Goal: Complete application form: Complete application form

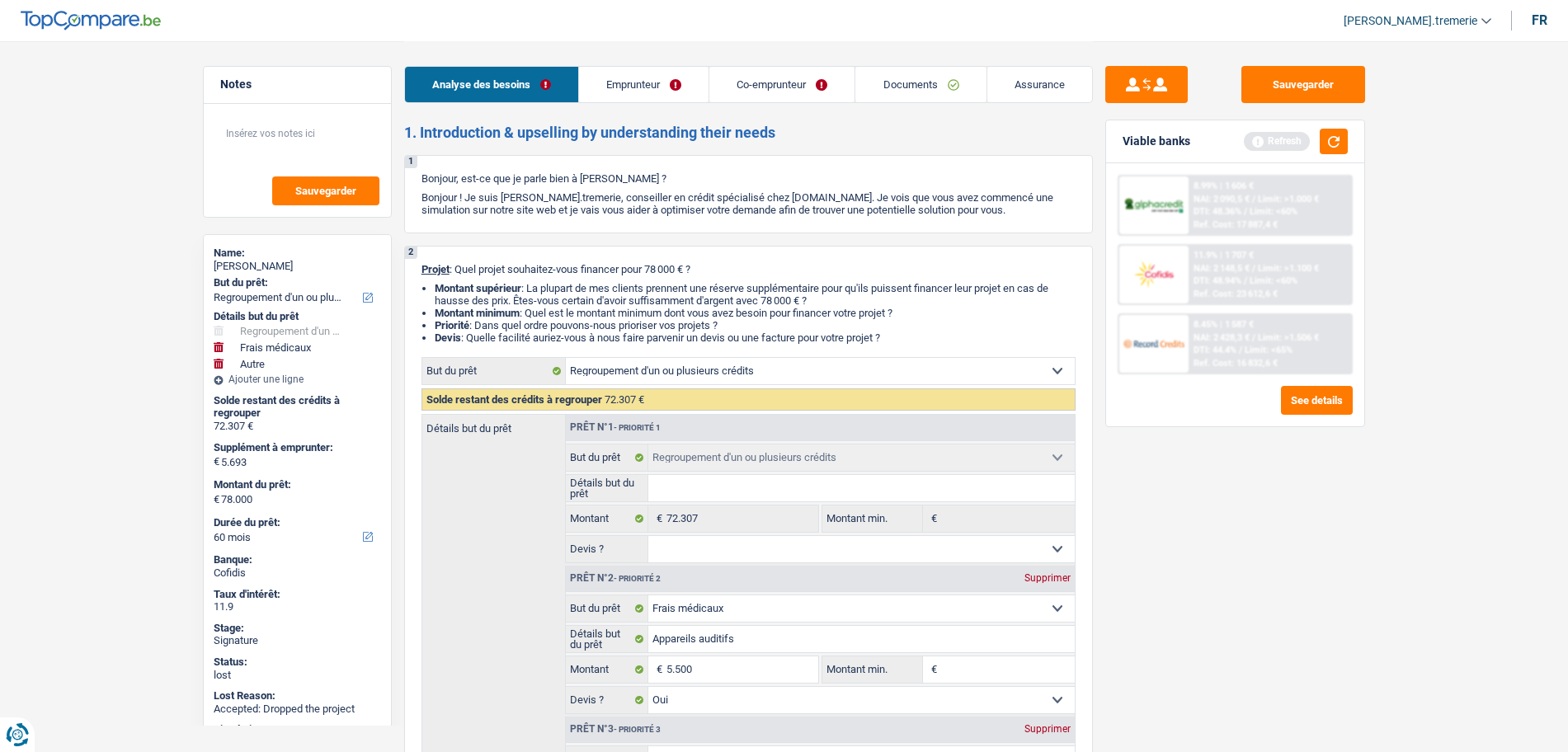
select select "refinancing"
select select "medical"
select select "other"
select select "60"
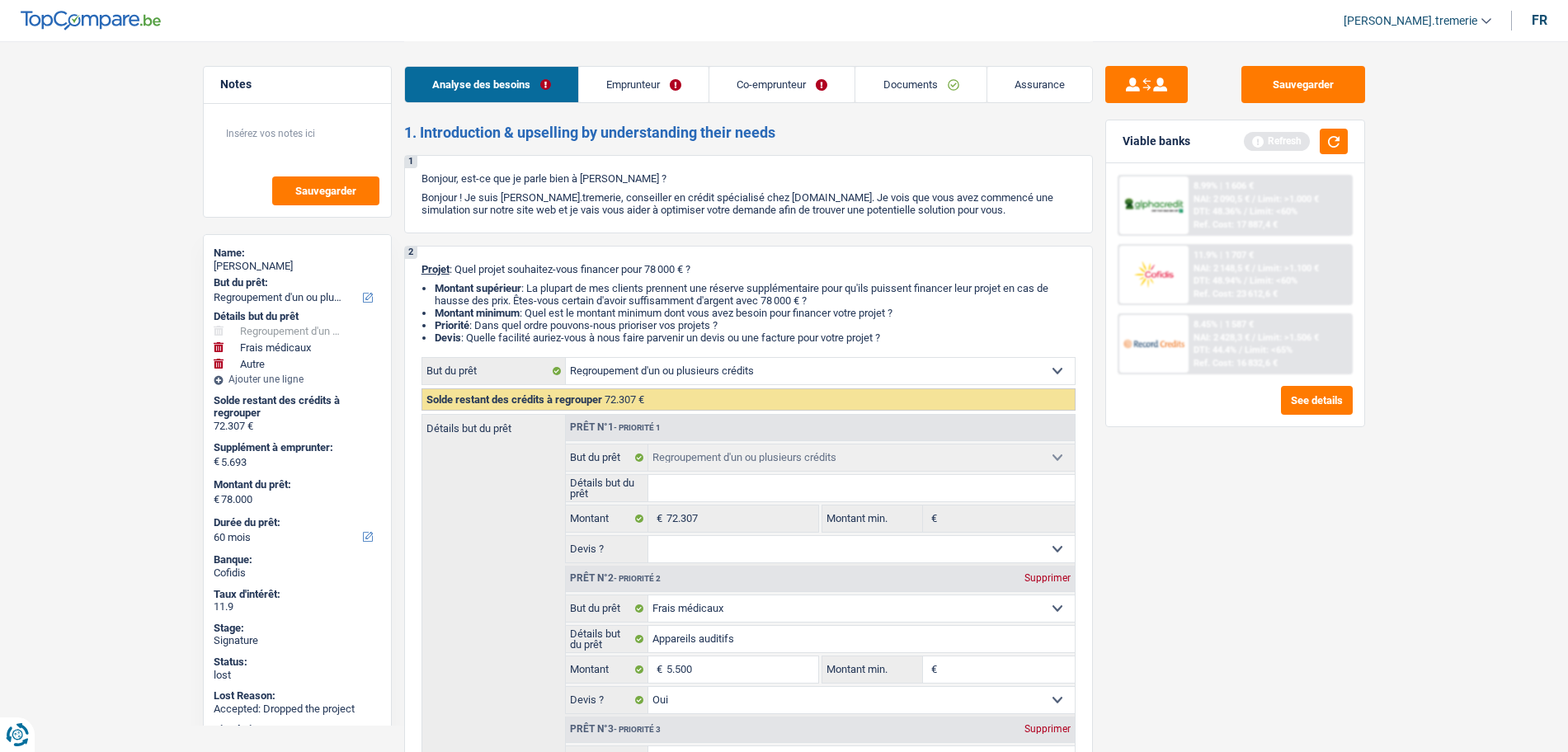
select select "refinancing"
select select "medical"
select select "yes"
select select "other"
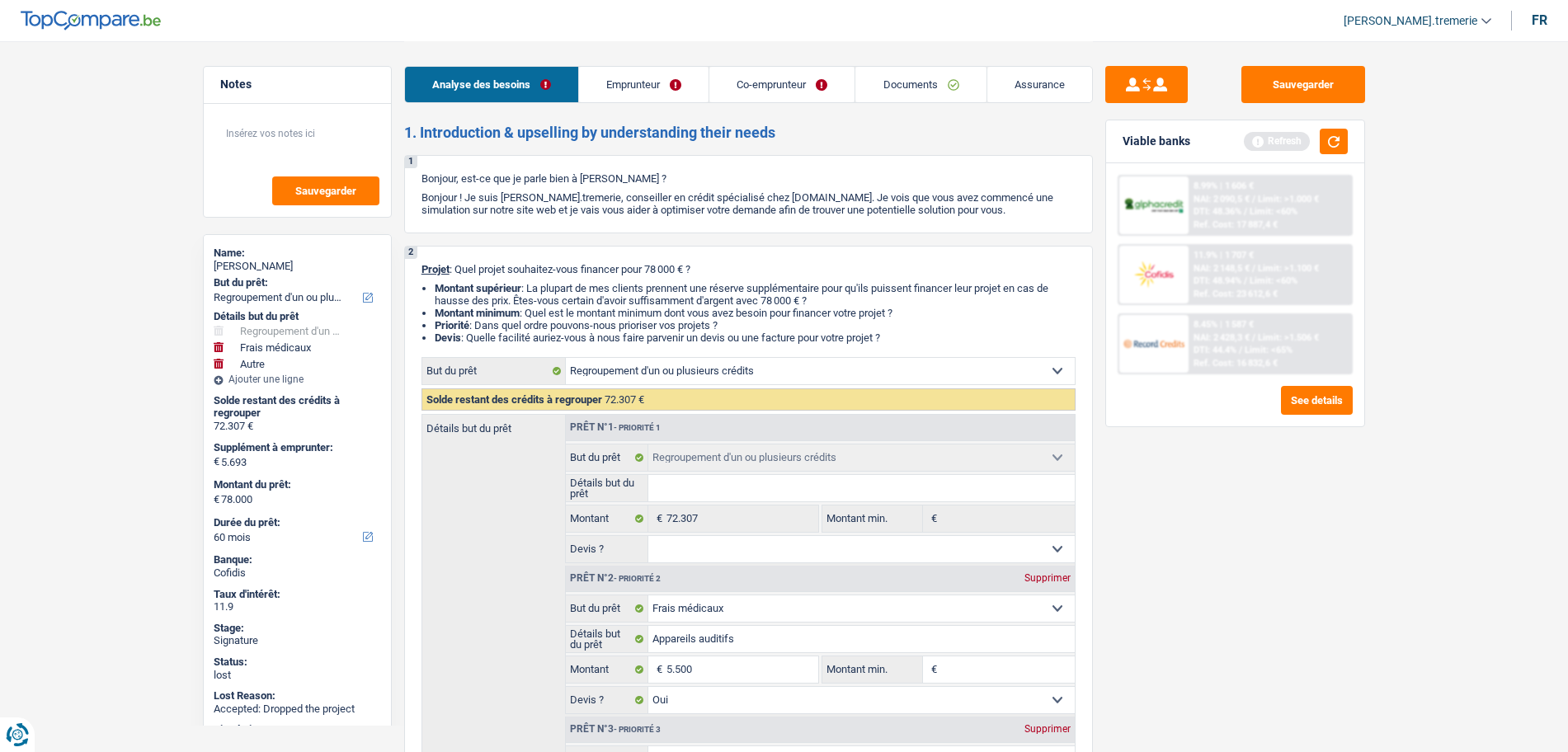
select select "60"
select select "privateEmployee"
select select "retired"
select select "netSalary"
select select "mealVouchers"
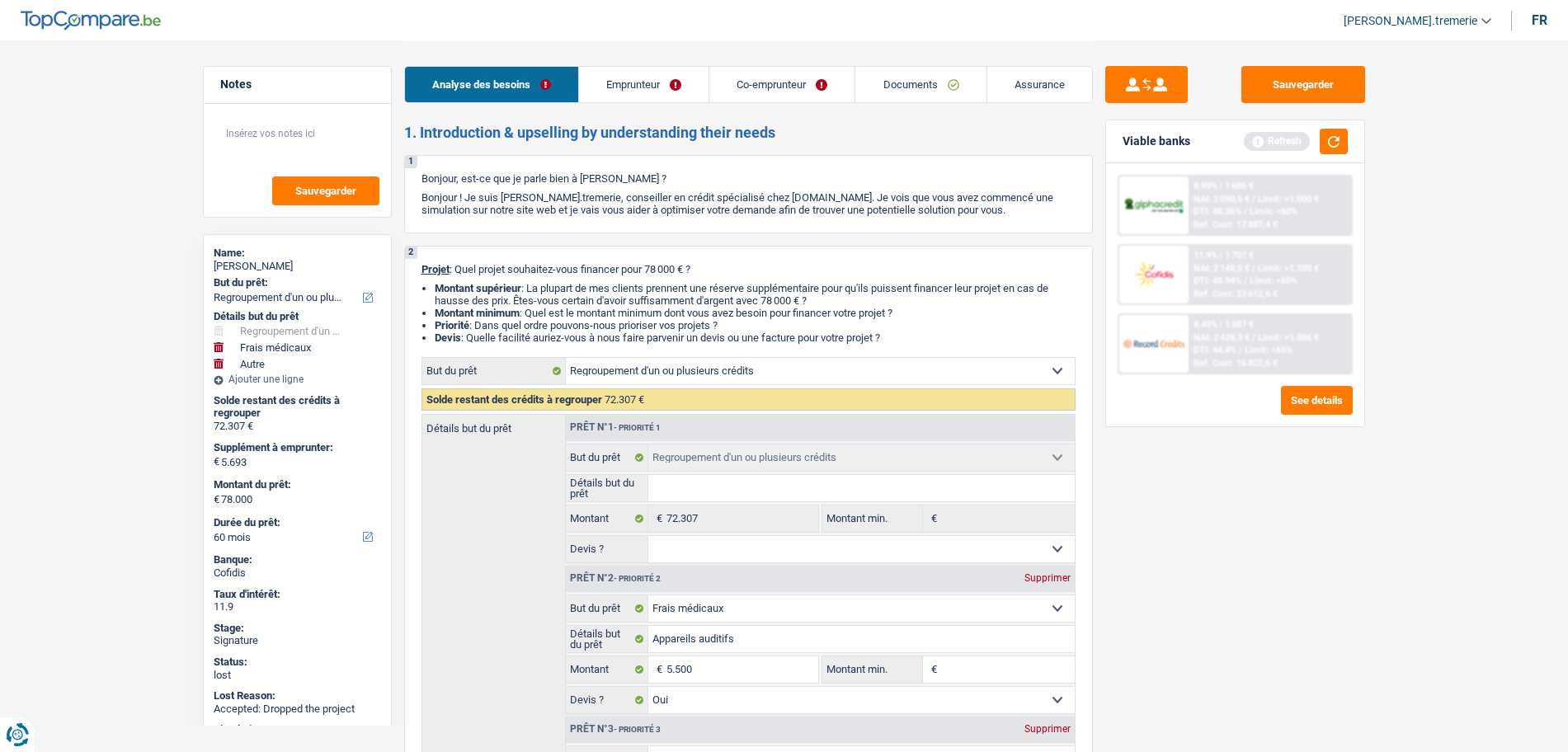
select select "pension"
select select "ownerWithMortgage"
select select "mortgage"
select select "420"
select select "personalLoan"
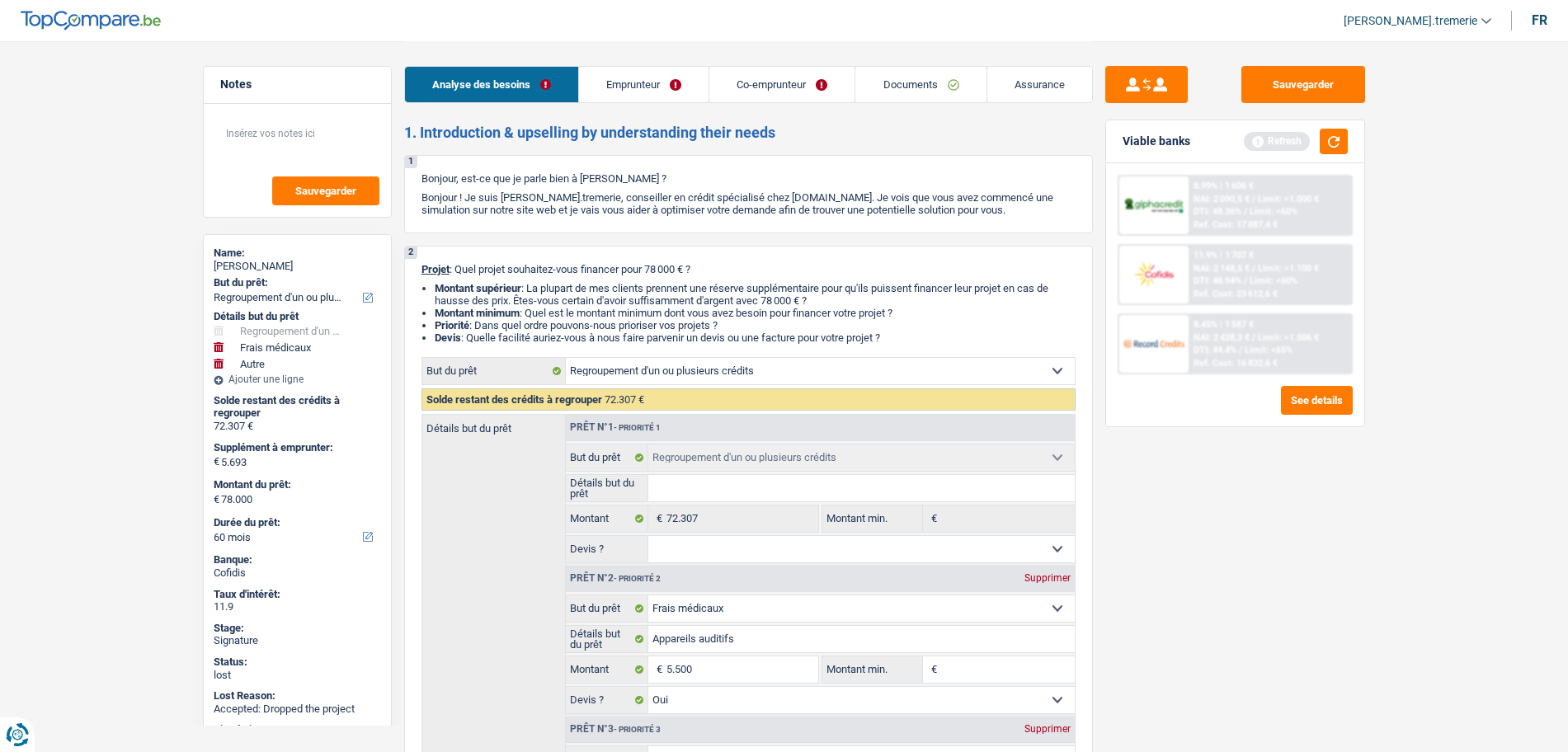
select select "other"
select select "84"
select select "personalLoan"
select select "other"
select select "30"
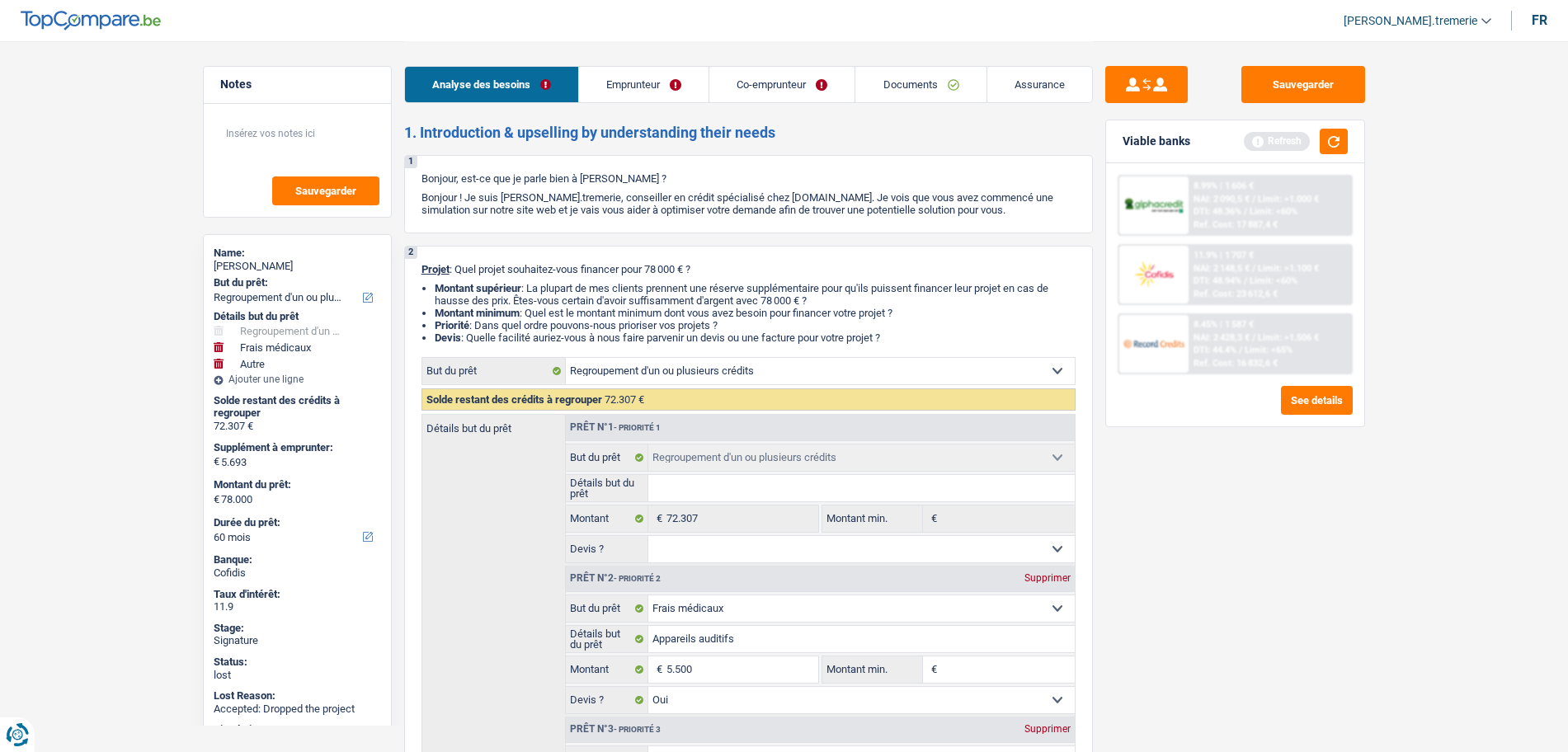
select select "refinancing"
select select "medical"
select select "yes"
select select "other"
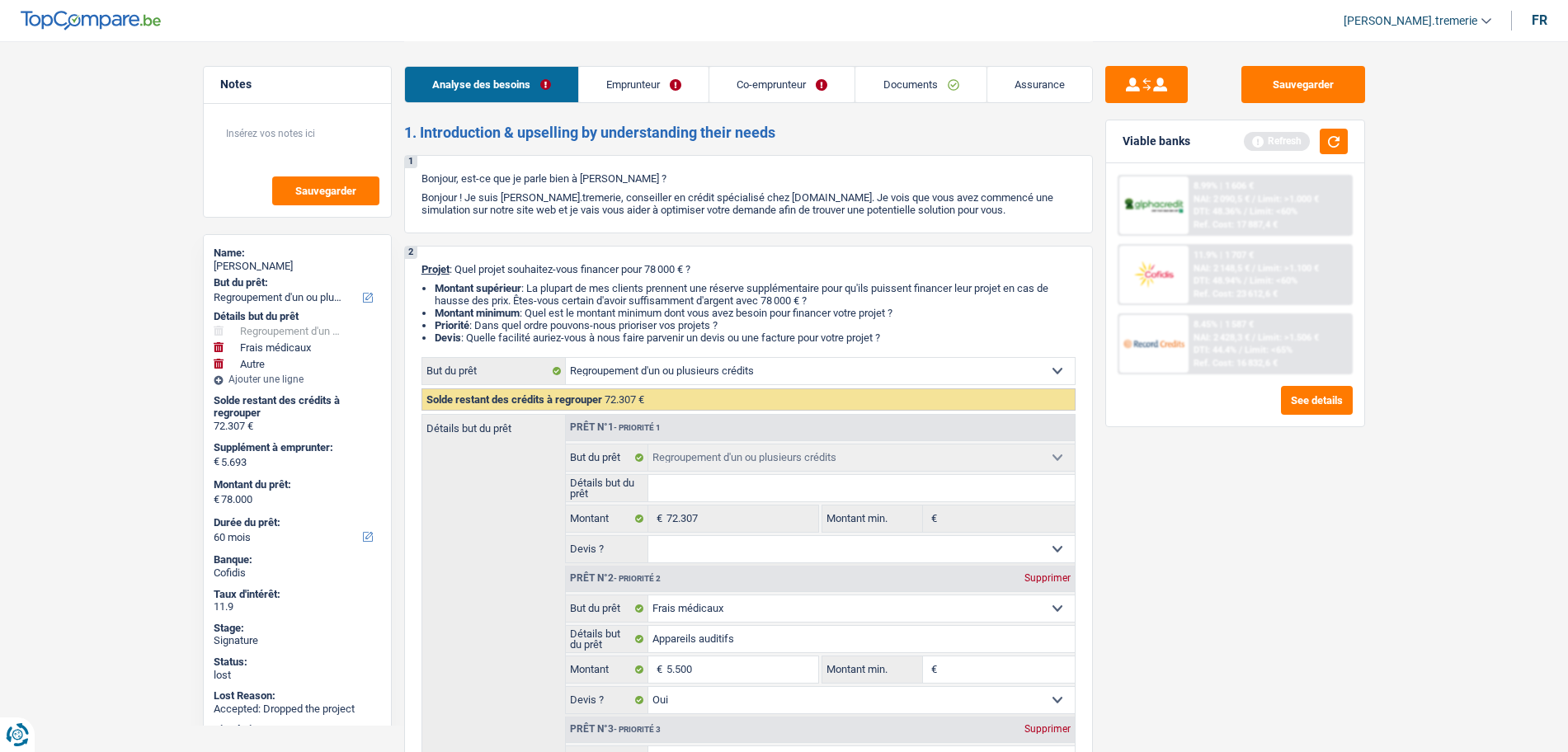
select select "60"
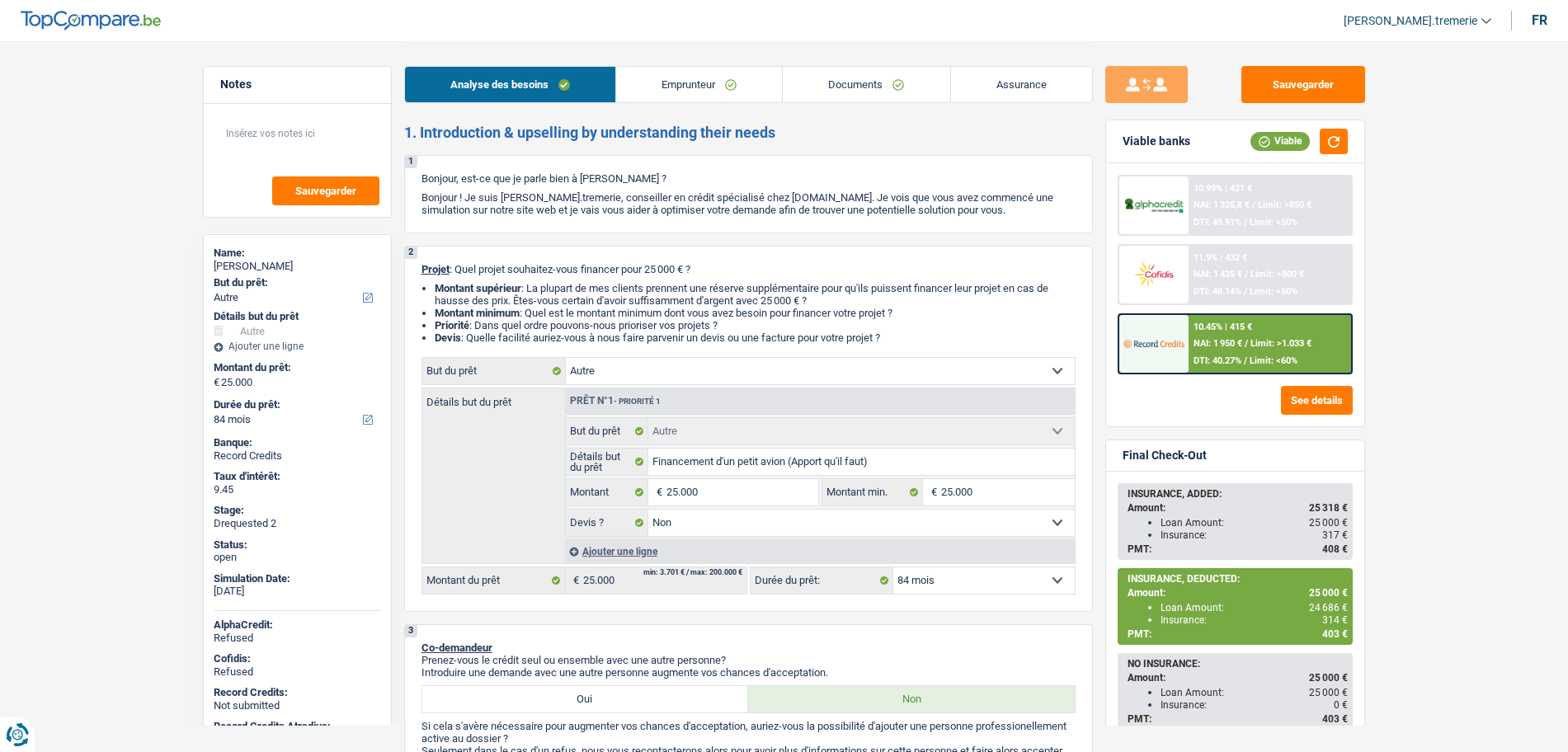
select select "other"
select select "84"
select select "other"
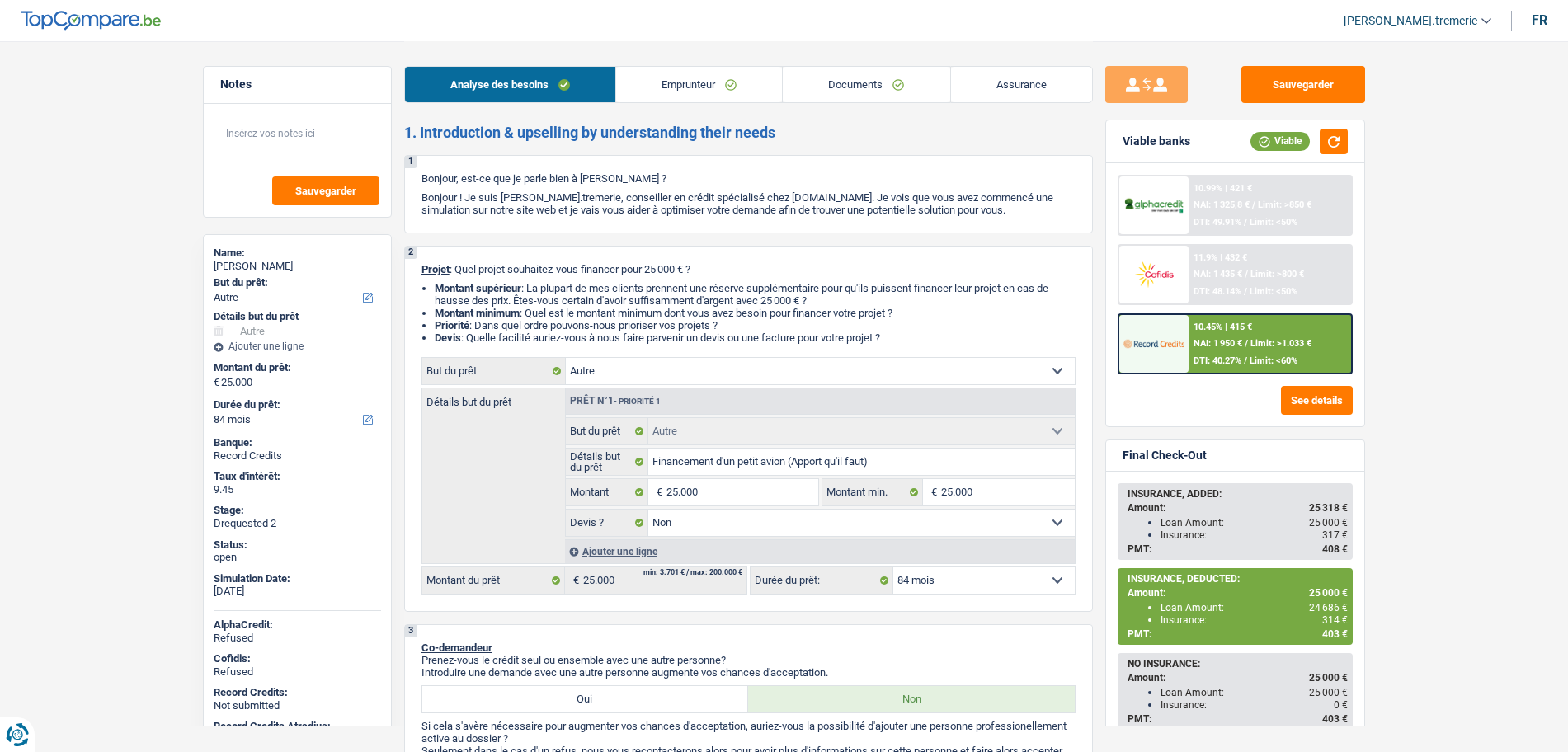
select select "false"
select select "84"
select select "privateEmployee"
select select "netSalary"
select select "mealVouchers"
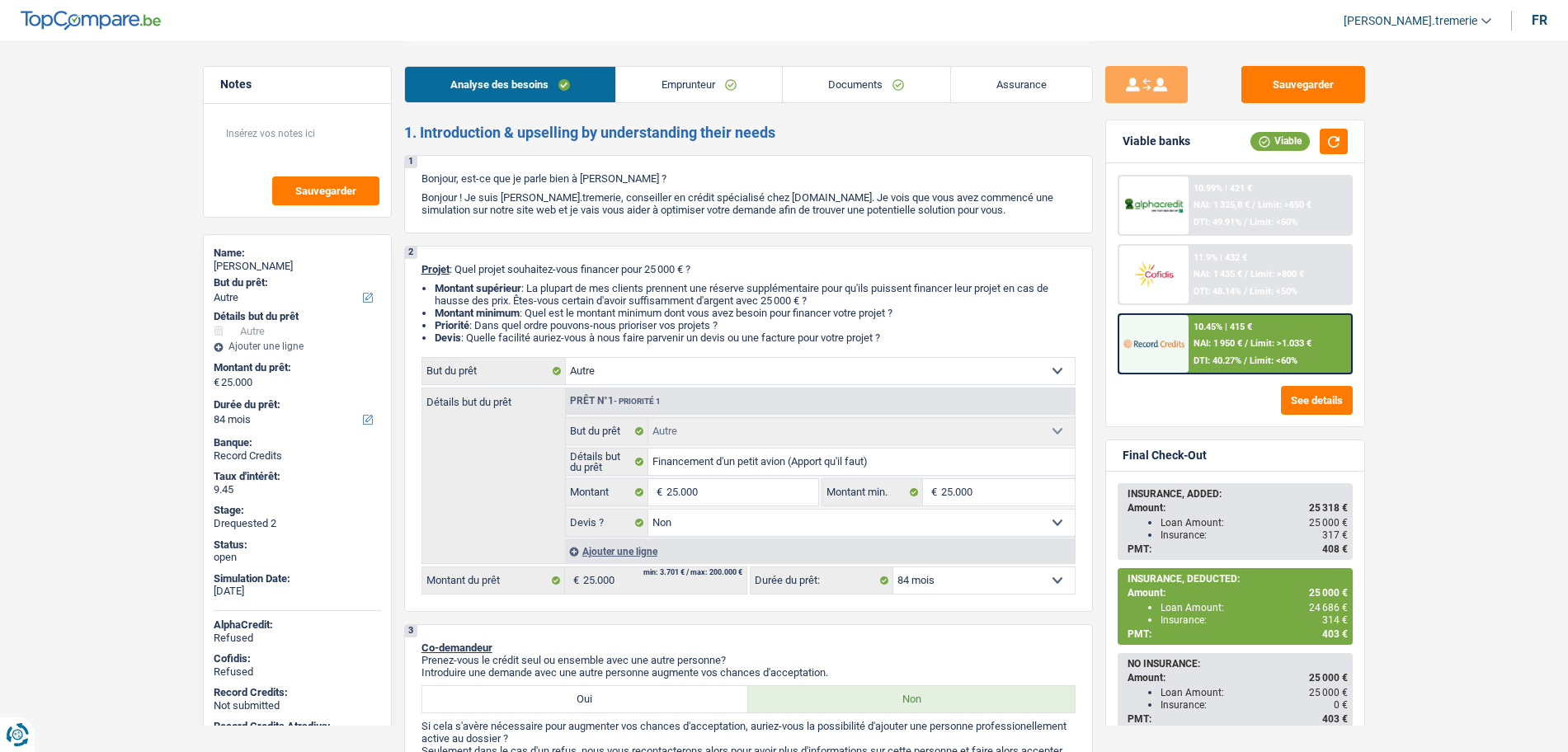
select select "rents"
select select "other"
select select "false"
select select "84"
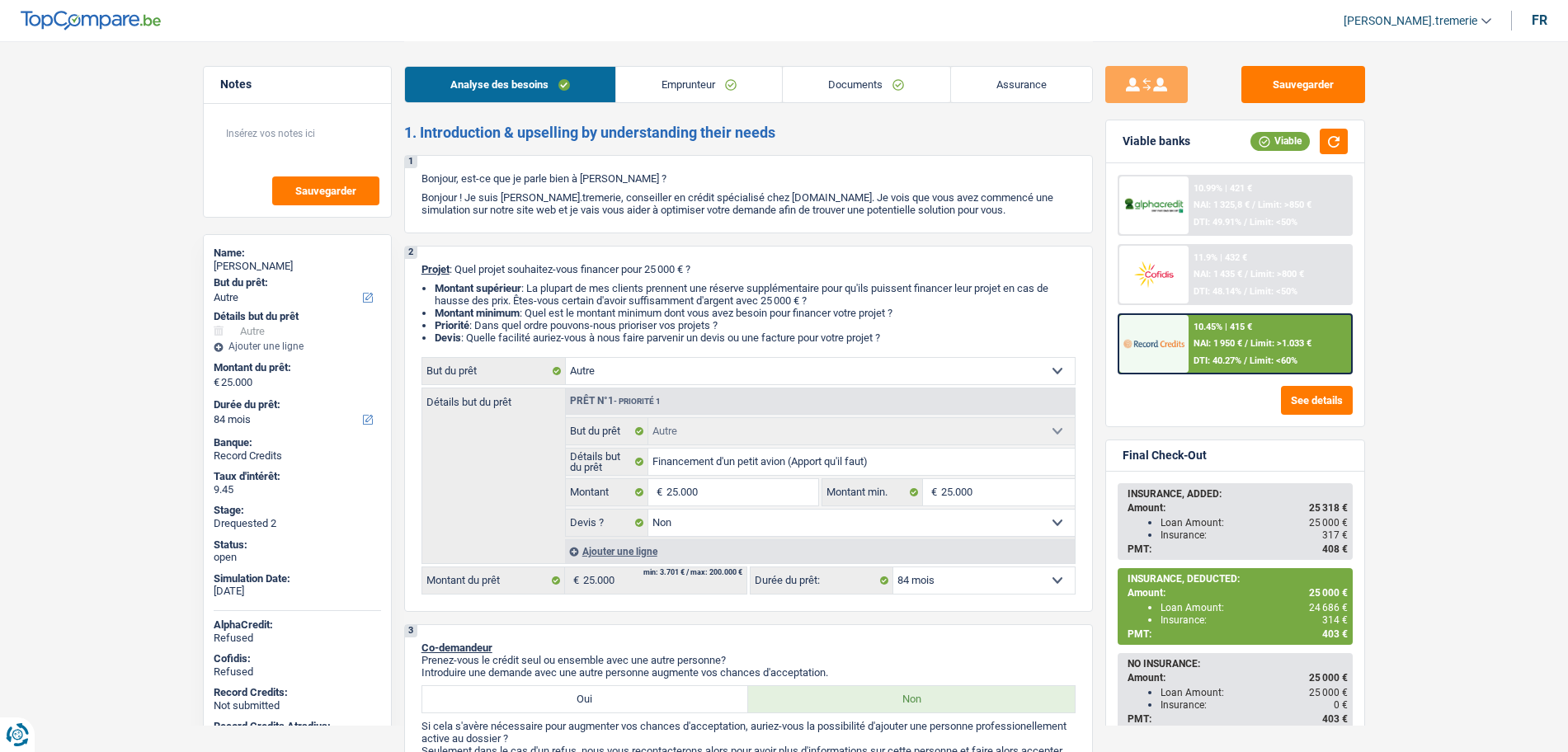
click at [862, 88] on link "Documents" at bounding box center [867, 84] width 167 height 35
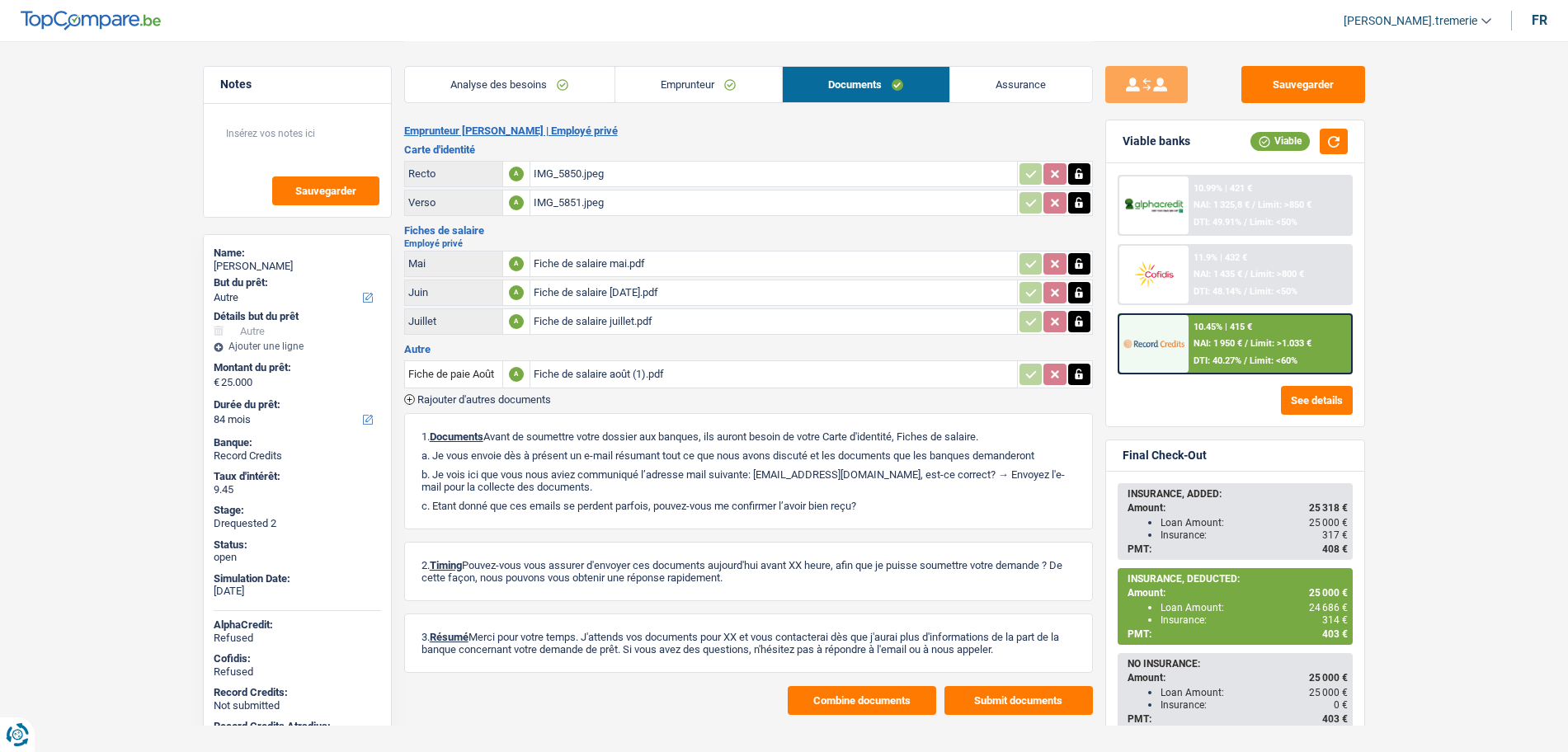
click at [1404, 25] on span "[PERSON_NAME].tremerie" at bounding box center [1410, 20] width 134 height 14
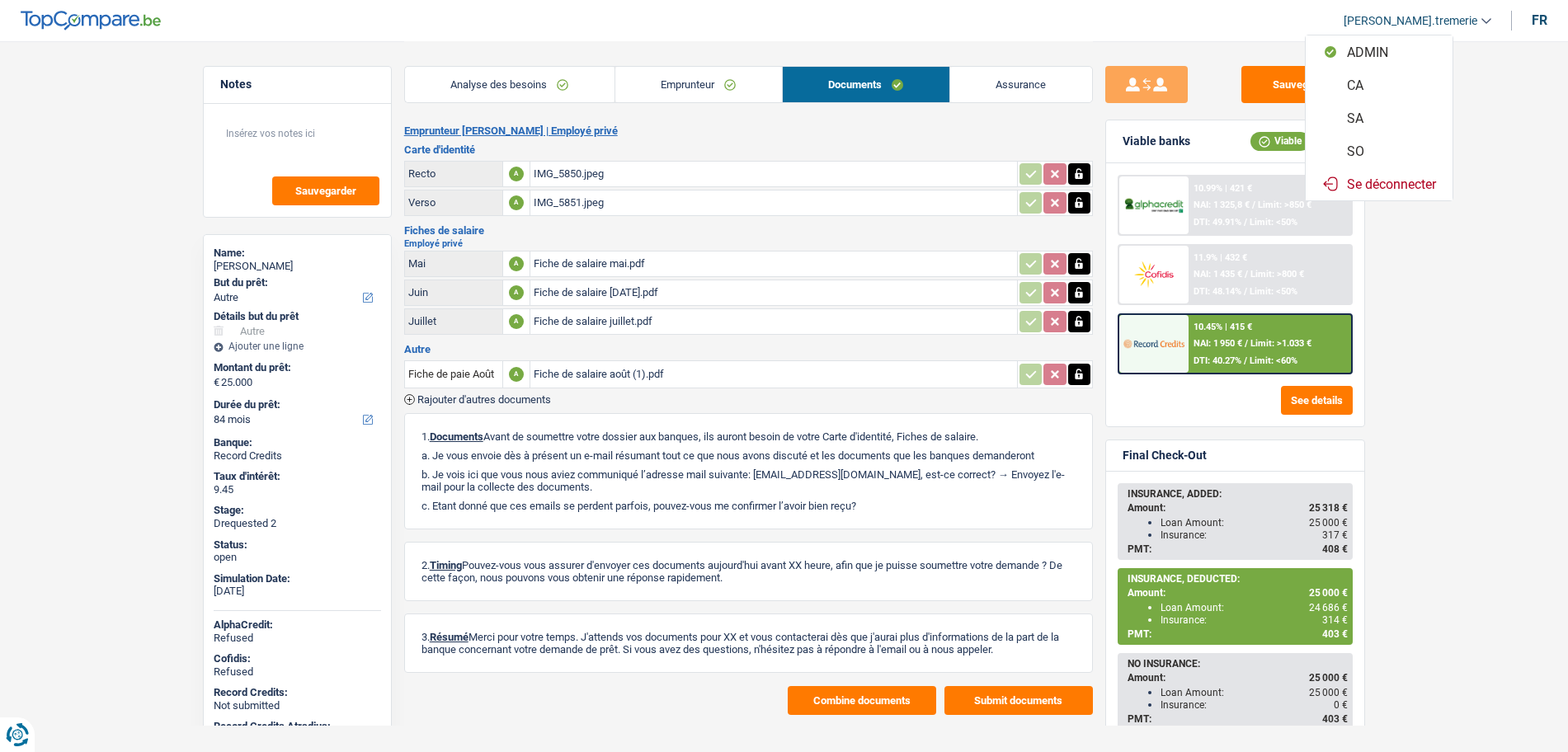
click at [1356, 83] on button "CA" at bounding box center [1379, 85] width 147 height 33
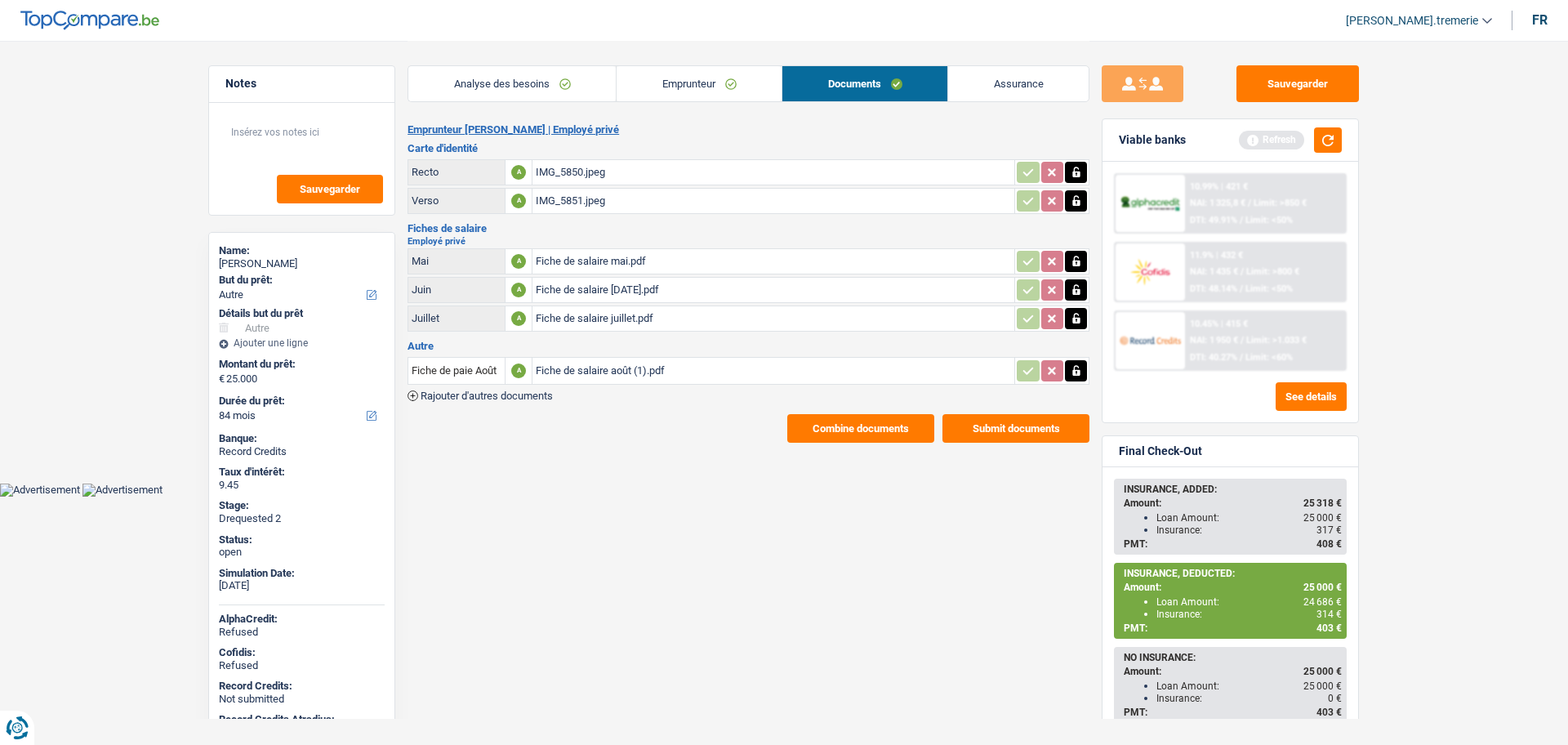
click at [558, 75] on link "Analyse des besoins" at bounding box center [512, 84] width 208 height 35
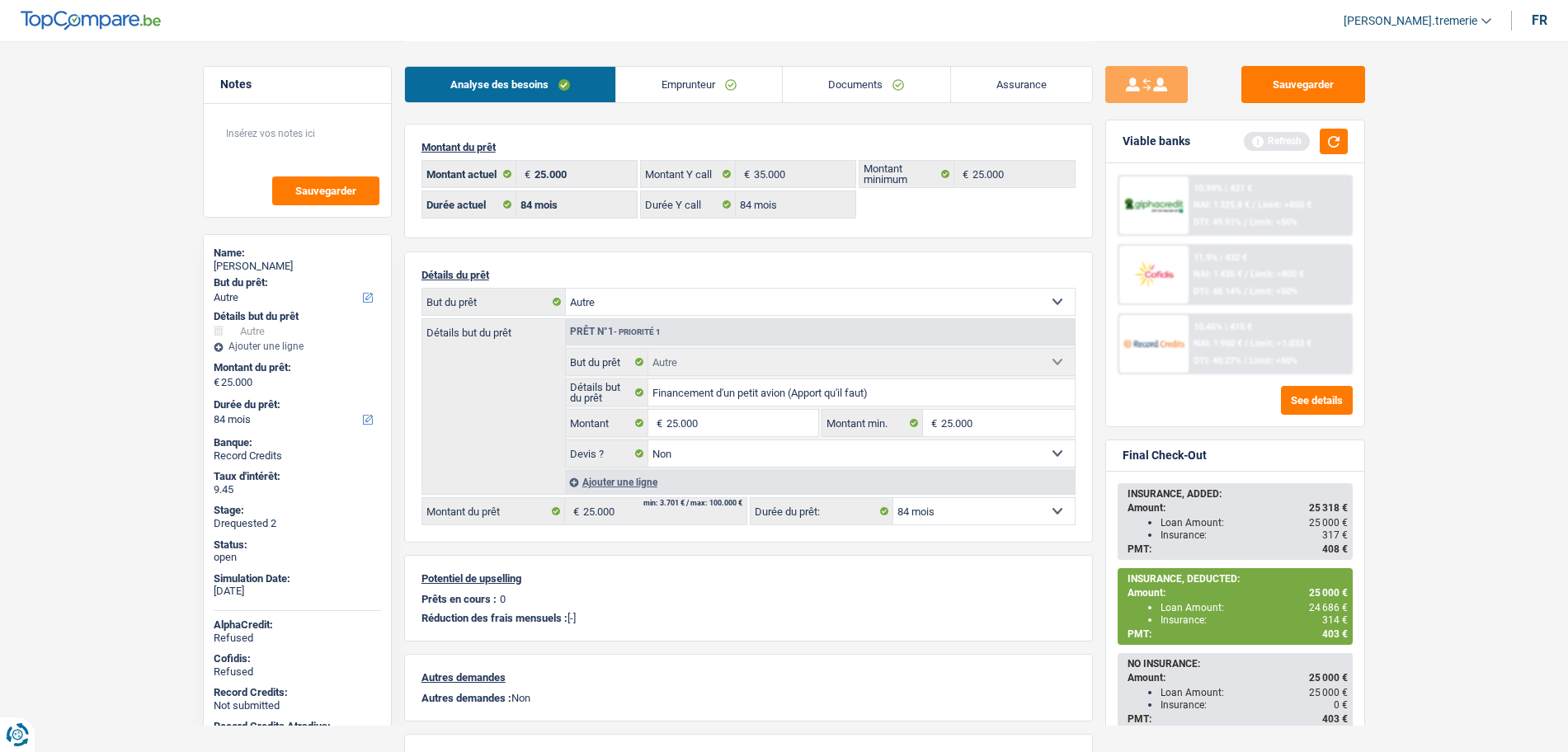
click at [405, 67] on link "Analyse des besoins" at bounding box center [509, 84] width 211 height 35
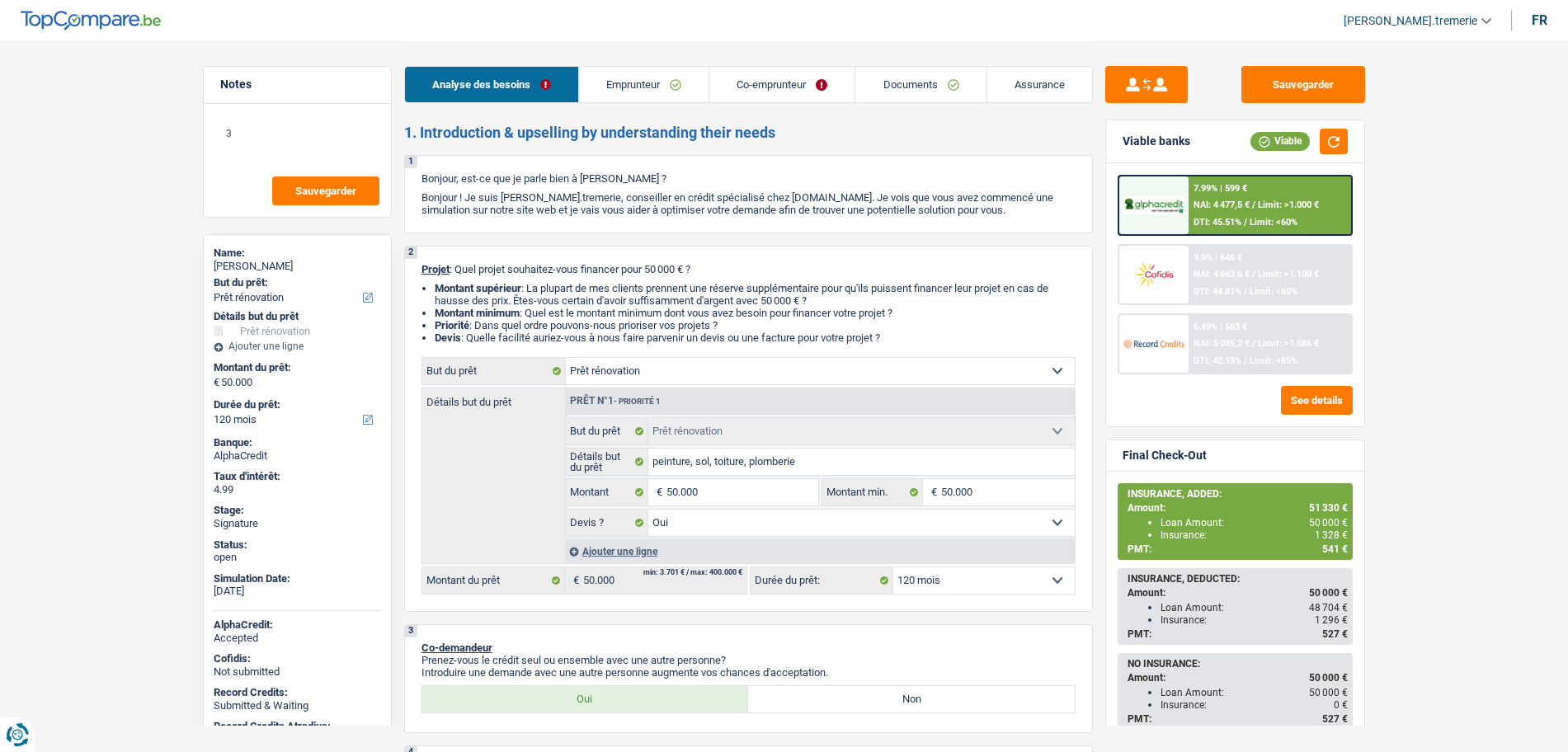
select select "renovation"
select select "120"
select select "renovation"
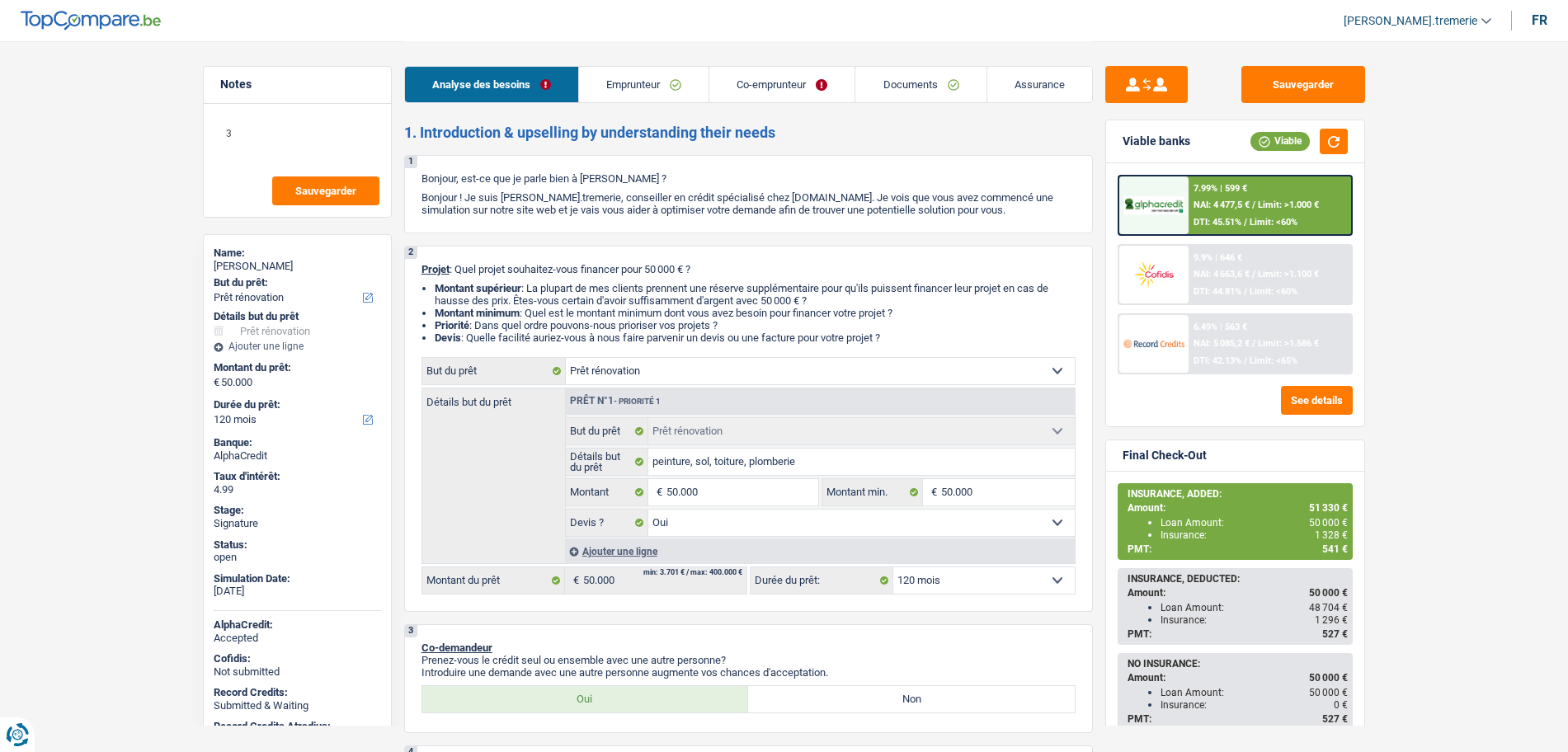
select select "yes"
select select "120"
select select "privateEmployee"
select select "netSalary"
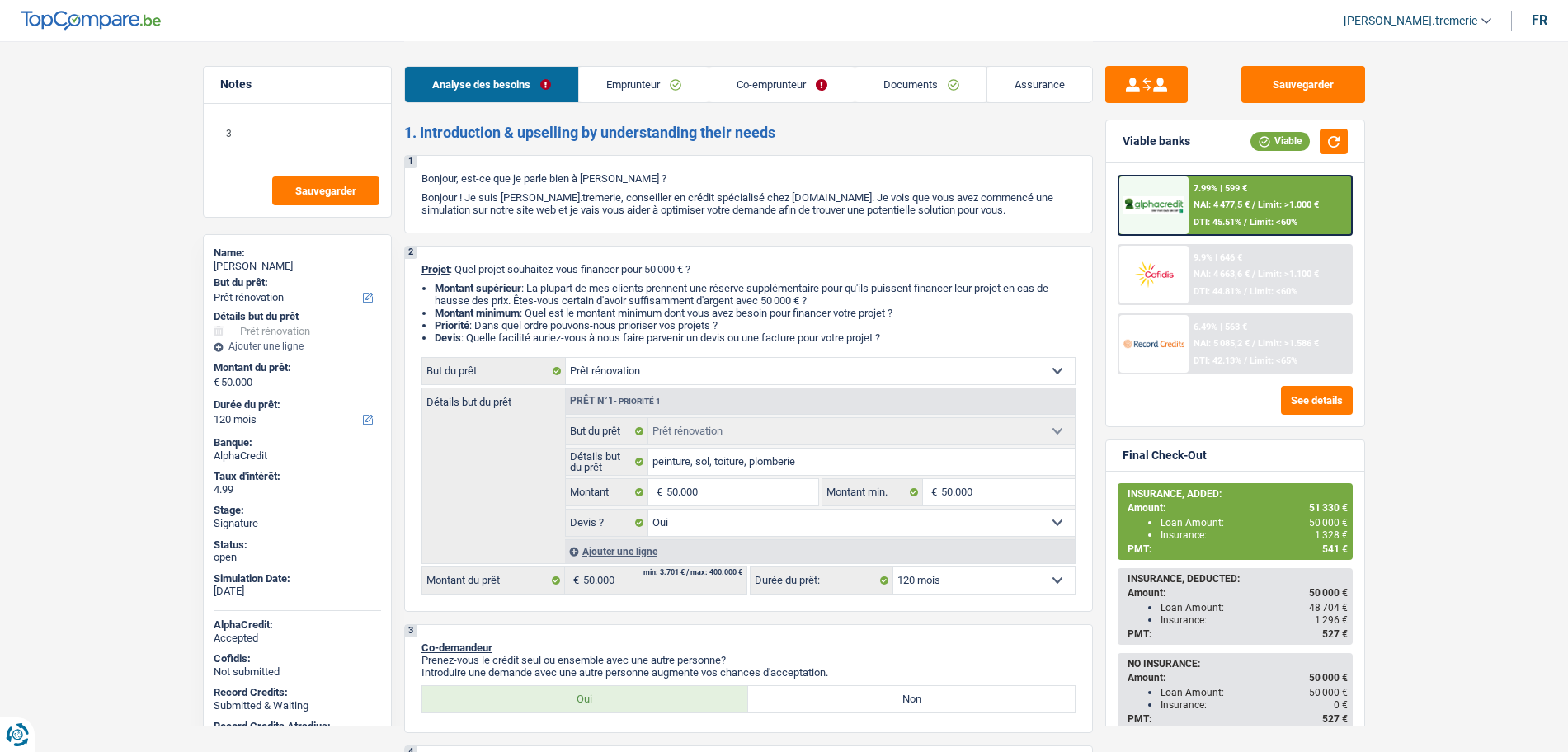
select select "mealVouchers"
select select "familyAllowances"
select select "netSalary"
select select "mealVouchers"
select select "ownerWithMortgage"
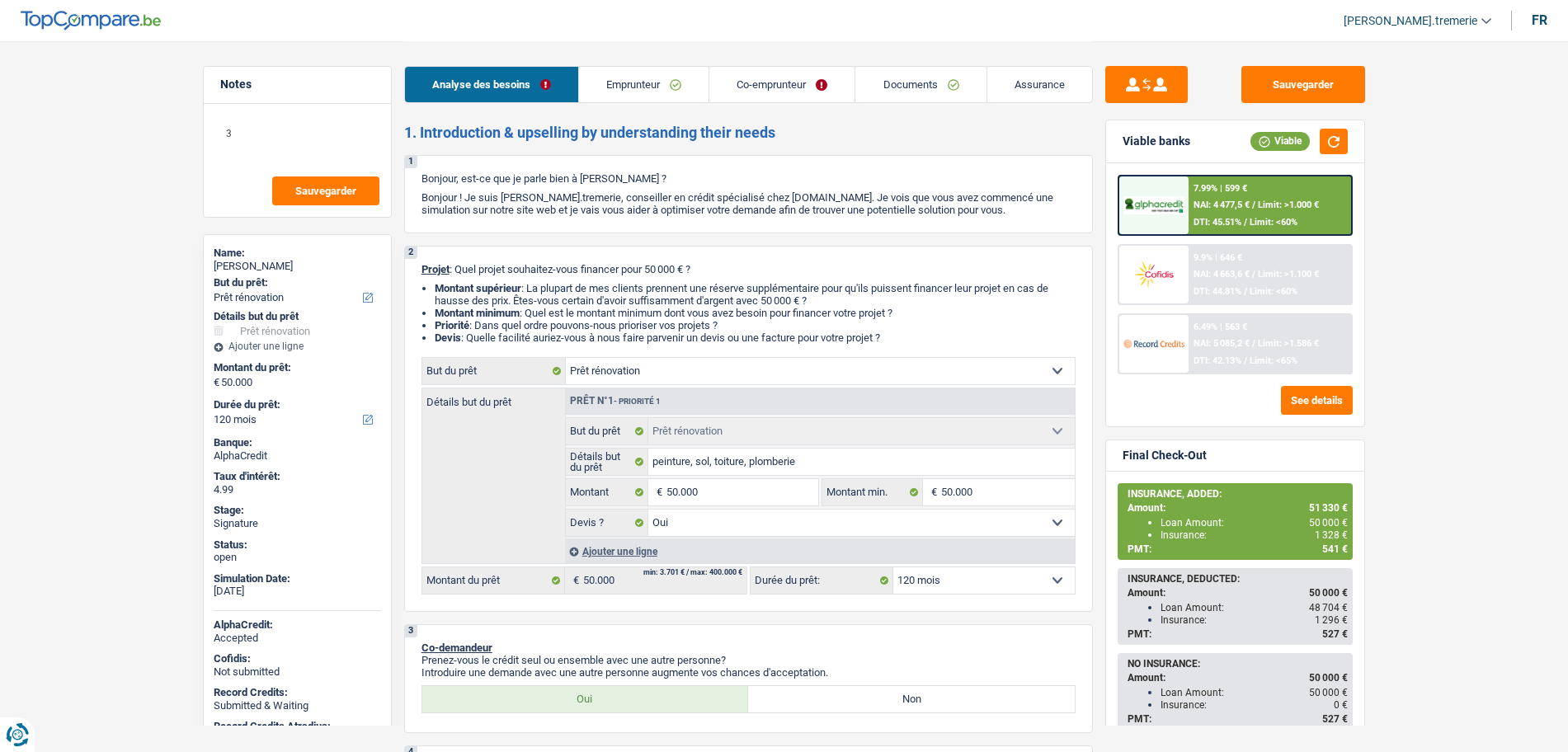
select select "mortgage"
select select "360"
select select "renovation"
select select "yes"
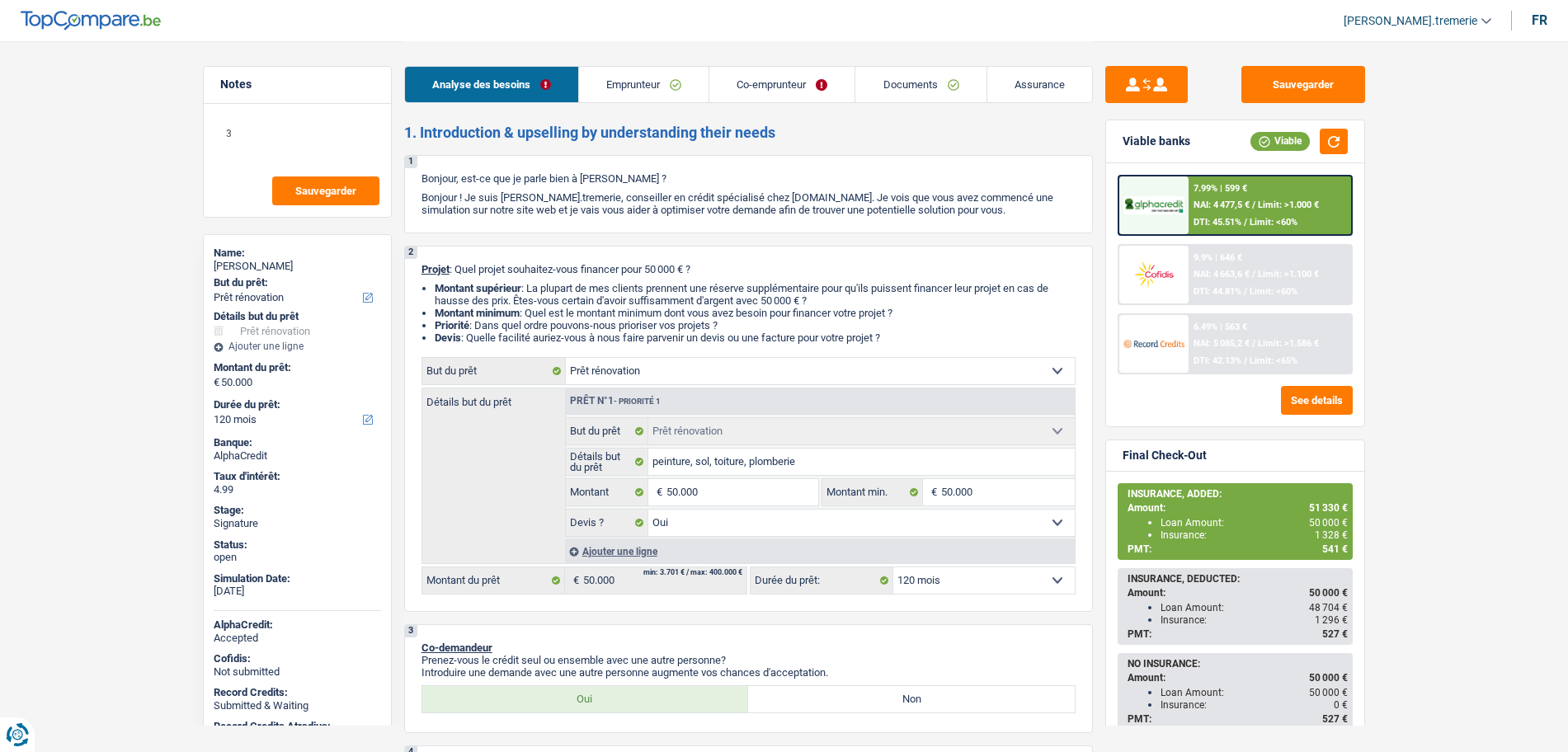
select select "120"
click at [1229, 211] on div "7.99% | 599 € NAI: 4 477,5 € / Limit: >1.000 € DTI: 45.51% / Limit: <60%" at bounding box center [1269, 205] width 162 height 57
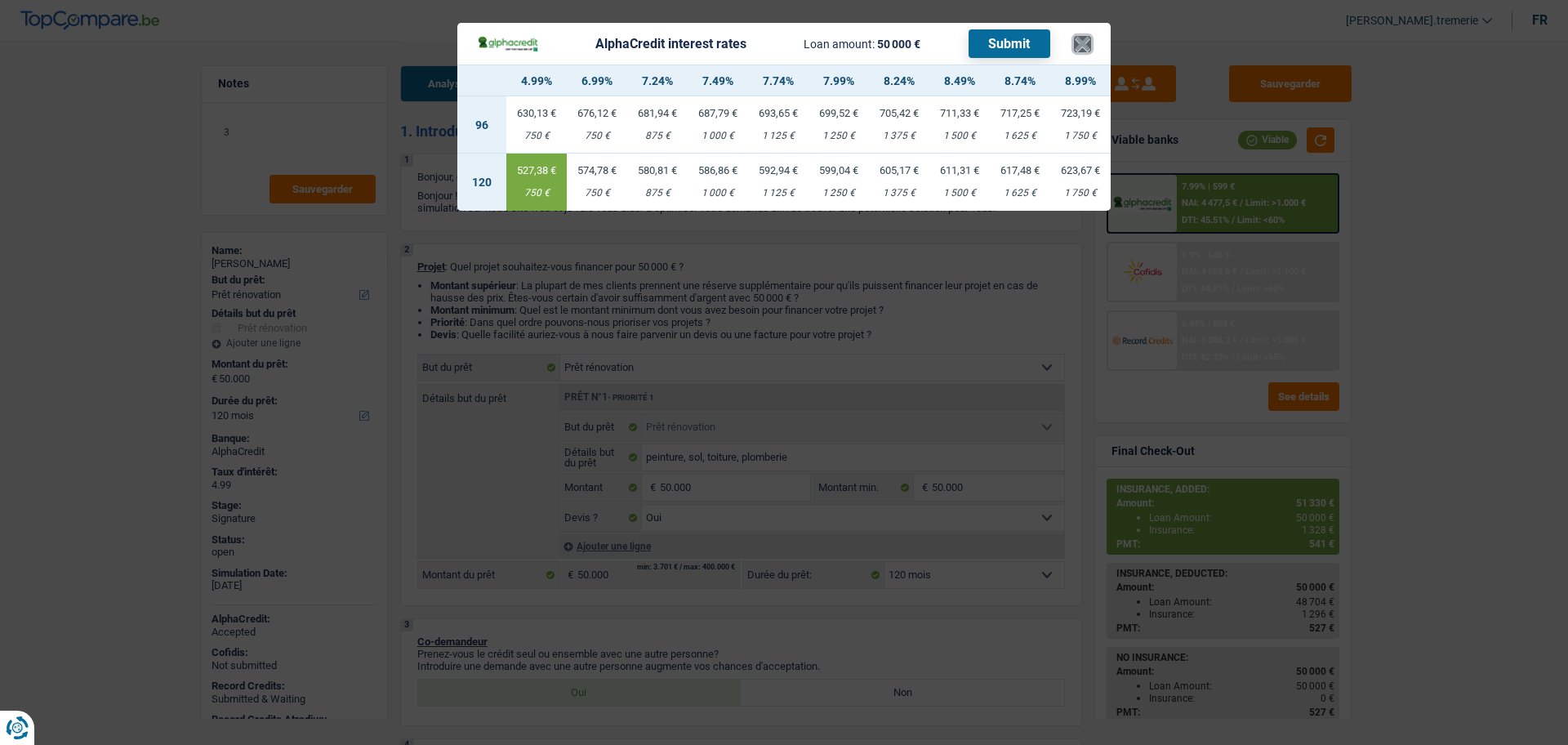
click at [1074, 42] on button "×" at bounding box center [1082, 44] width 17 height 17
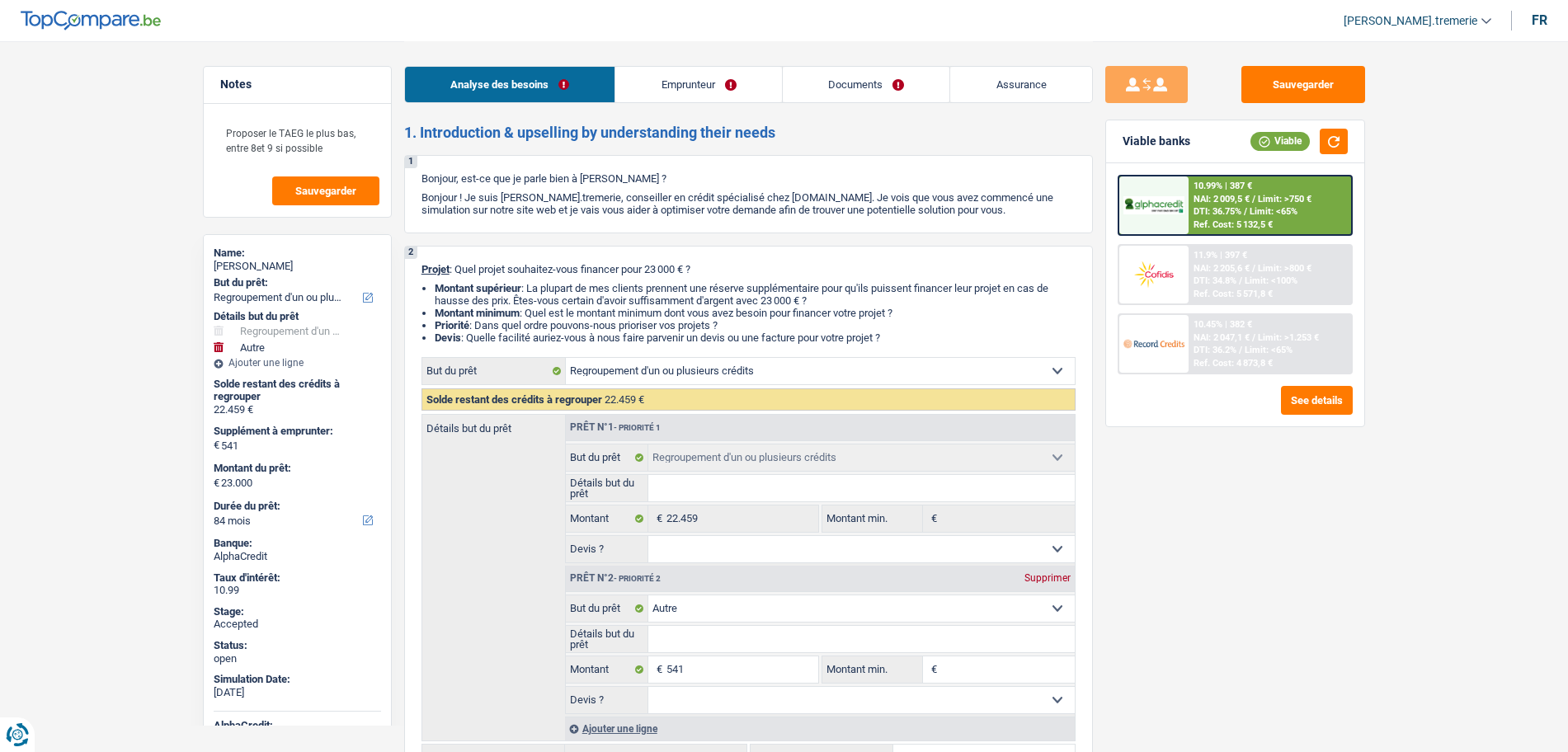
select select "refinancing"
select select "other"
select select "84"
select select "refinancing"
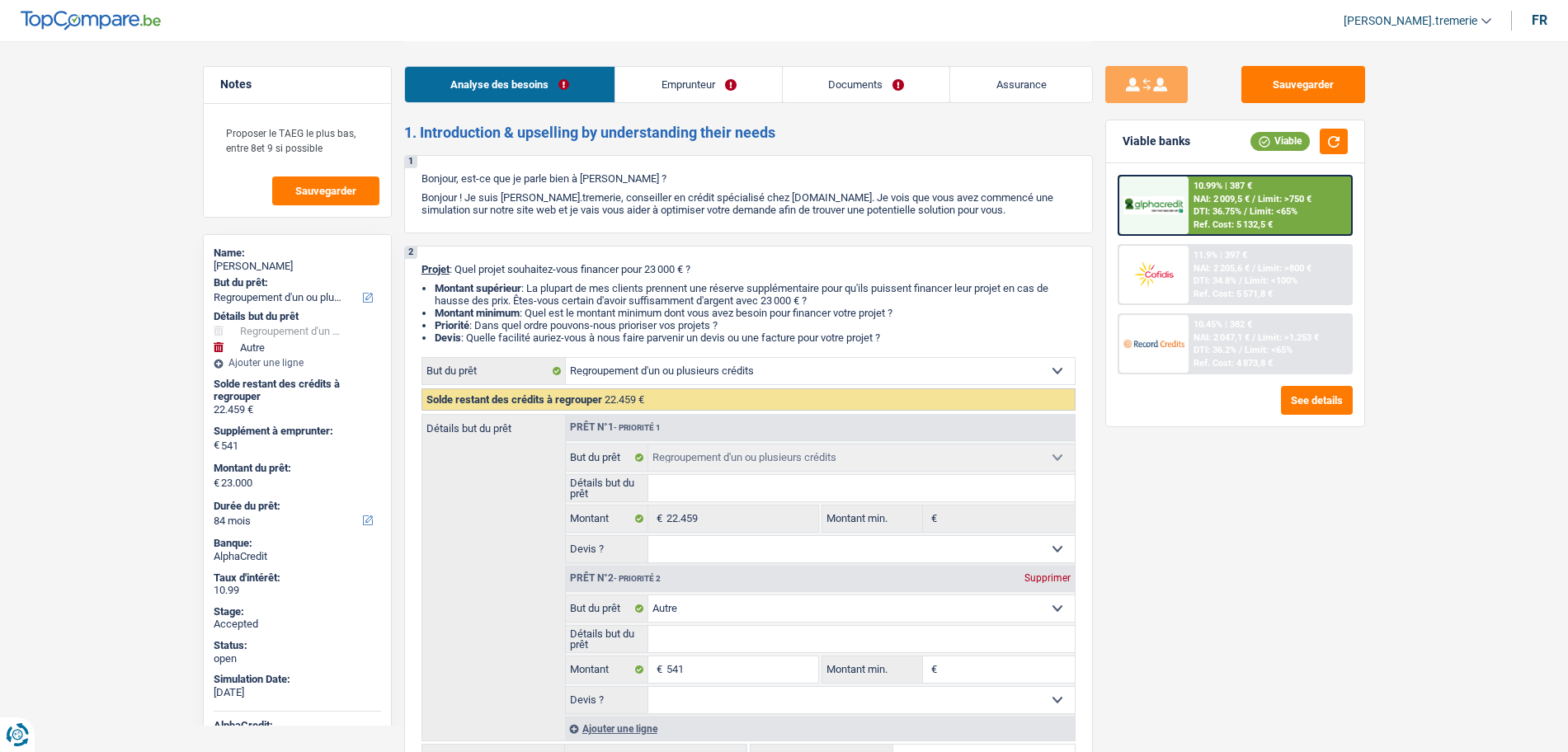
select select "refinancing"
select select "other"
select select "84"
select select "publicEmployee"
select select "familyAllowances"
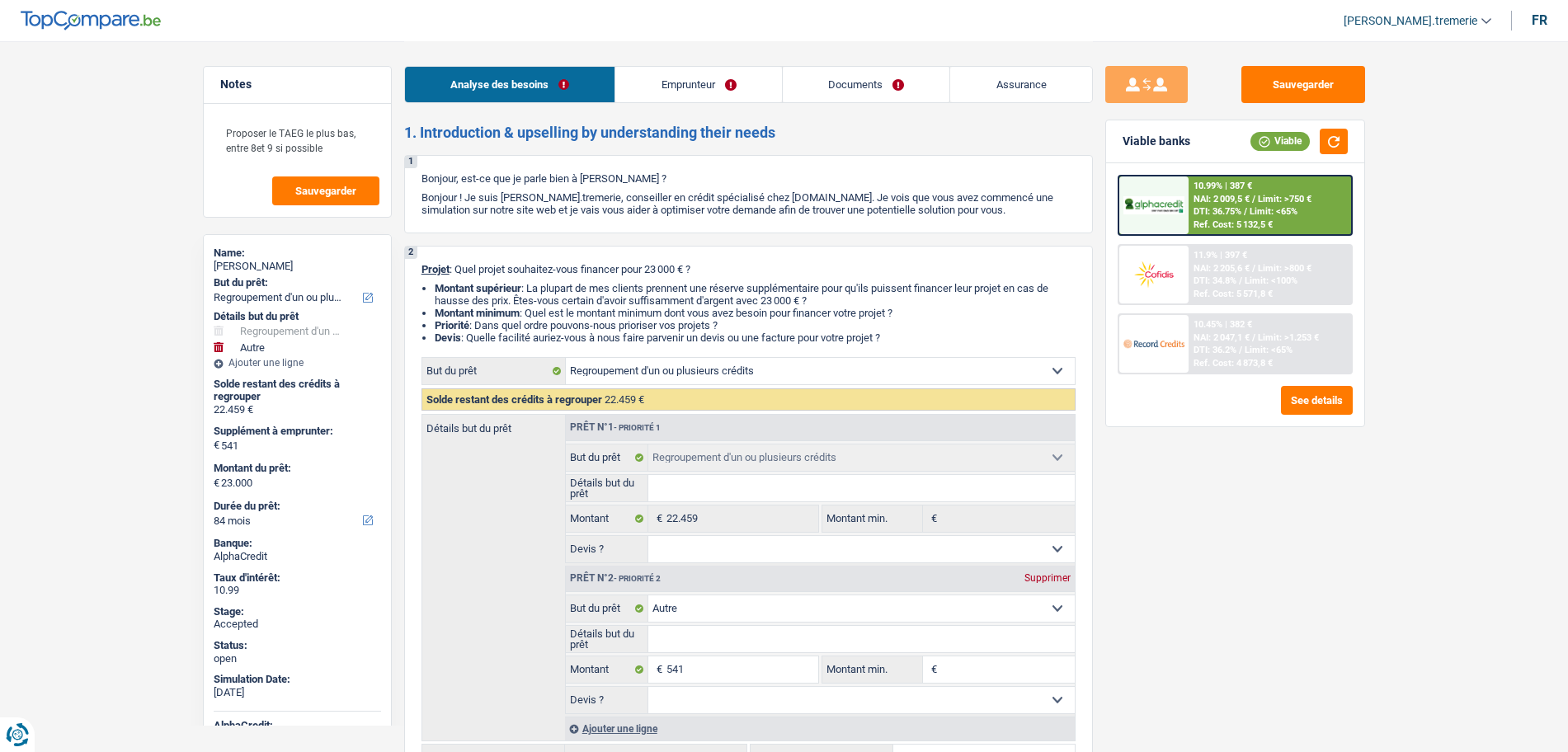
select select "netSalary"
select select "mealVouchers"
select select "ownerWithMortgage"
select select "mortgage"
select select "240"
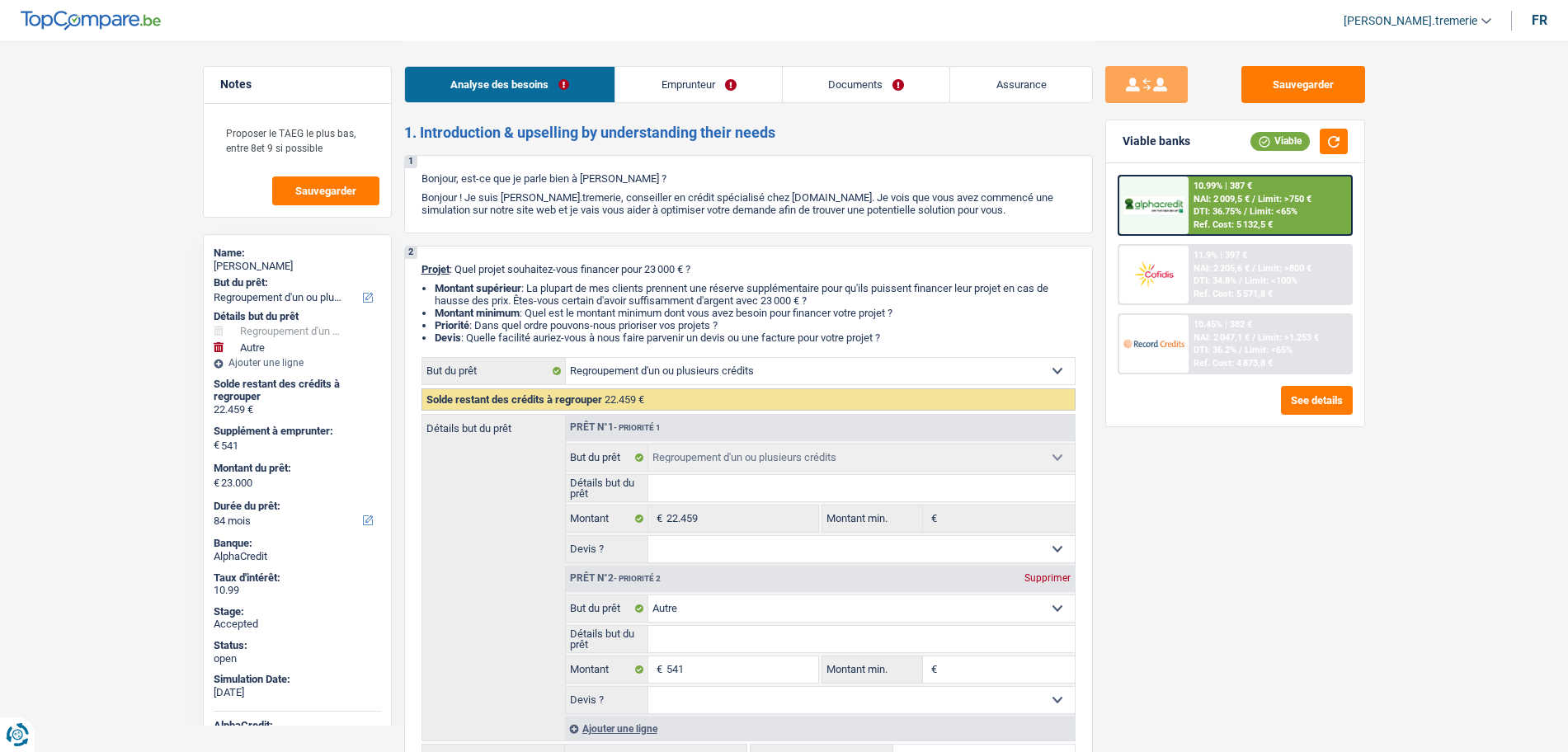
select select "personalSale"
select select "84"
select select "cardOrCredit"
select select "refinancing"
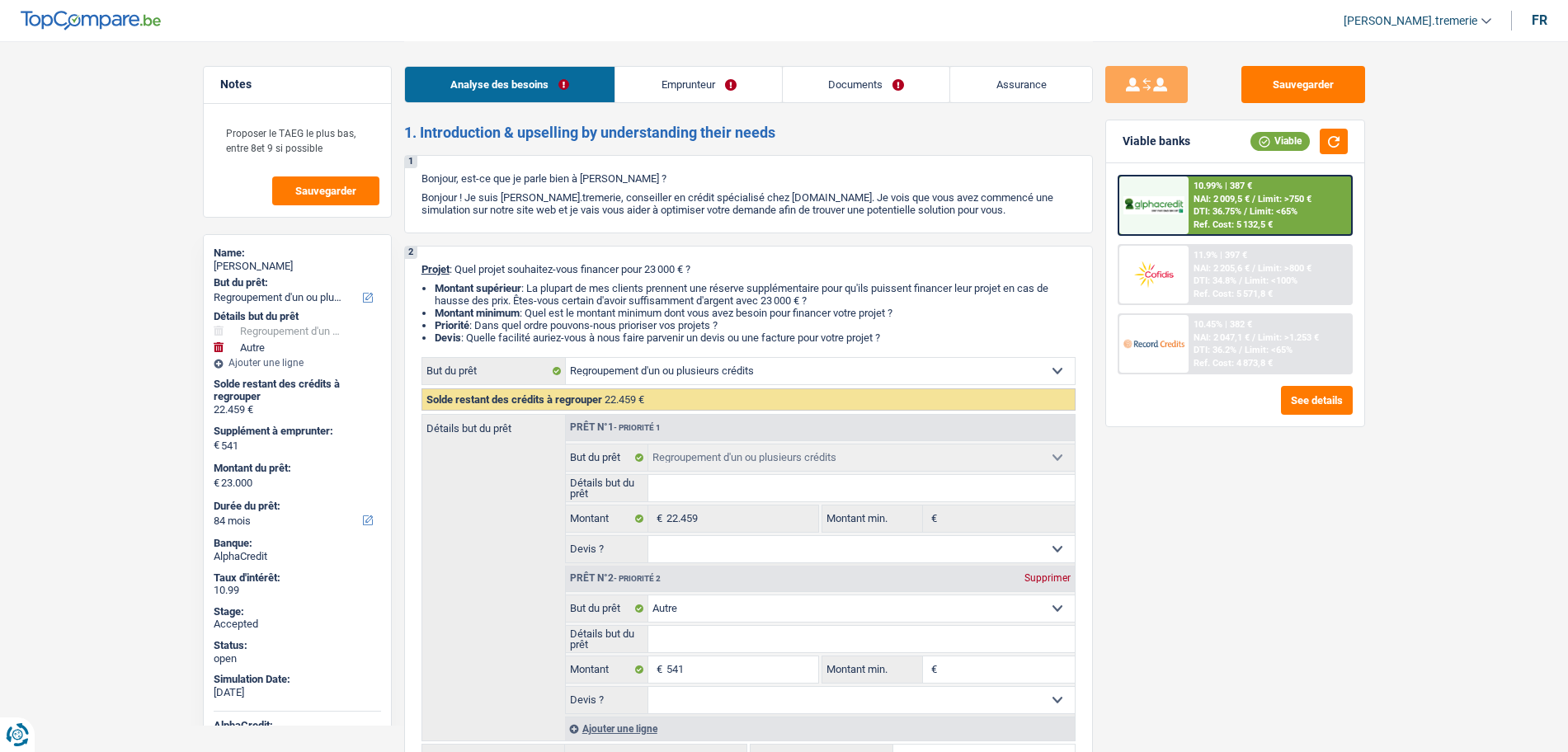
select select "refinancing"
select select "other"
select select "84"
click at [848, 93] on link "Documents" at bounding box center [867, 84] width 167 height 35
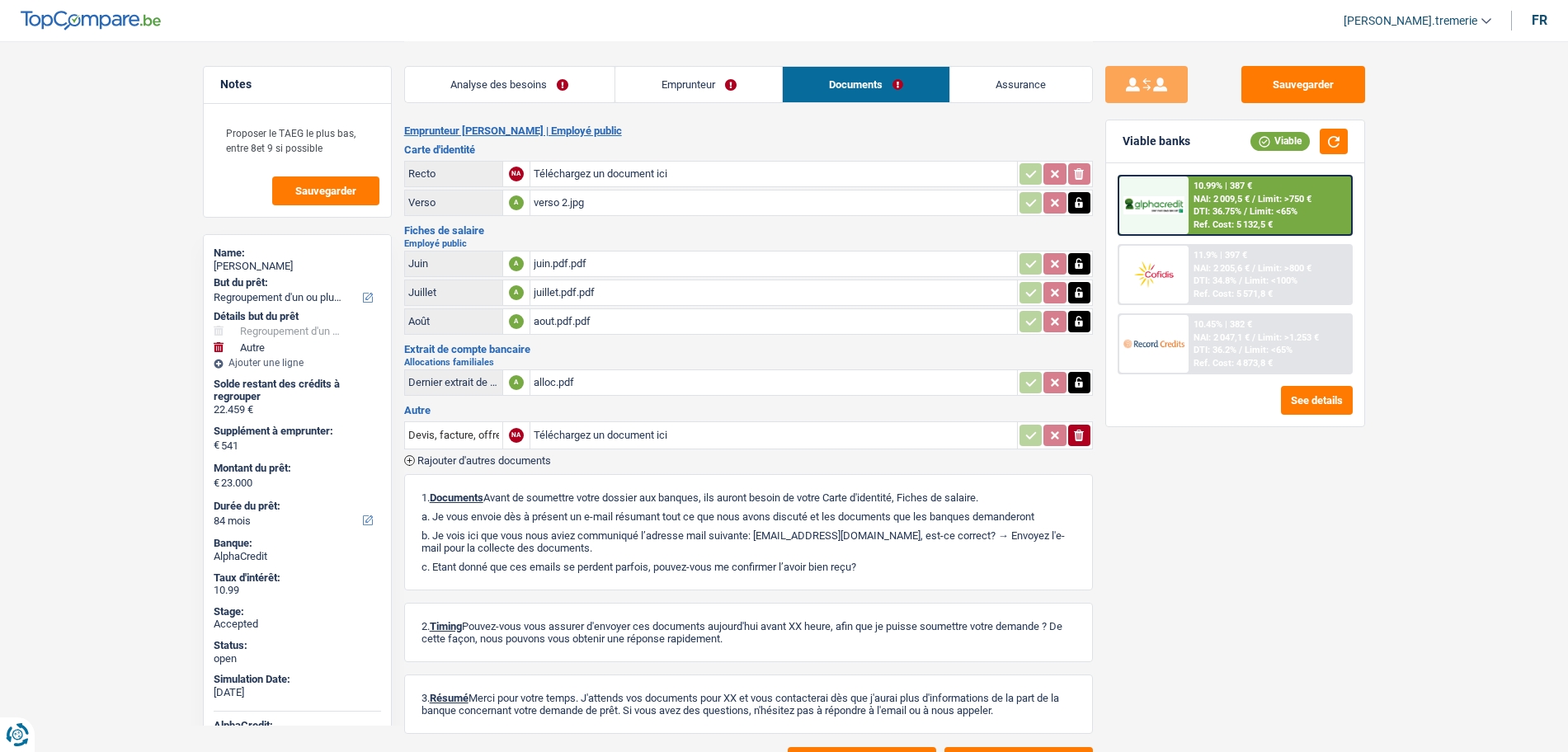
click at [584, 383] on div "alloc.pdf" at bounding box center [773, 382] width 480 height 25
click at [596, 184] on input "Téléchargez un document ici" at bounding box center [773, 173] width 480 height 25
type input "C:\fakepath\image0.jpeg"
click at [452, 460] on span "Rajouter d'autres documents" at bounding box center [484, 461] width 134 height 11
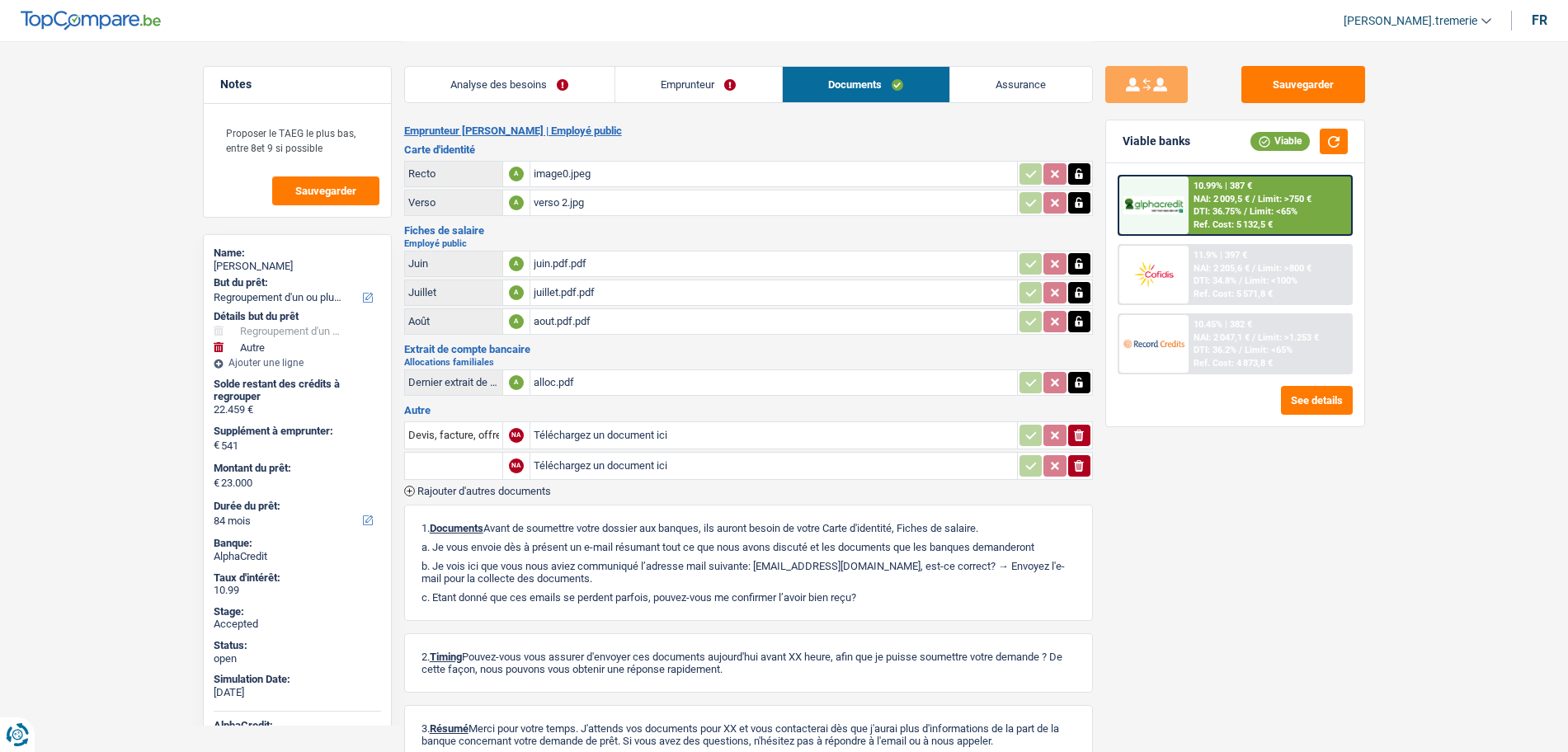
click at [452, 460] on input "text" at bounding box center [454, 465] width 91 height 26
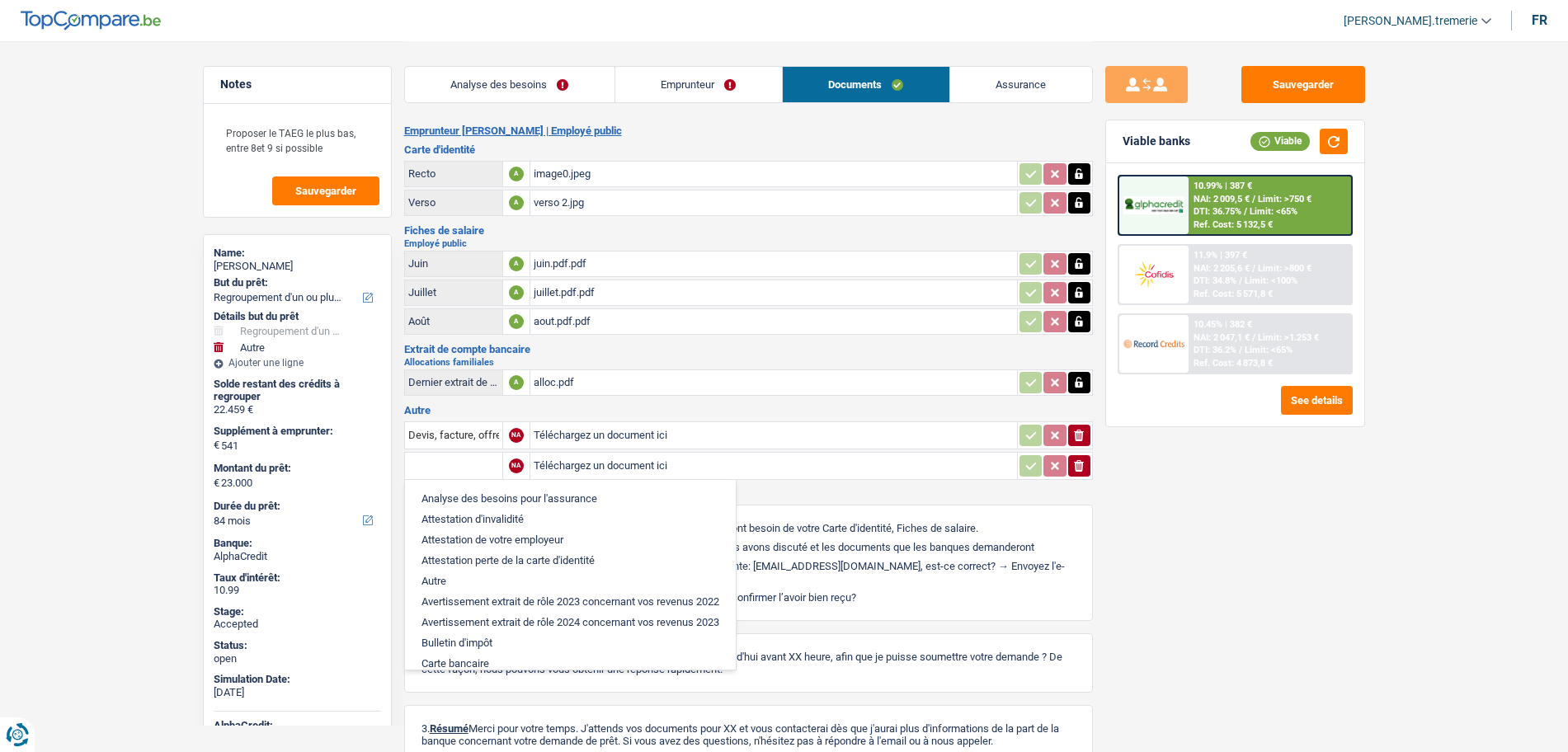
click at [1078, 461] on icon "ionicons-v5-e" at bounding box center [1079, 465] width 13 height 17
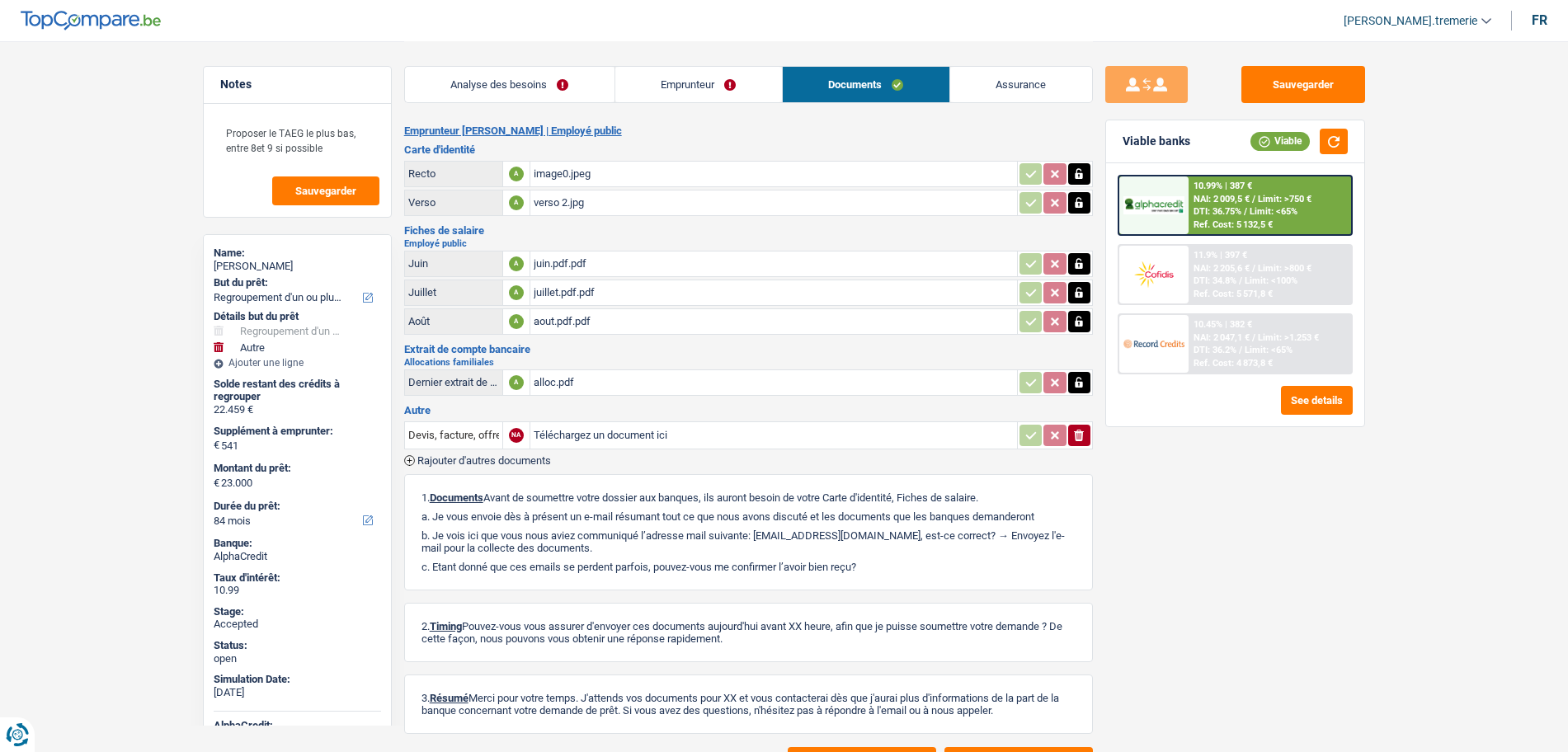
click at [503, 431] on td "NA" at bounding box center [515, 435] width 27 height 28
click at [462, 431] on input "Devis, facture, offre, bon de commande" at bounding box center [454, 435] width 91 height 26
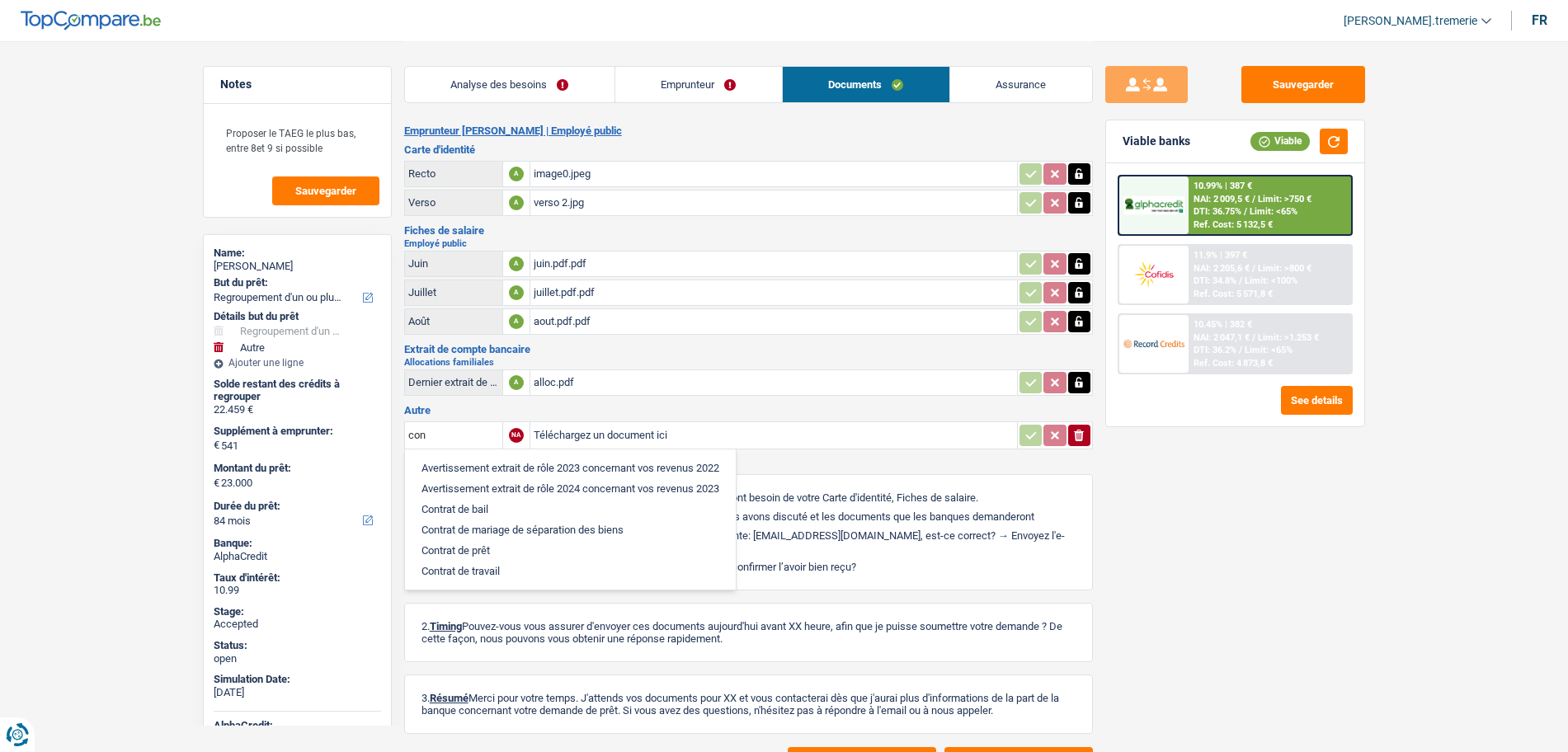
click at [487, 527] on li "Contrat de mariage de séparation des biens" at bounding box center [570, 529] width 315 height 20
type input "Contrat de mariage de séparation des biens"
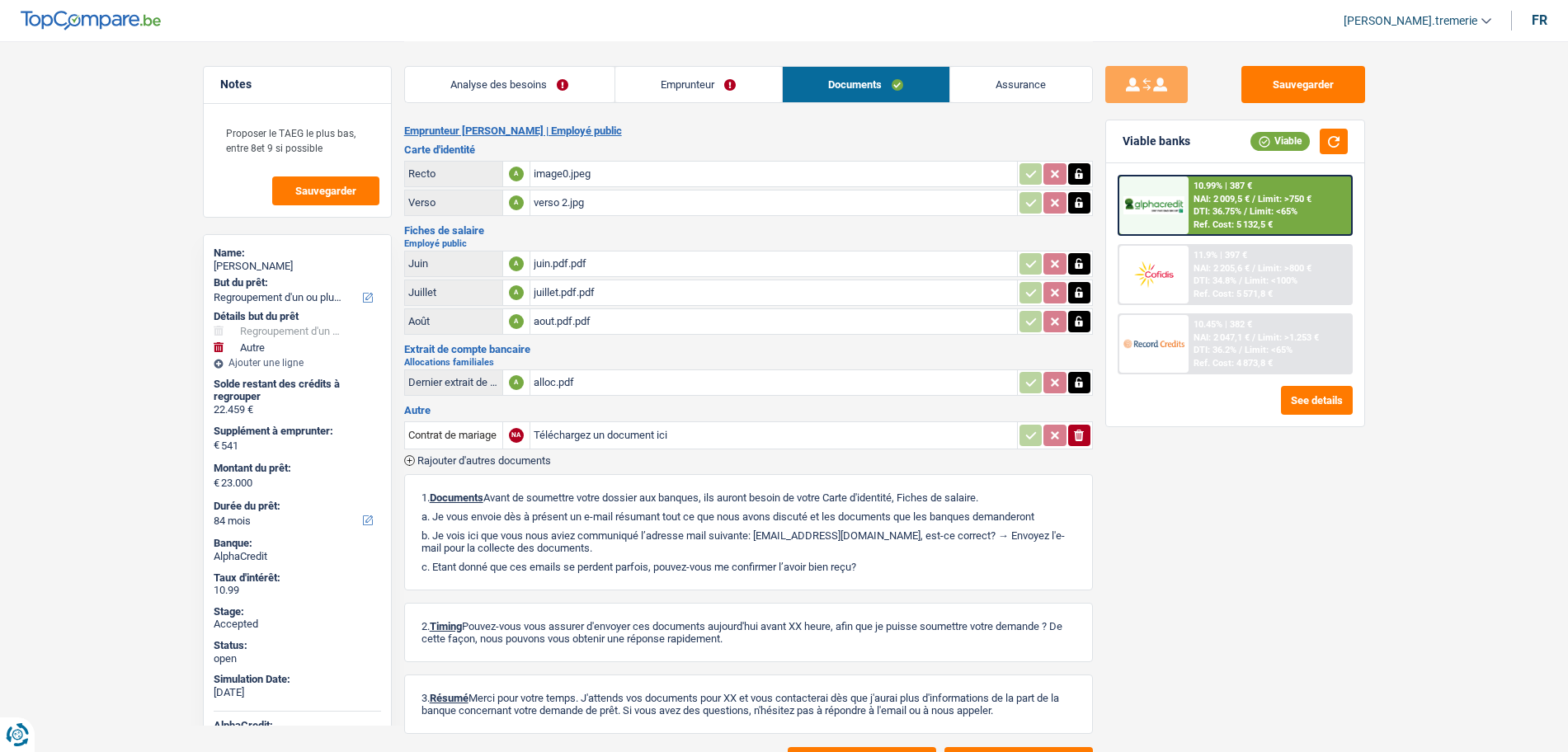
click at [620, 437] on input "Téléchargez un document ici" at bounding box center [773, 435] width 480 height 25
type input "C:\fakepath\image0.jpeg"
click at [1292, 100] on button "Sauvegarder" at bounding box center [1303, 84] width 123 height 37
click at [713, 435] on div "image0.jpeg" at bounding box center [773, 435] width 480 height 25
click at [1081, 435] on icon "button" at bounding box center [1079, 435] width 7 height 11
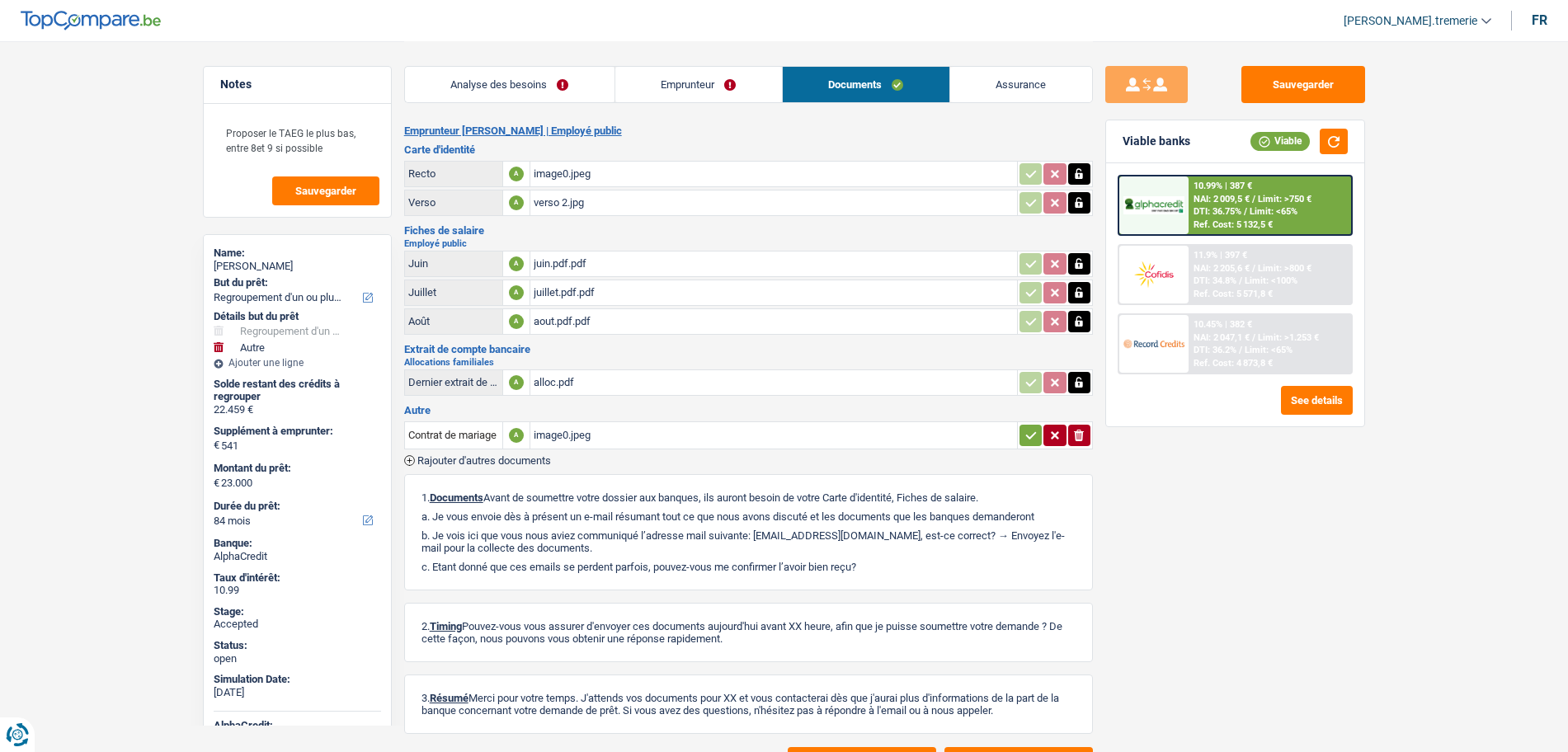
click at [1081, 435] on icon "button" at bounding box center [1078, 435] width 10 height 11
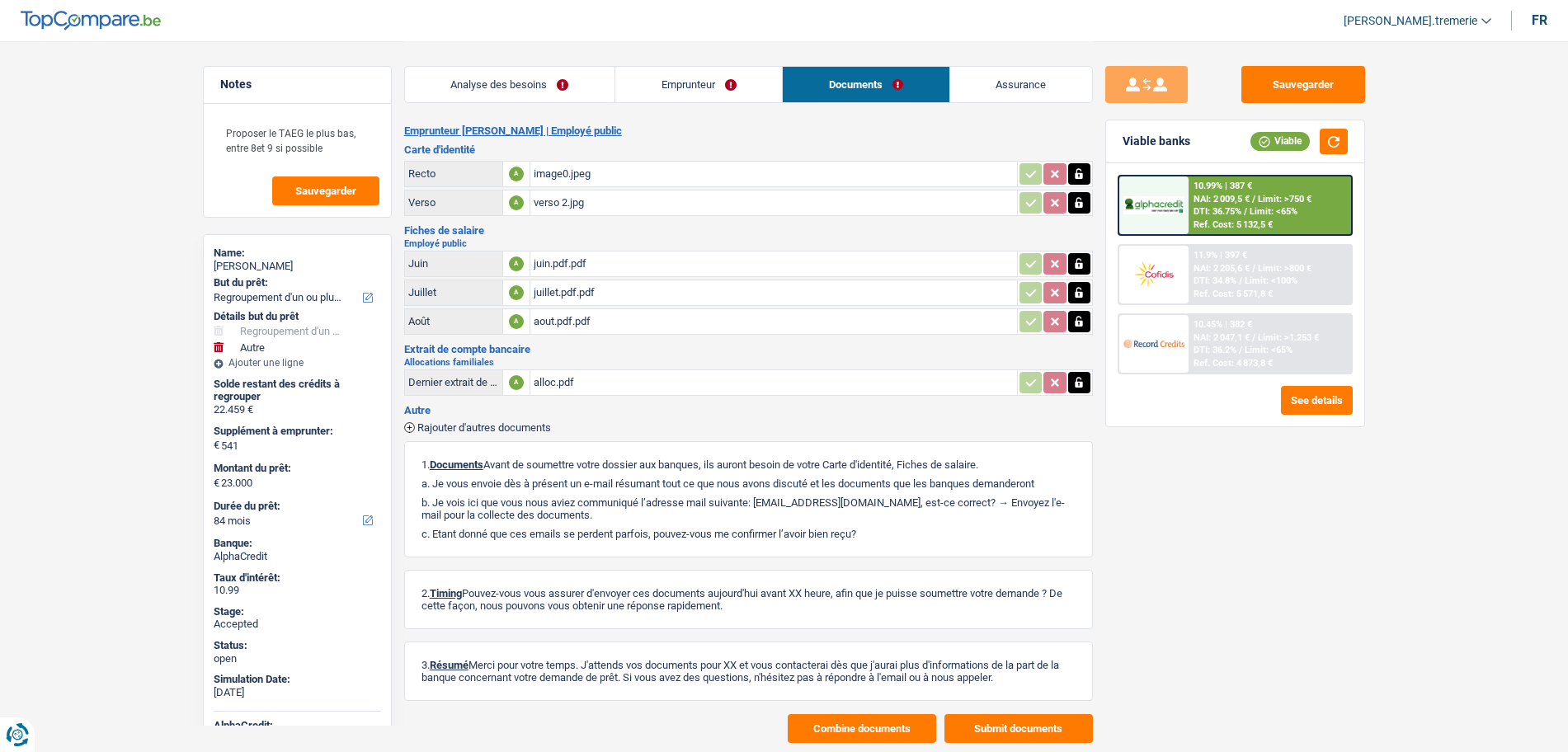
click at [477, 425] on span "Rajouter d'autres documents" at bounding box center [484, 427] width 134 height 11
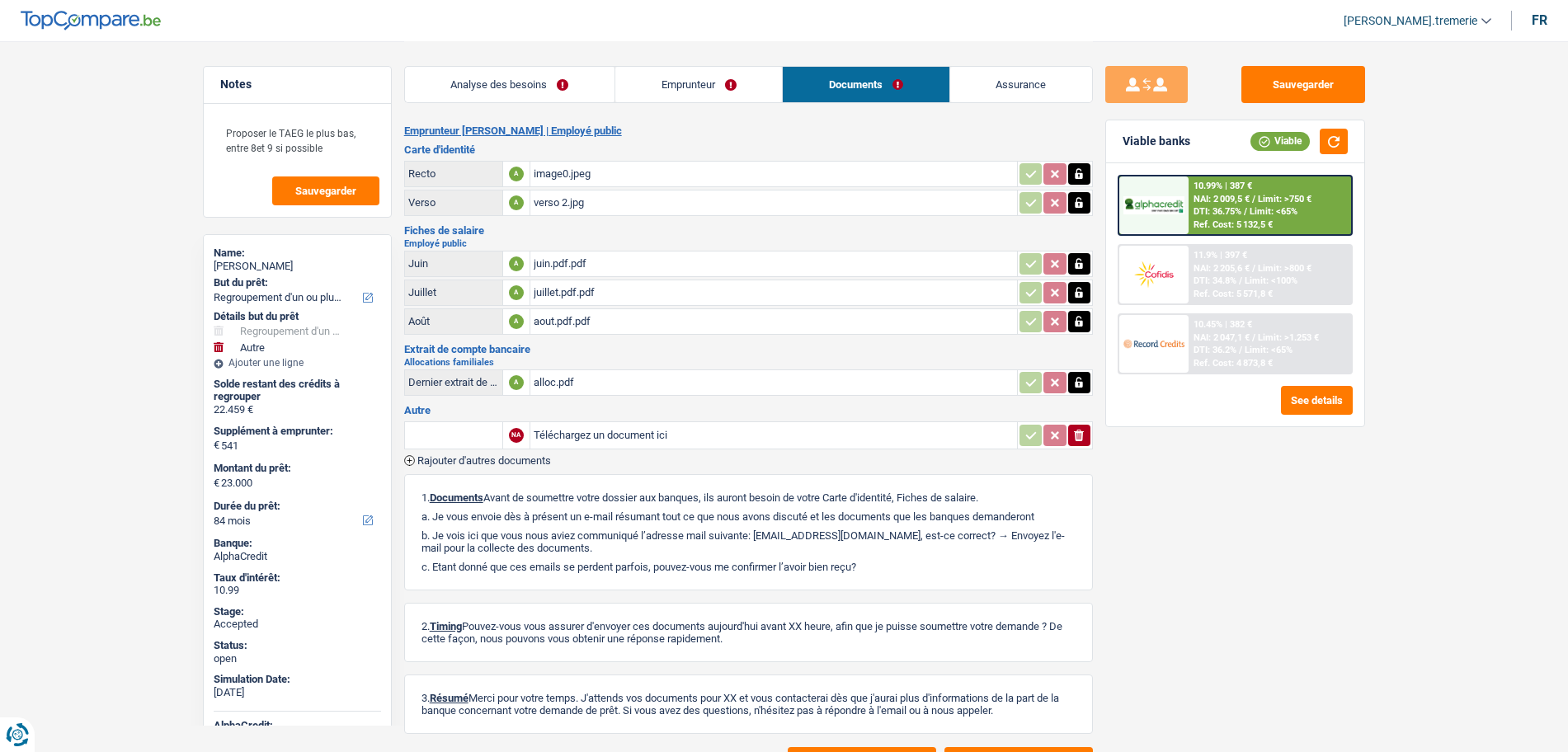
click at [471, 427] on input "text" at bounding box center [454, 435] width 91 height 26
click at [486, 464] on li "Contrat de mariage de séparation des biens" at bounding box center [522, 467] width 219 height 20
type input "Contrat de mariage de séparation des biens"
click at [577, 429] on input "Téléchargez un document ici" at bounding box center [773, 435] width 480 height 25
type input "C:\fakepath\papier.pdf"
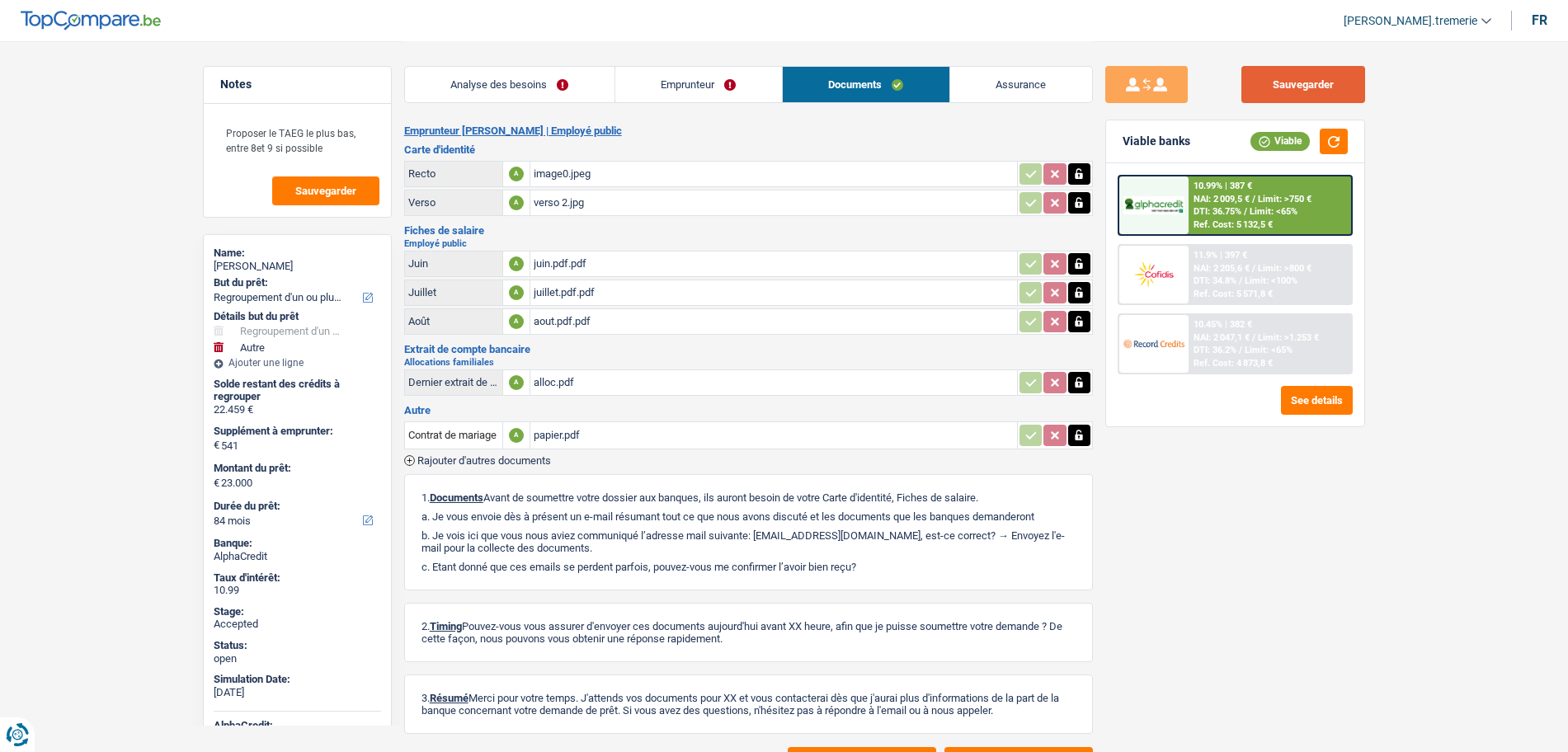
click at [1292, 92] on button "Sauvegarder" at bounding box center [1303, 84] width 123 height 37
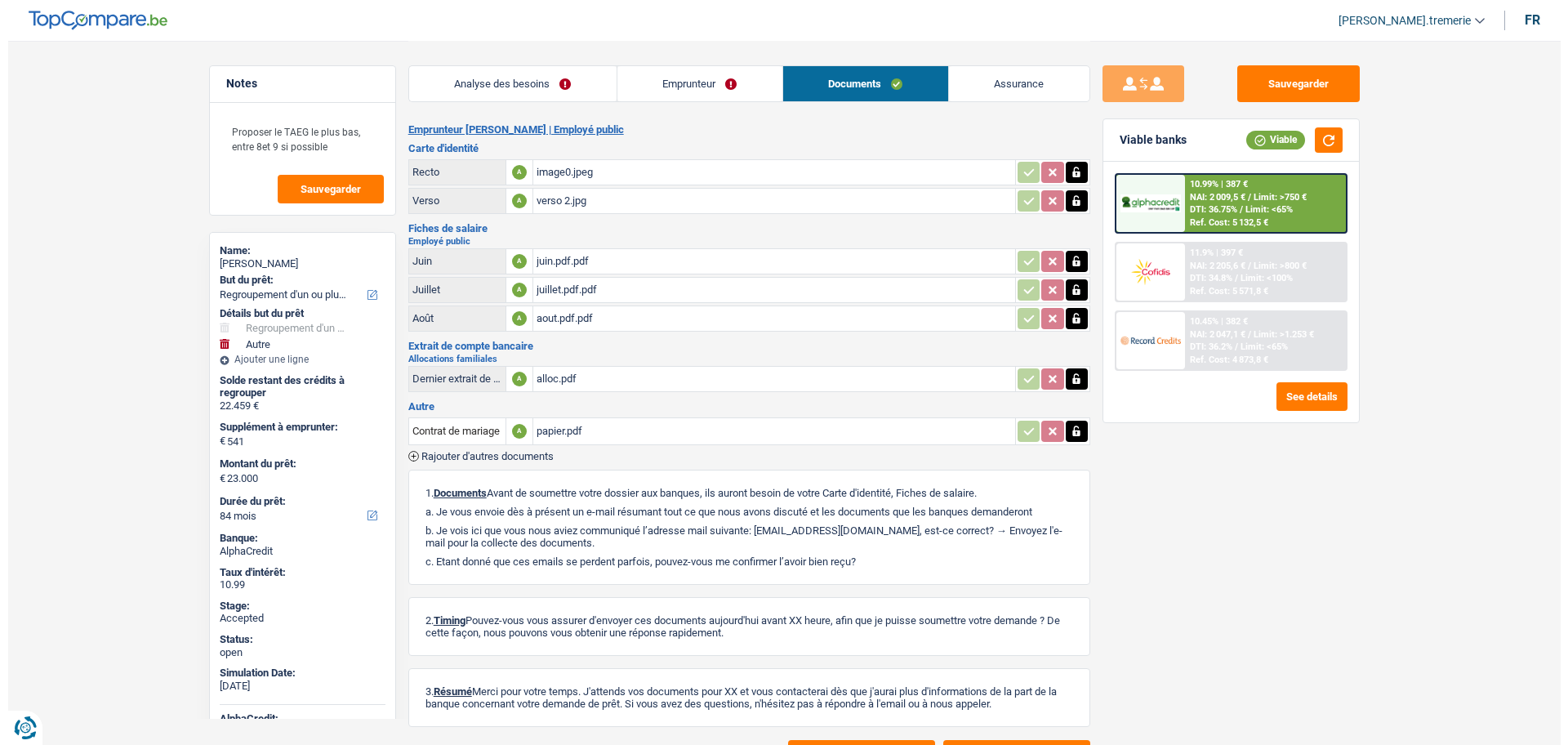
scroll to position [77, 0]
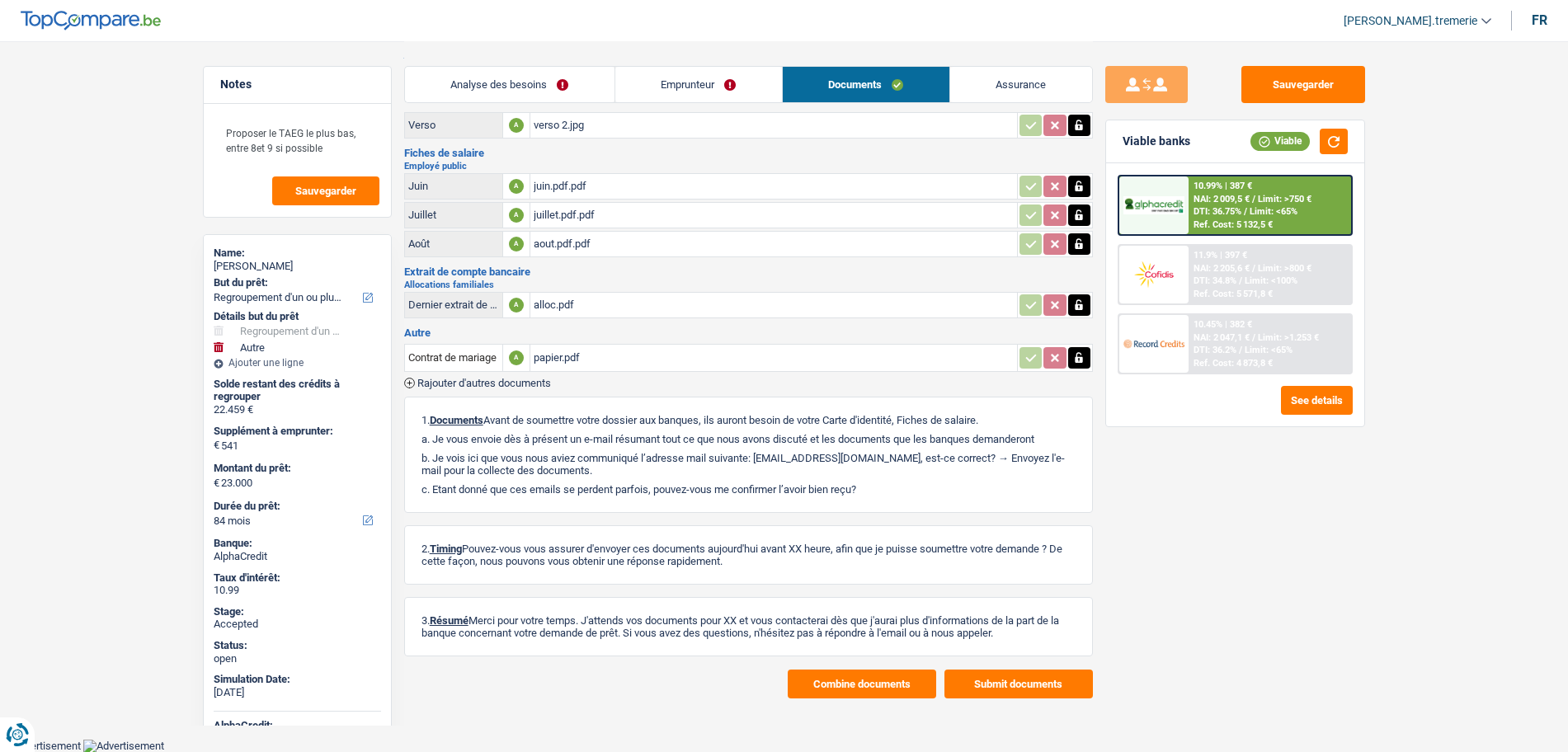
click at [846, 696] on button "Combine documents" at bounding box center [862, 683] width 148 height 29
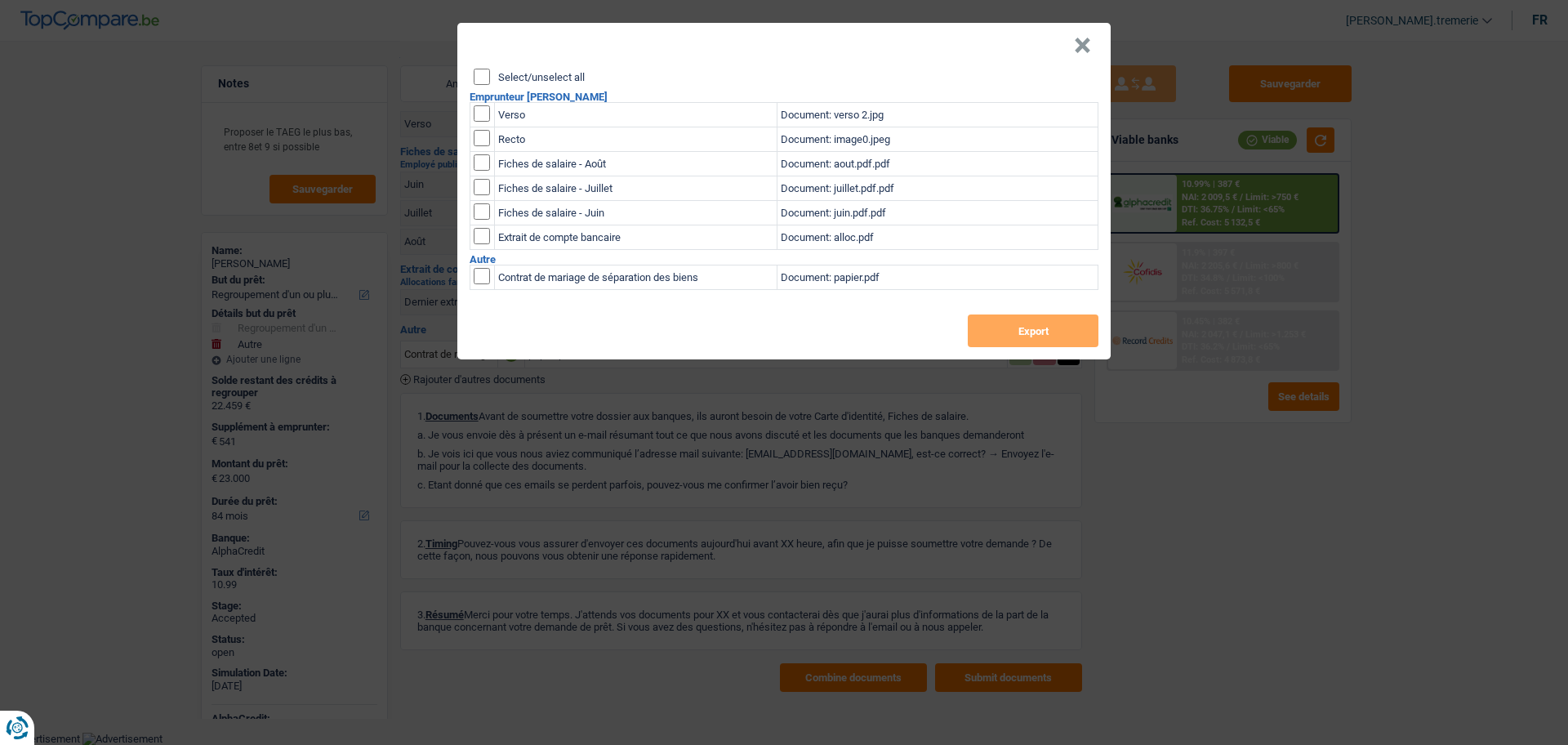
click at [479, 73] on input "Select/unselect all" at bounding box center [482, 77] width 17 height 17
checkbox input "true"
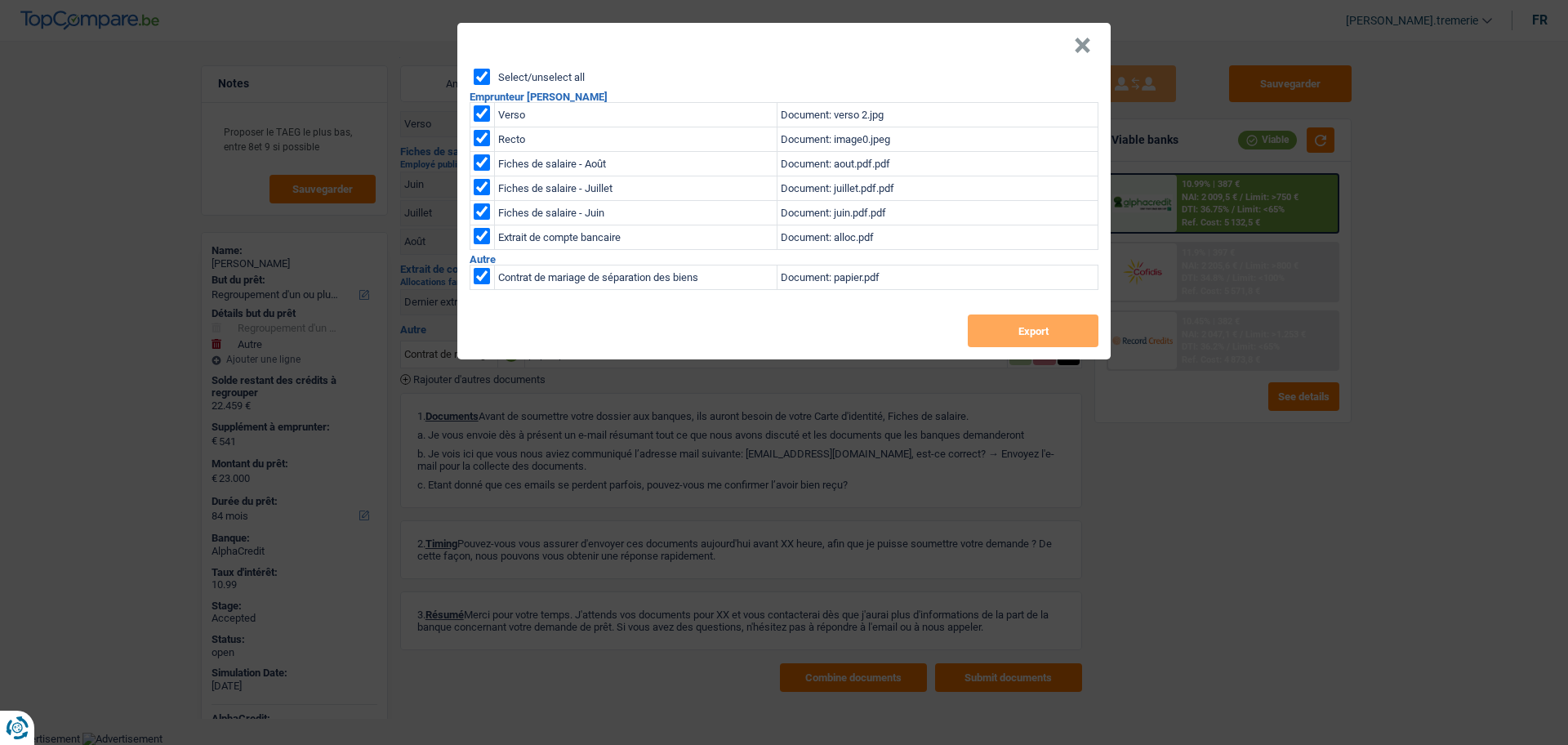
checkbox input "true"
click at [997, 319] on button "Export" at bounding box center [1032, 331] width 130 height 33
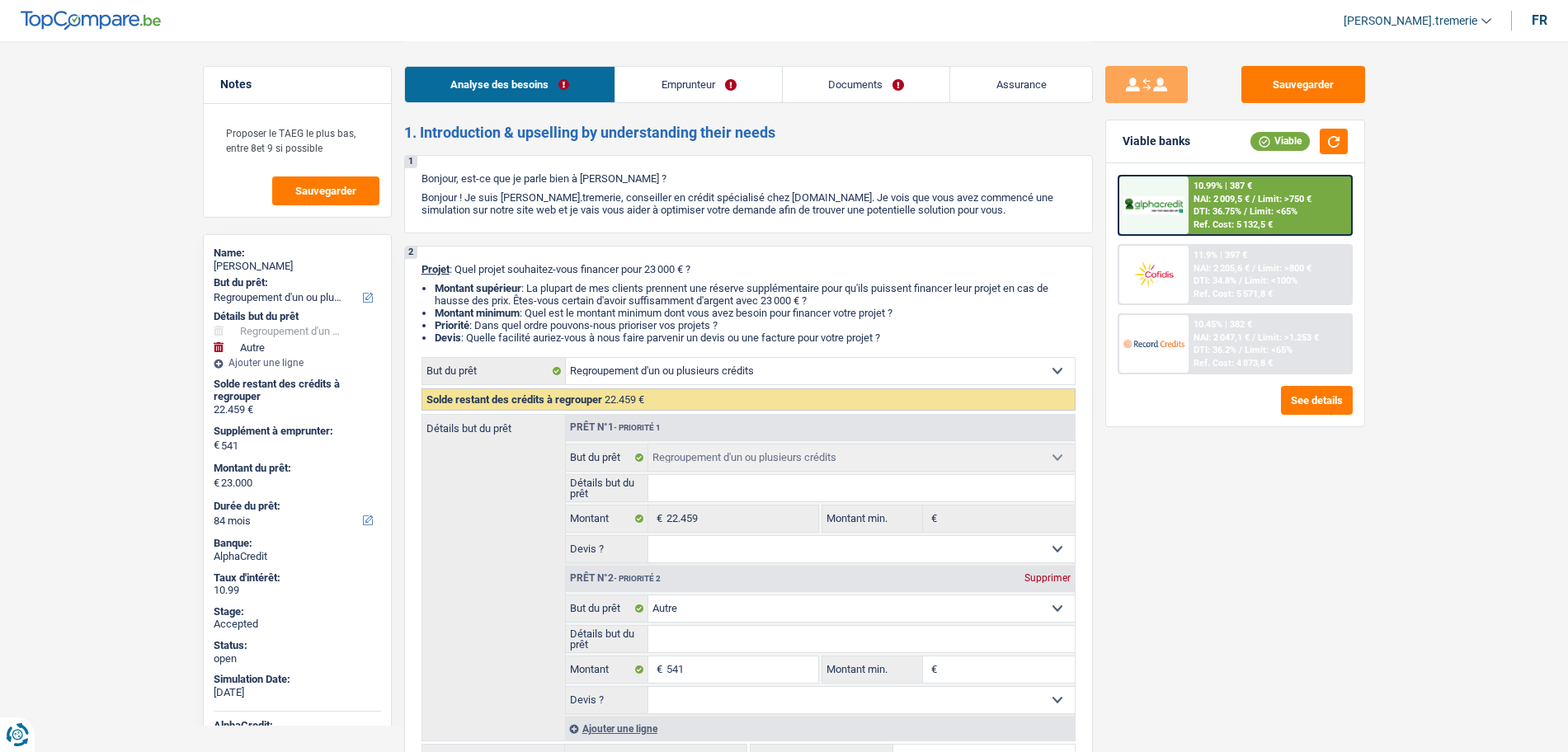
select select "refinancing"
select select "other"
select select "84"
select select "refinancing"
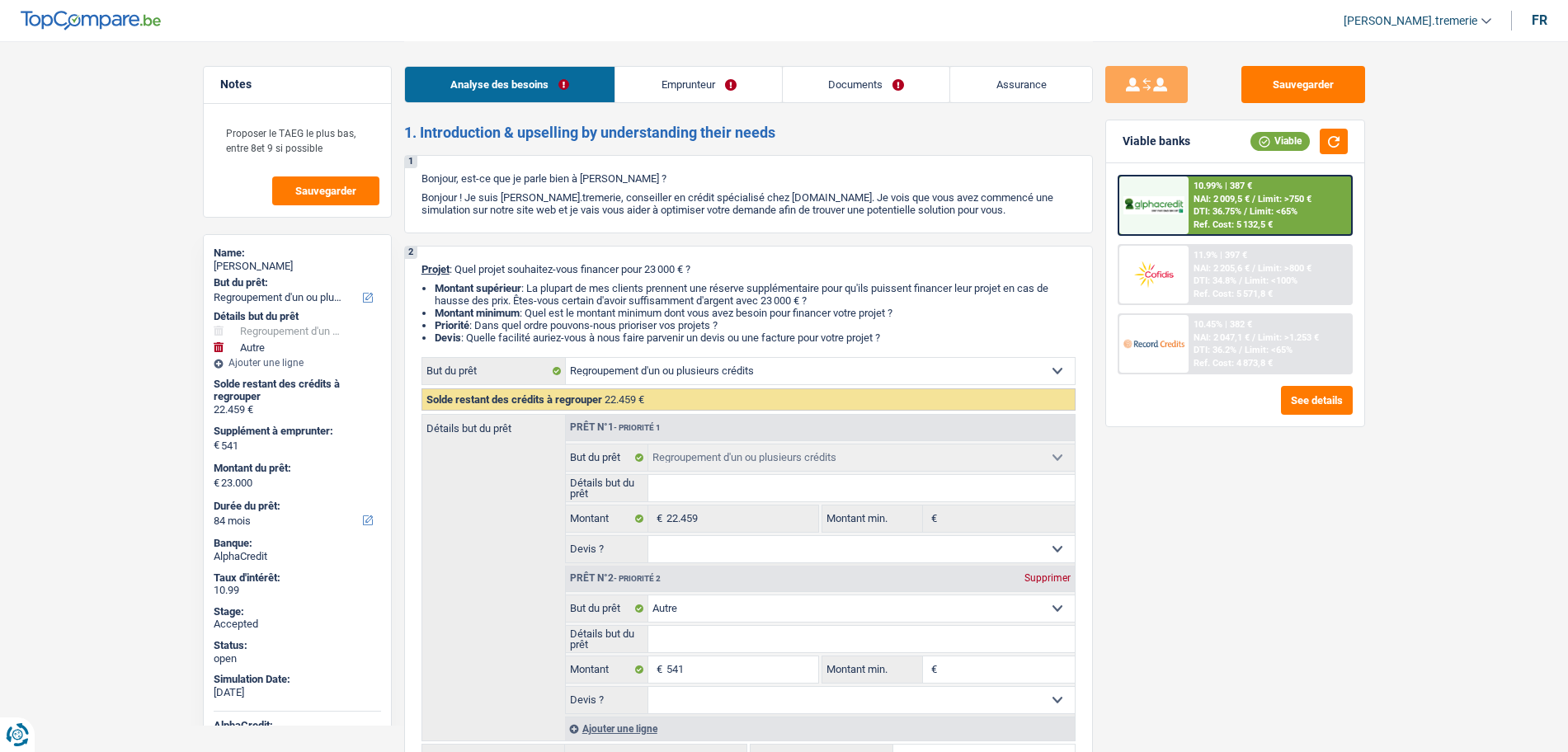
select select "refinancing"
select select "other"
select select "84"
select select "publicEmployee"
select select "familyAllowances"
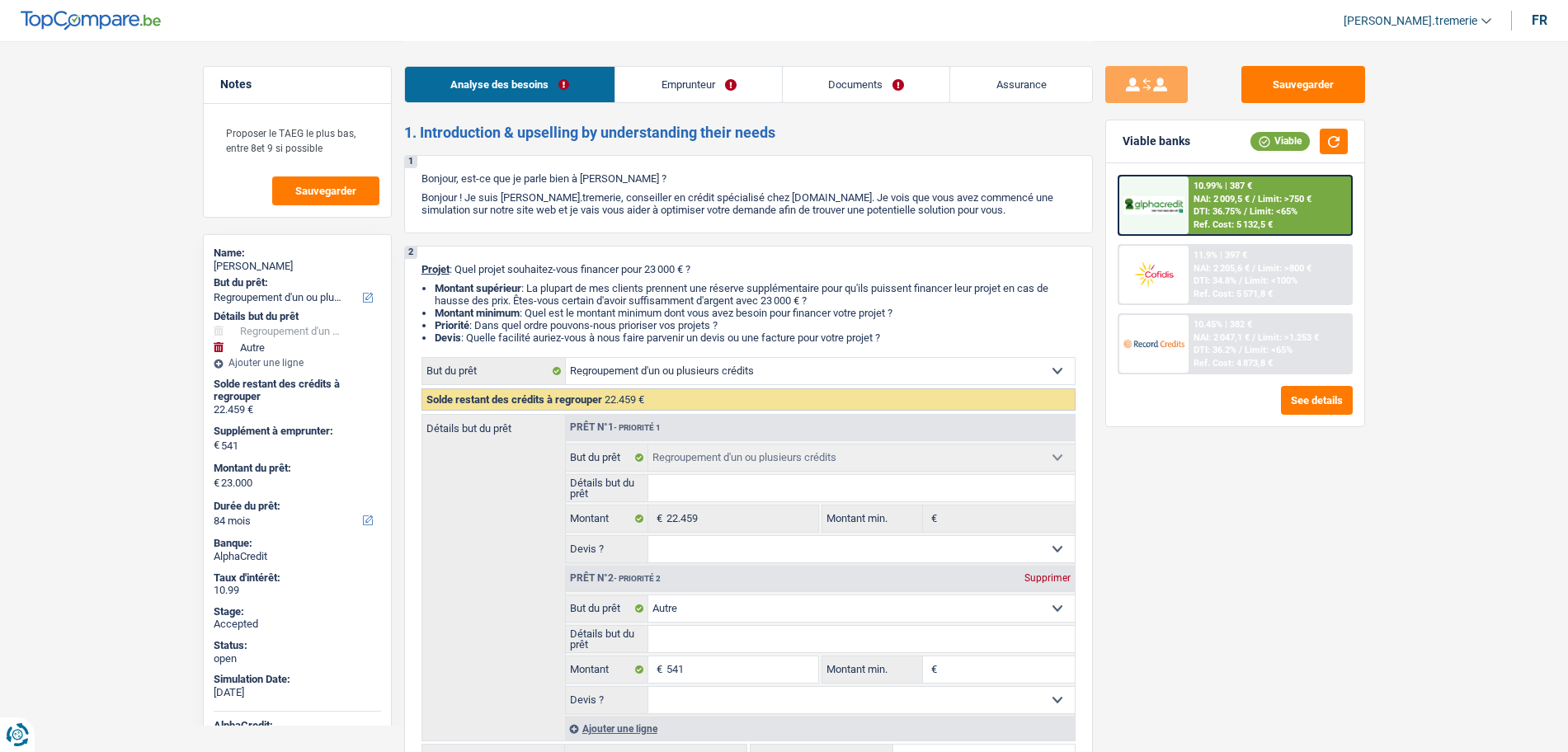
select select "netSalary"
select select "mealVouchers"
select select "ownerWithMortgage"
select select "mortgage"
select select "240"
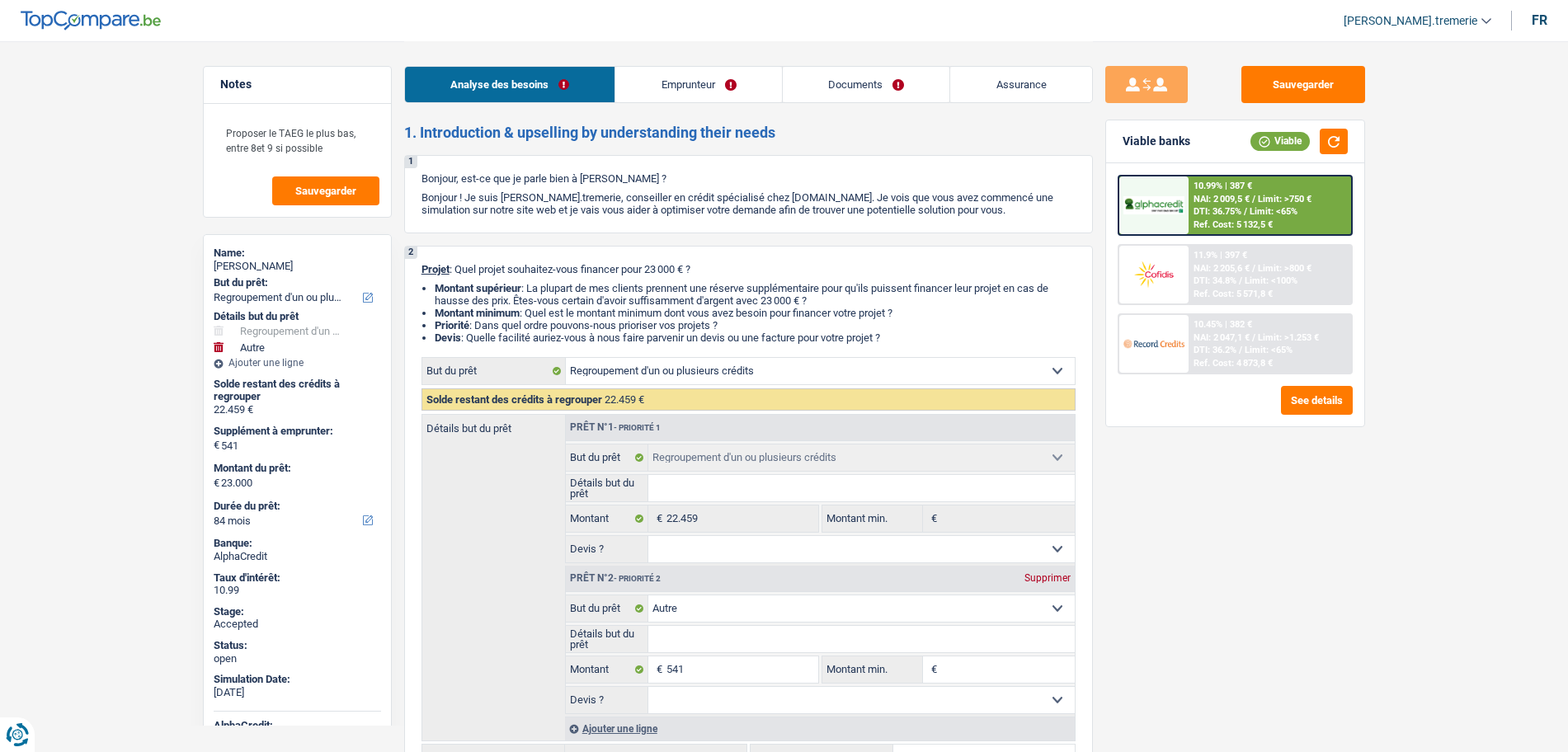
select select "personalSale"
select select "84"
select select "cardOrCredit"
select select "refinancing"
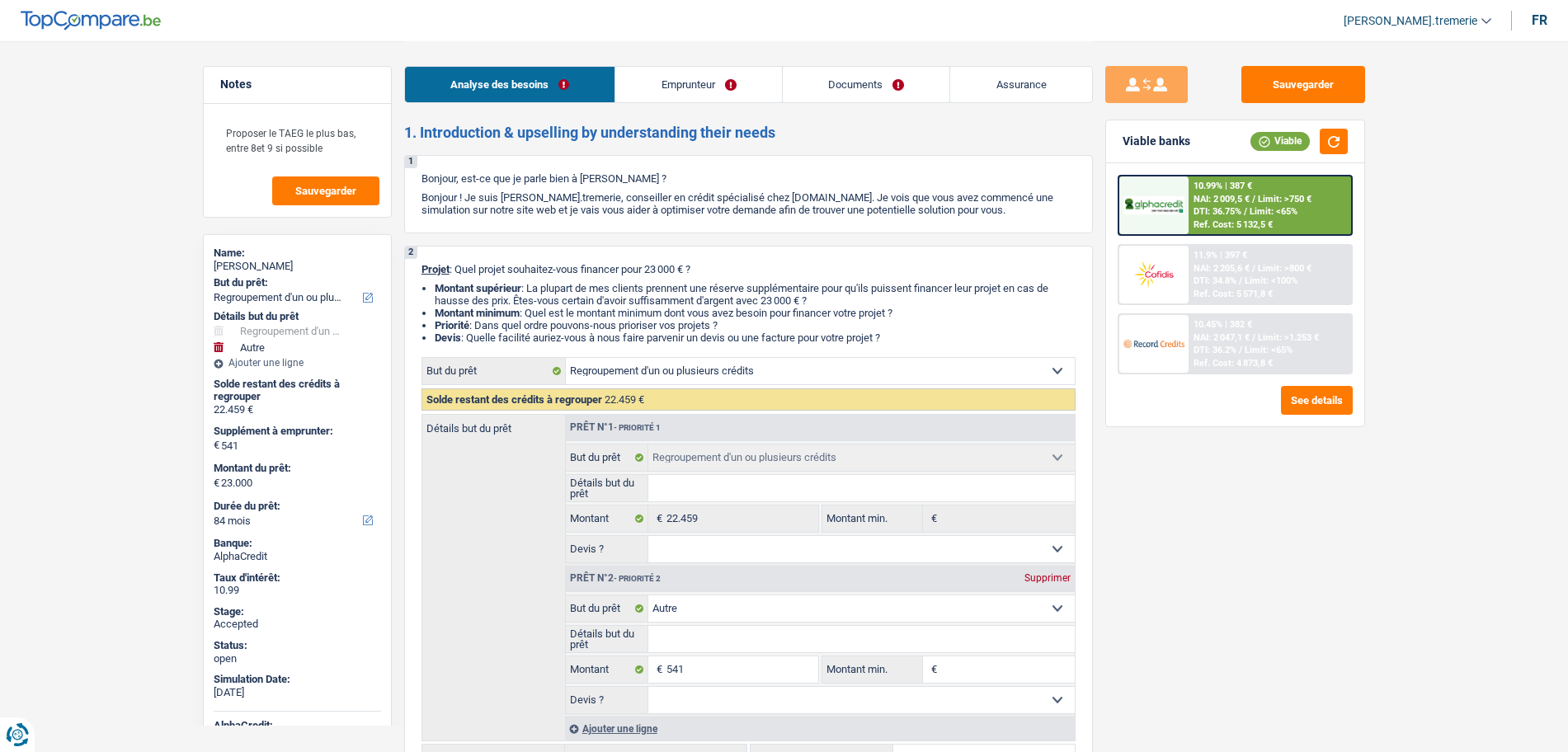
select select "refinancing"
select select "other"
select select "84"
click at [859, 95] on link "Documents" at bounding box center [867, 84] width 167 height 35
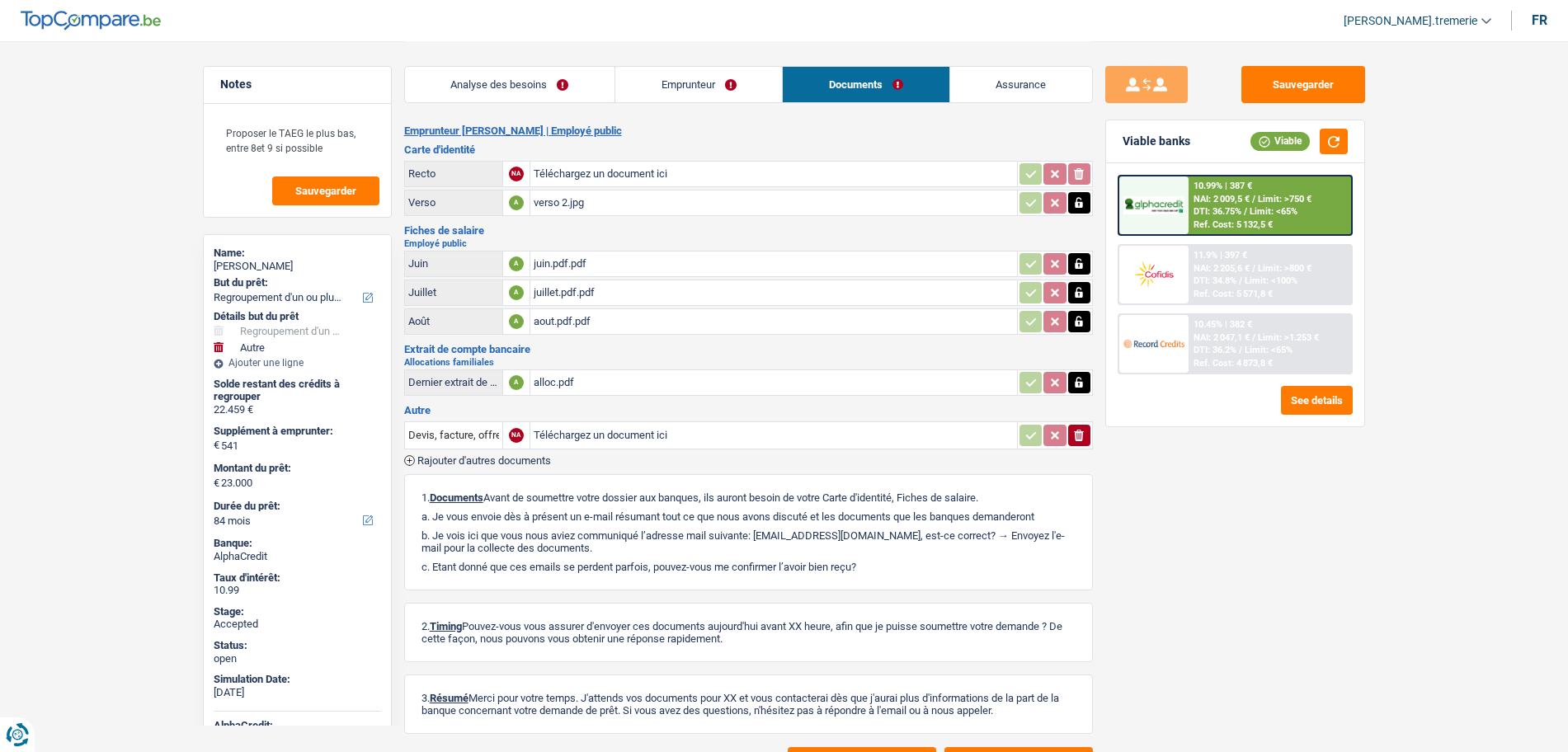
click at [485, 459] on span "Rajouter d'autres documents" at bounding box center [484, 461] width 134 height 11
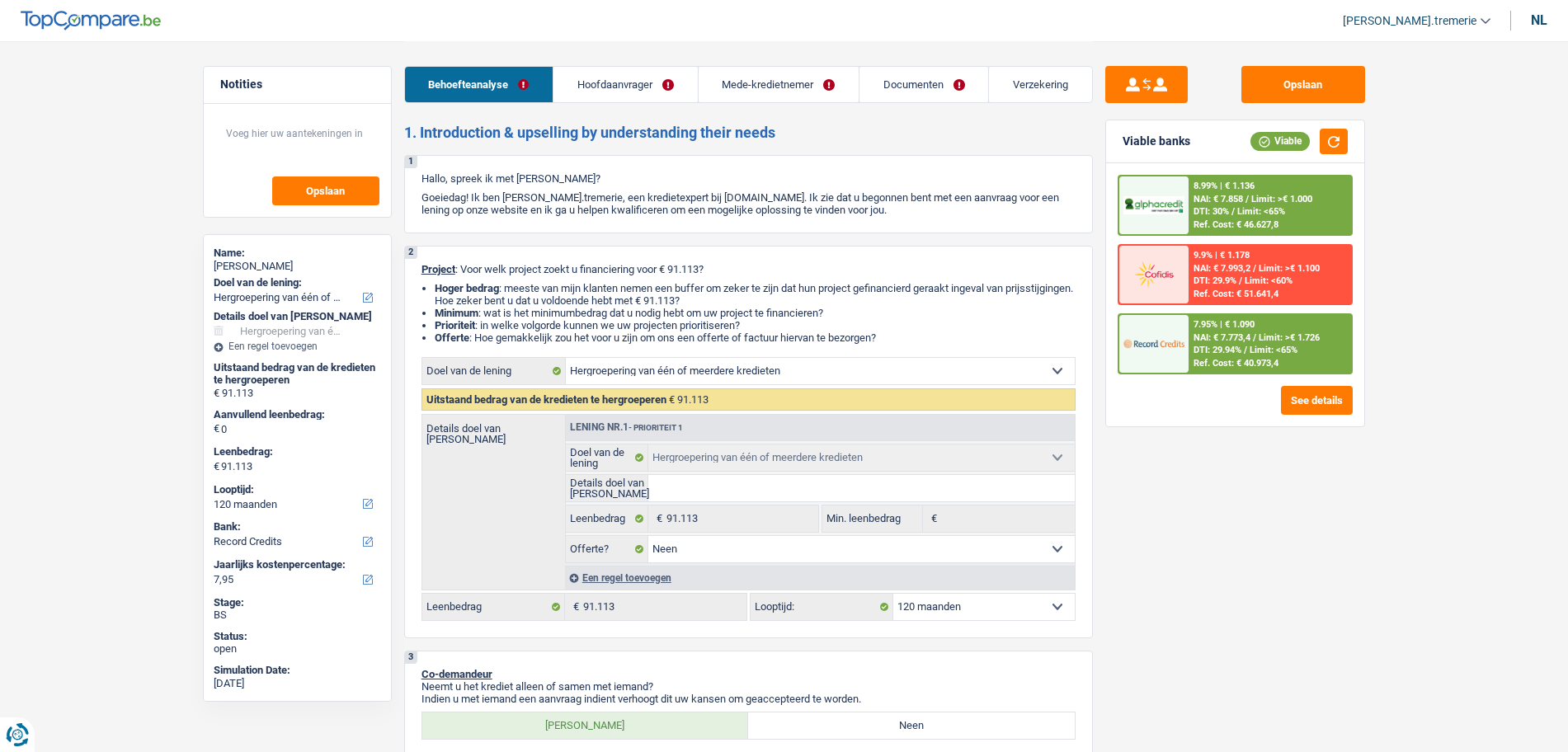
select select "refinancing"
select select "120"
select select "record credits"
select select "refinancing"
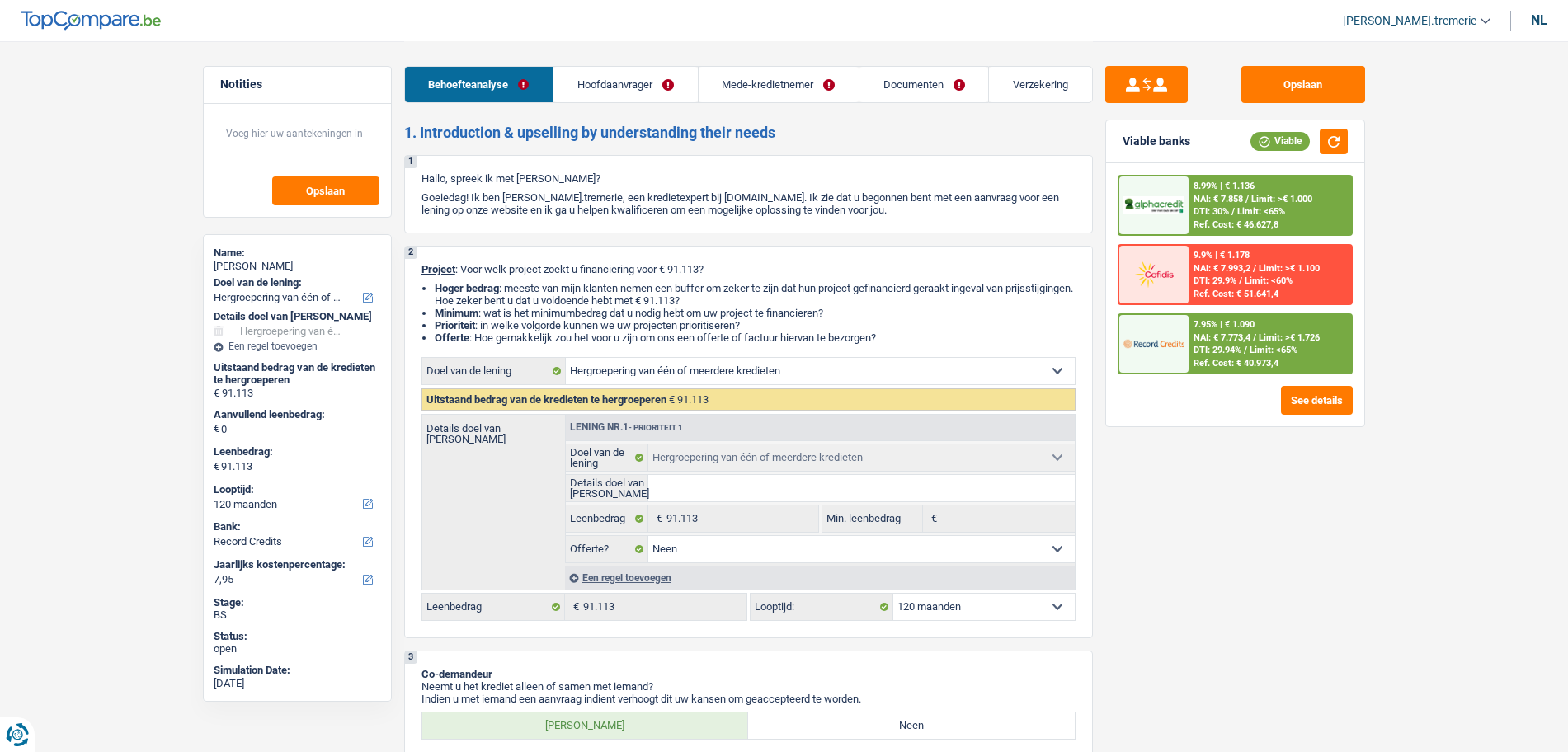
select select "refinancing"
select select "false"
select select "120"
select select "independent"
select select "publicEmployee"
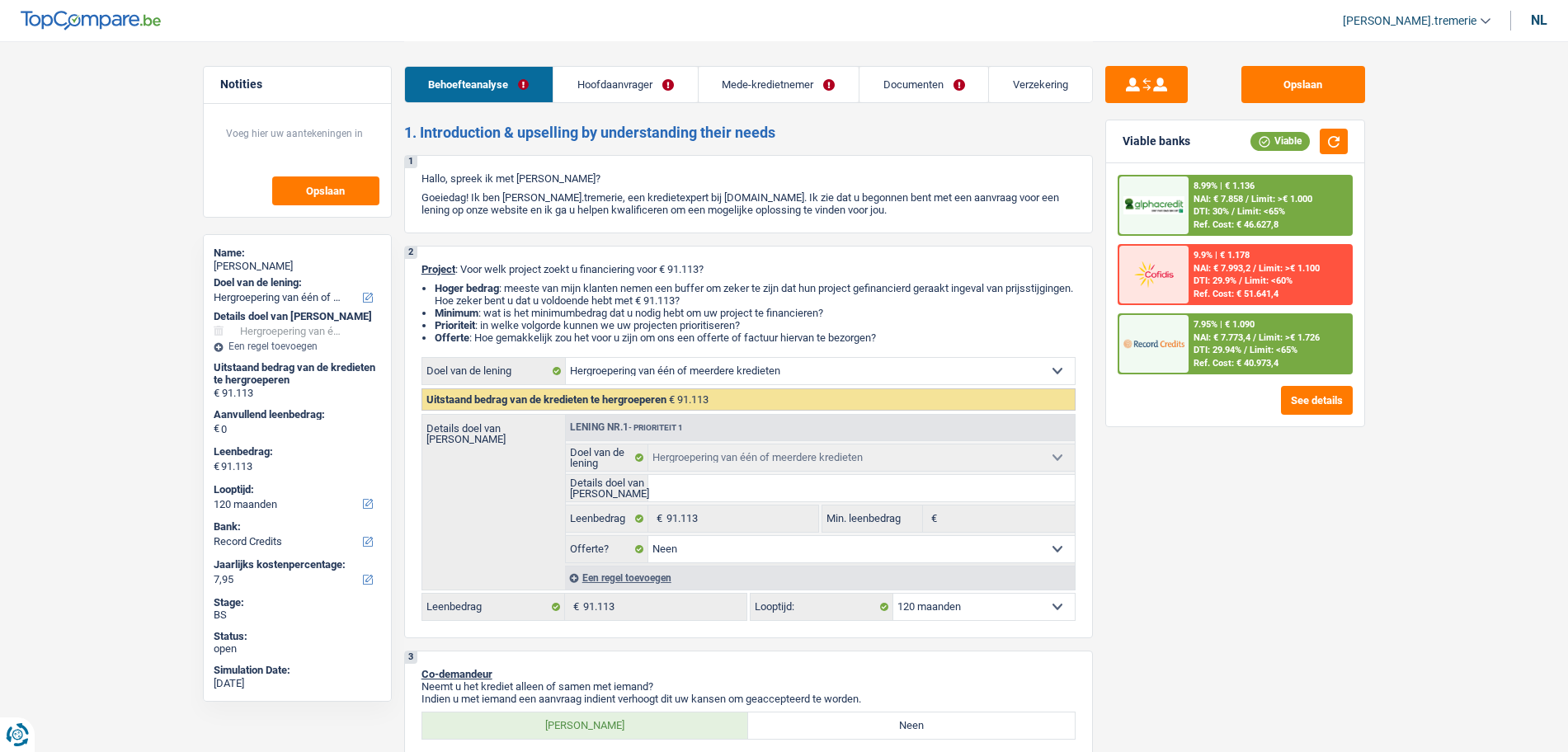
select select "familyAllowances"
select select "netSalary"
select select "mealVouchers"
select select "ownerWithMortgage"
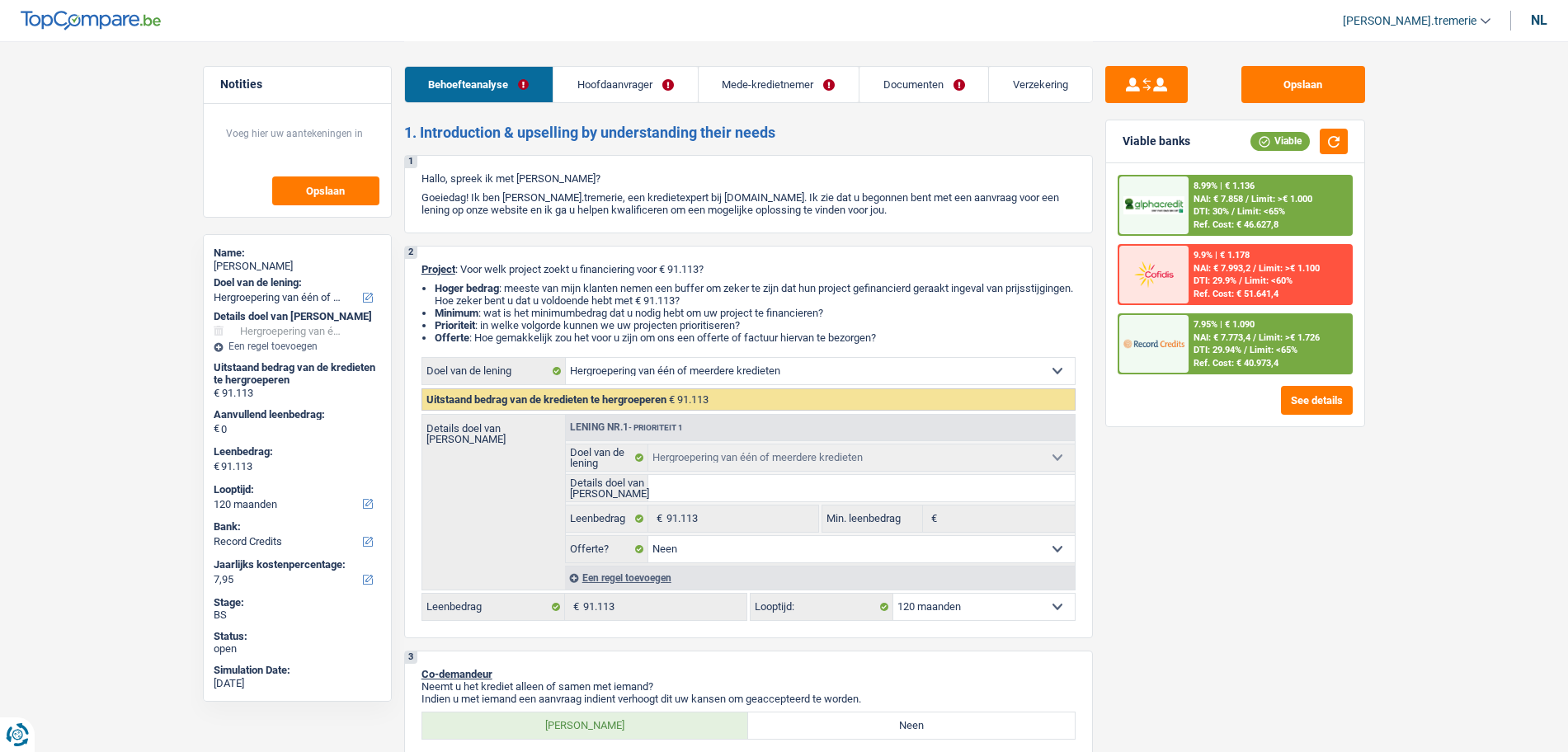
select select "mortgage"
select select "240"
select select "renovationLoan"
select select "120"
select select "carLoan"
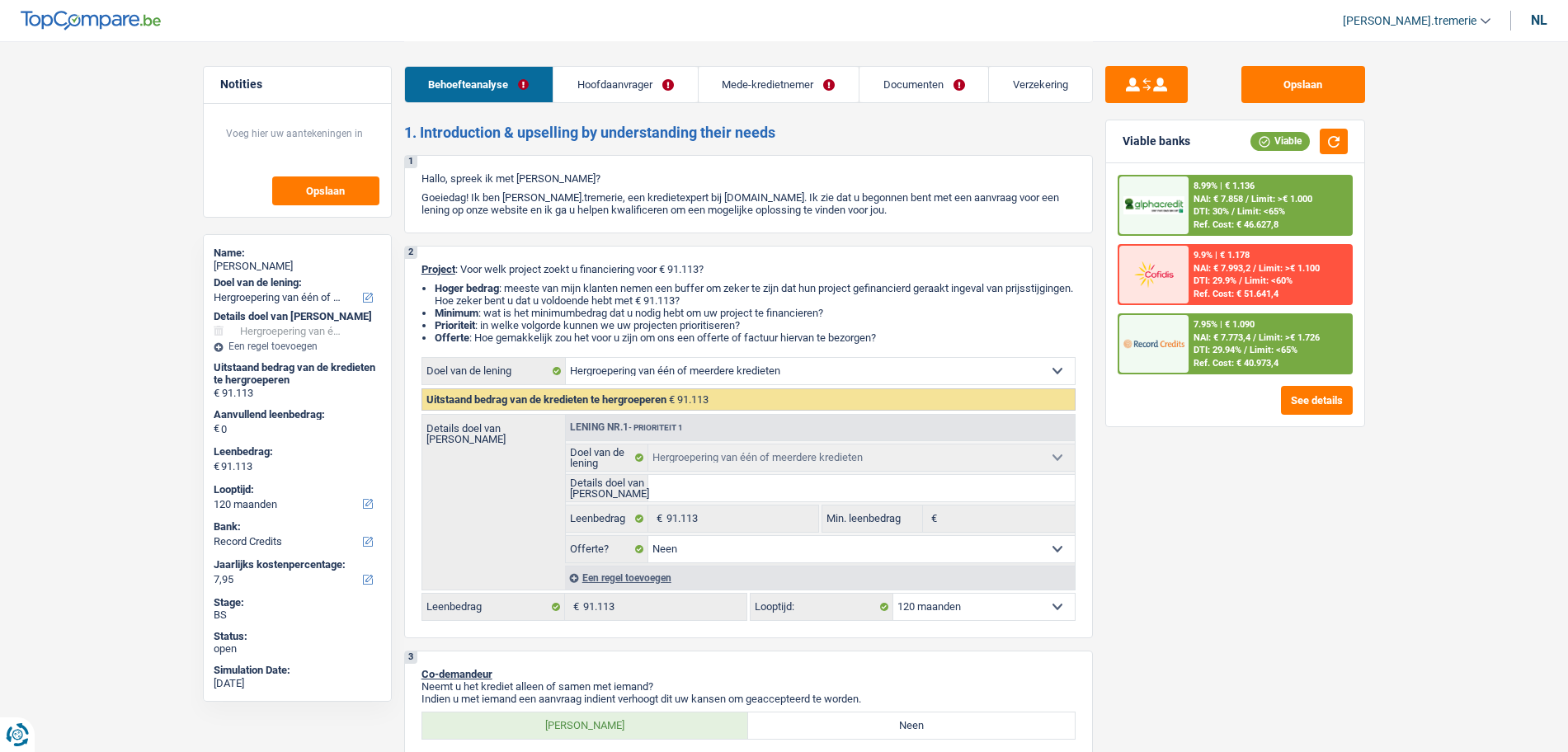
select select "84"
select select "carLoan"
select select "60"
select select "renovationLoan"
select select "60"
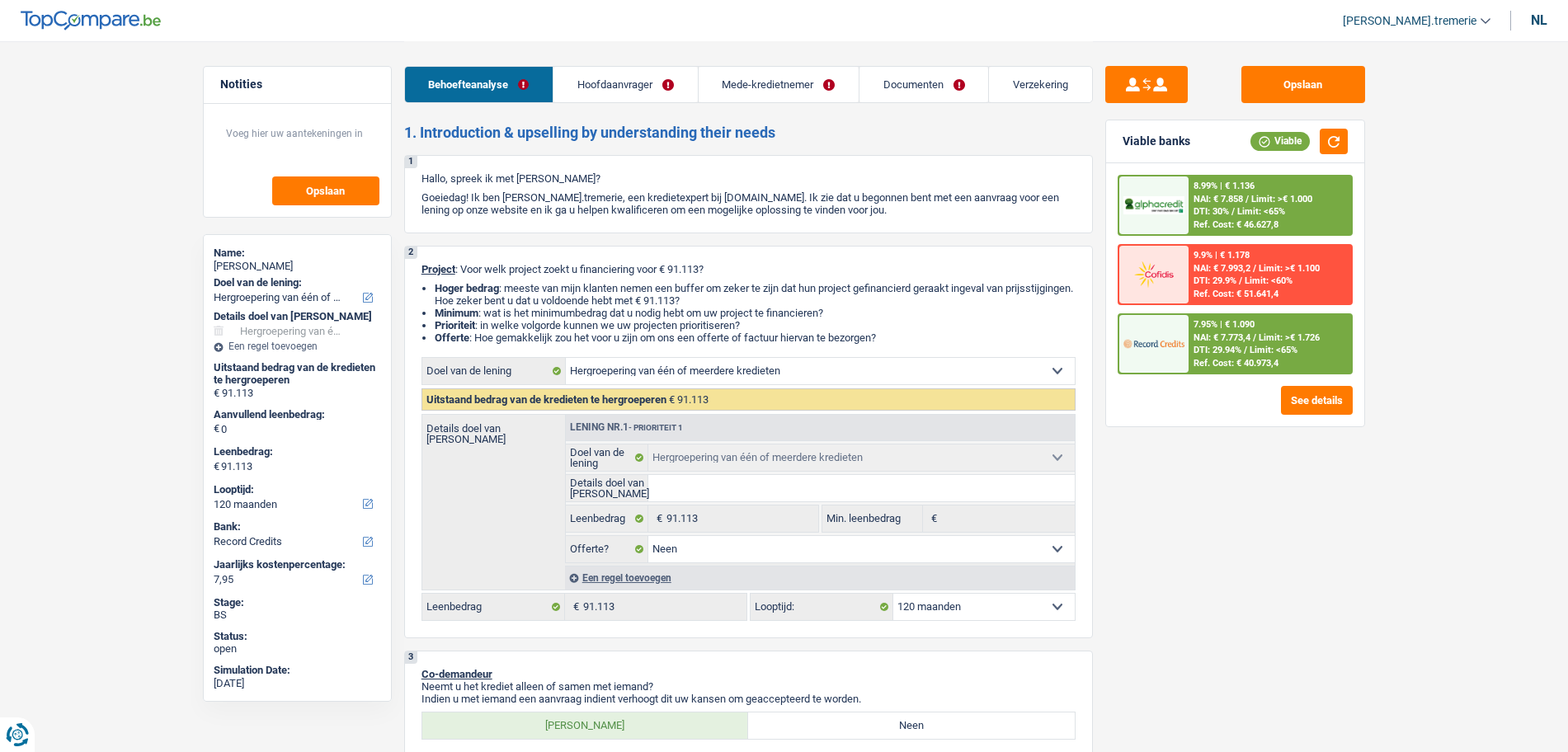
select select "renovationLoan"
select select "60"
select select "renovationLoan"
select select "120"
select select "cardOrCredit"
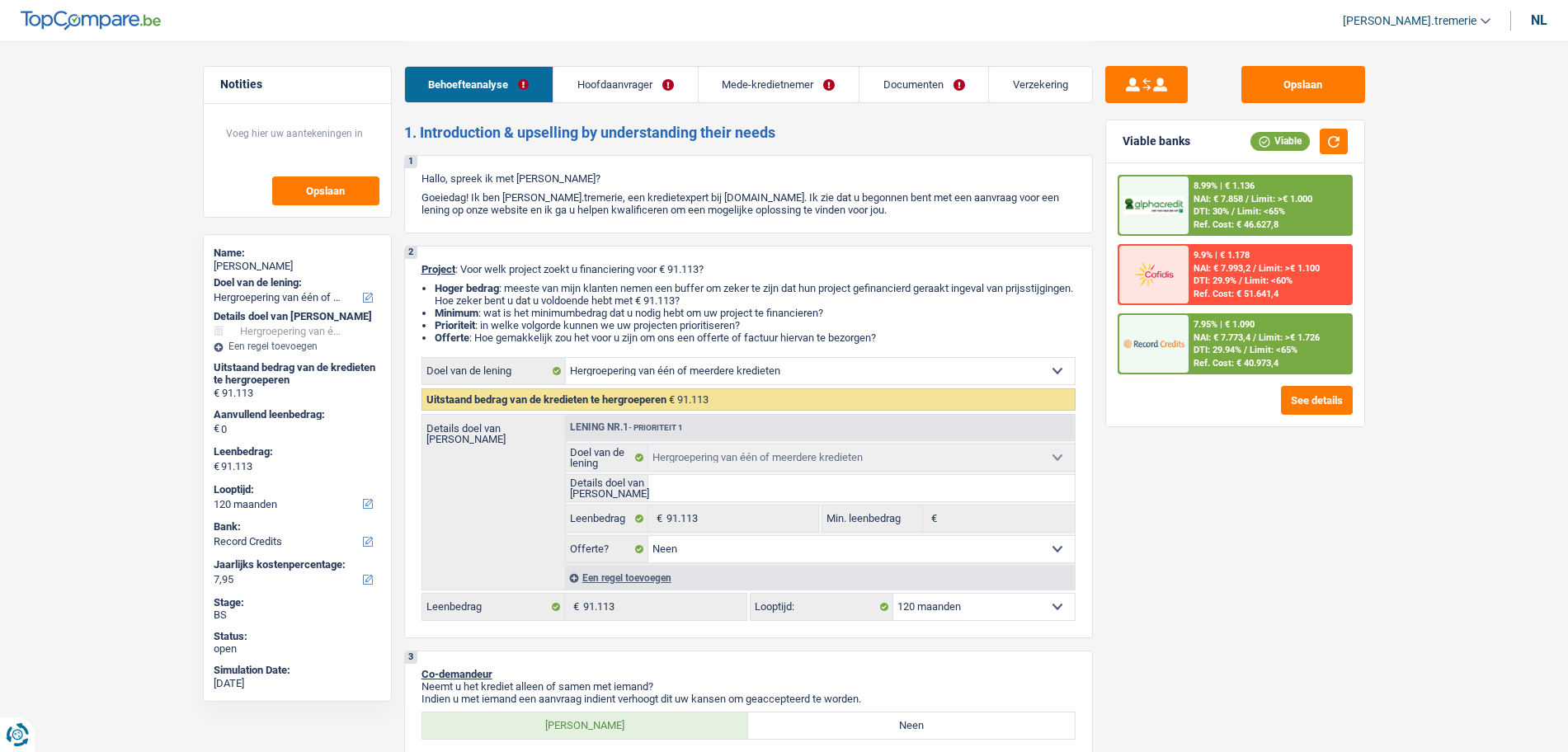
select select "cardOrCredit"
select select "refinancing"
select select "false"
select select "120"
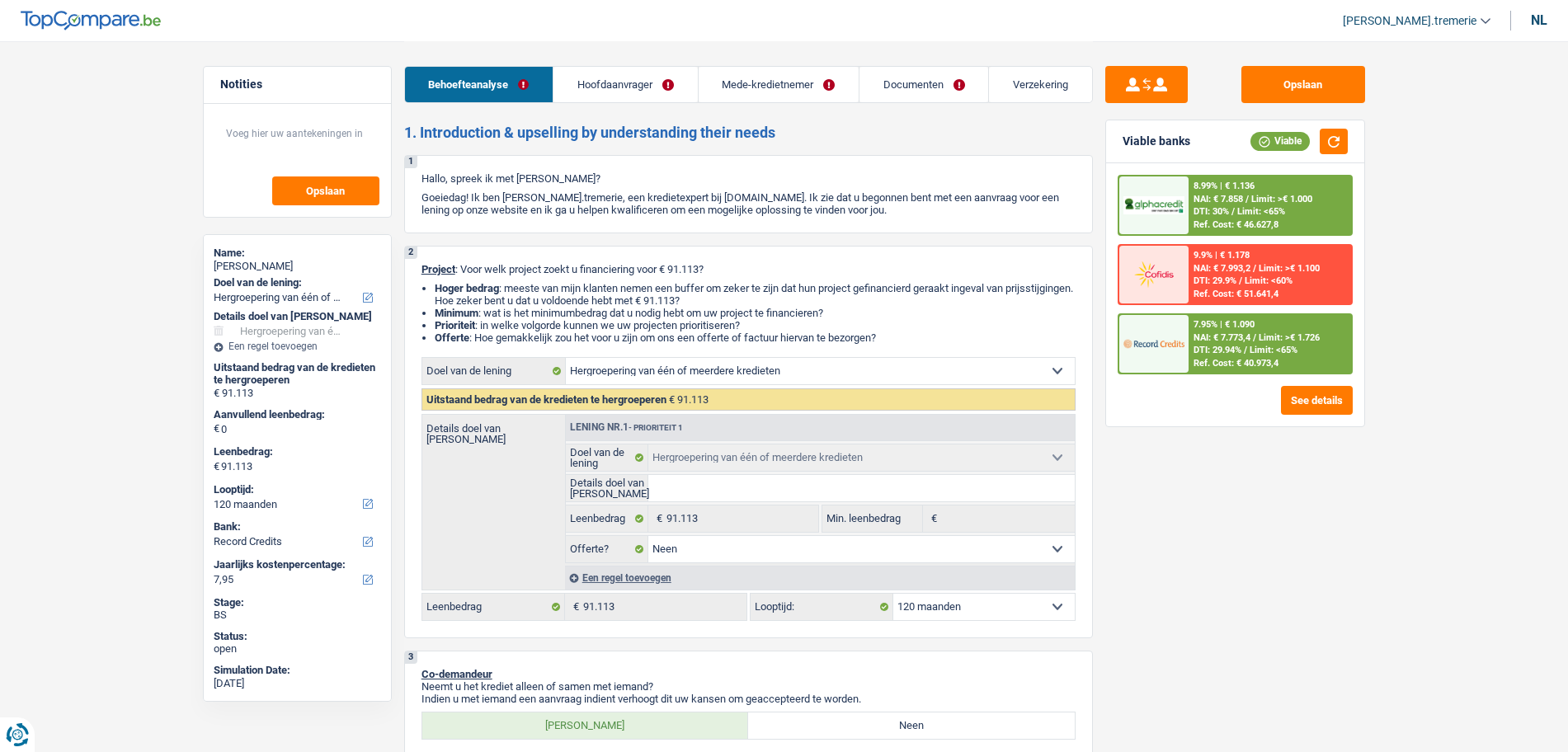
click at [907, 99] on link "Documenten" at bounding box center [923, 84] width 129 height 35
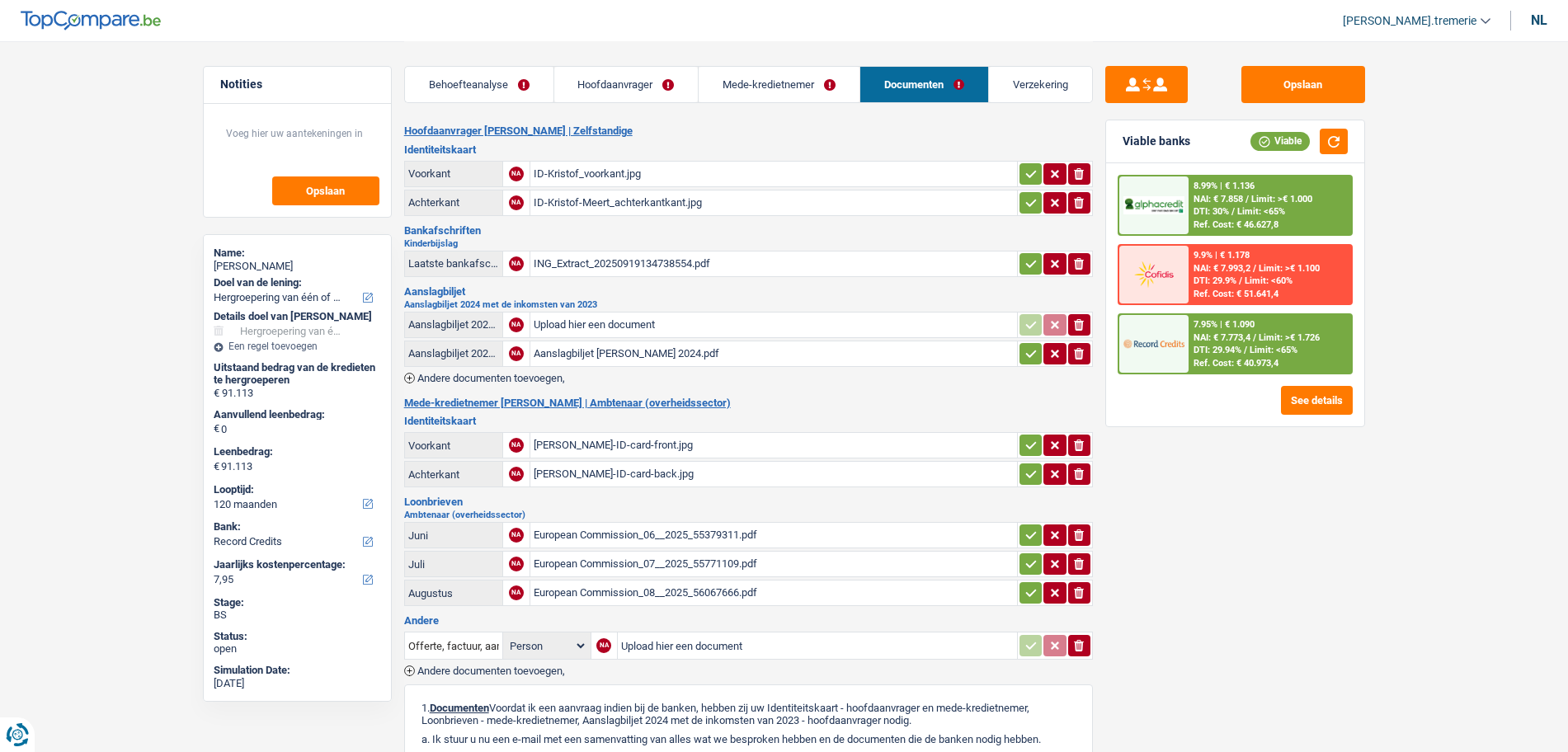
click at [681, 176] on div "ID-Kristof_voorkant.jpg" at bounding box center [773, 173] width 480 height 25
click at [614, 443] on div "Olga-ID-card-front.jpg" at bounding box center [773, 445] width 480 height 25
click at [609, 463] on div "Olga-ID-card-back.jpg" at bounding box center [773, 474] width 480 height 25
click at [610, 195] on div "ID-Kristof-Meert_achterkantkant.jpg" at bounding box center [773, 202] width 480 height 25
click at [631, 171] on div "ID-Kristof_voorkant.jpg" at bounding box center [773, 173] width 480 height 25
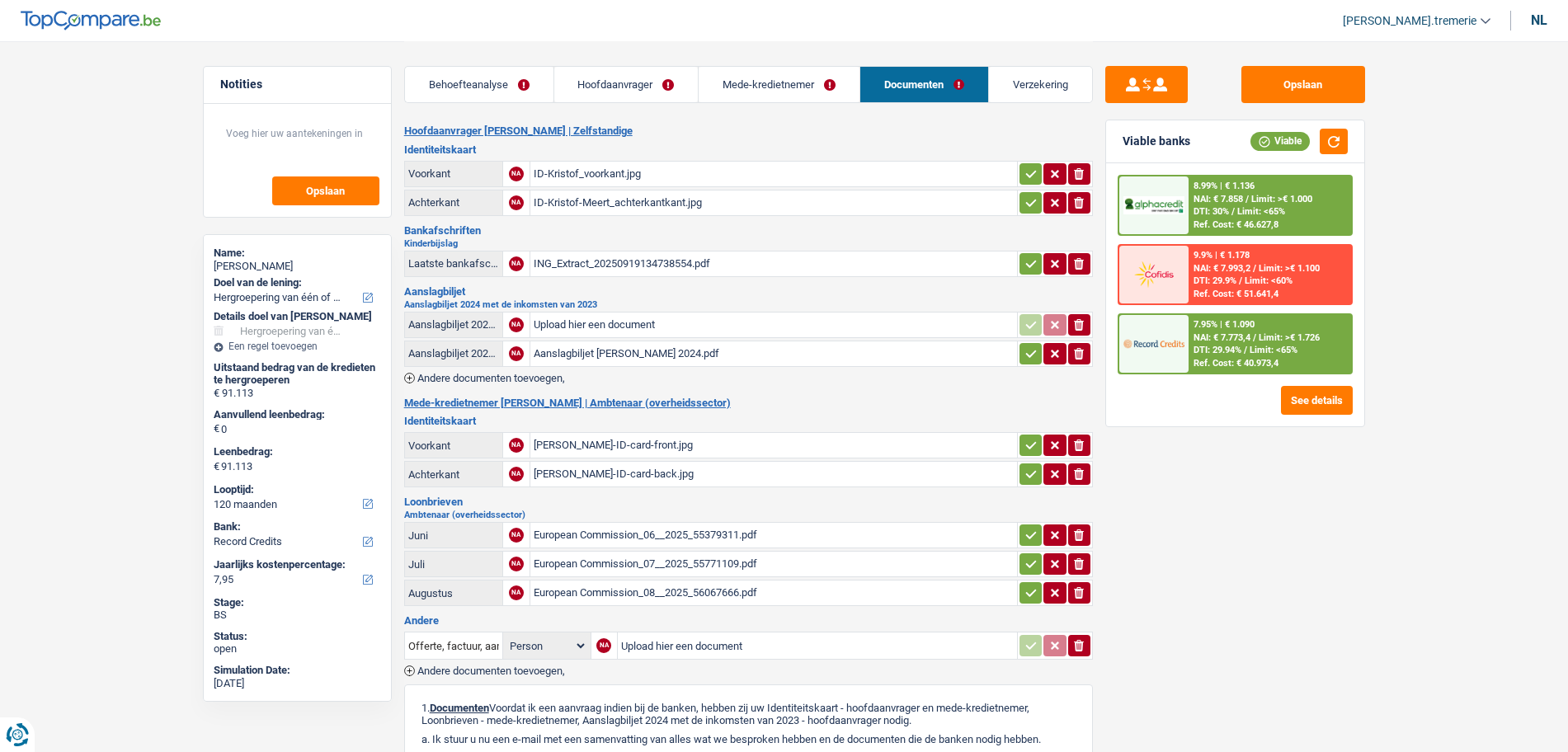
click at [594, 533] on div "European Commission_06__2025_55379311.pdf" at bounding box center [773, 535] width 480 height 25
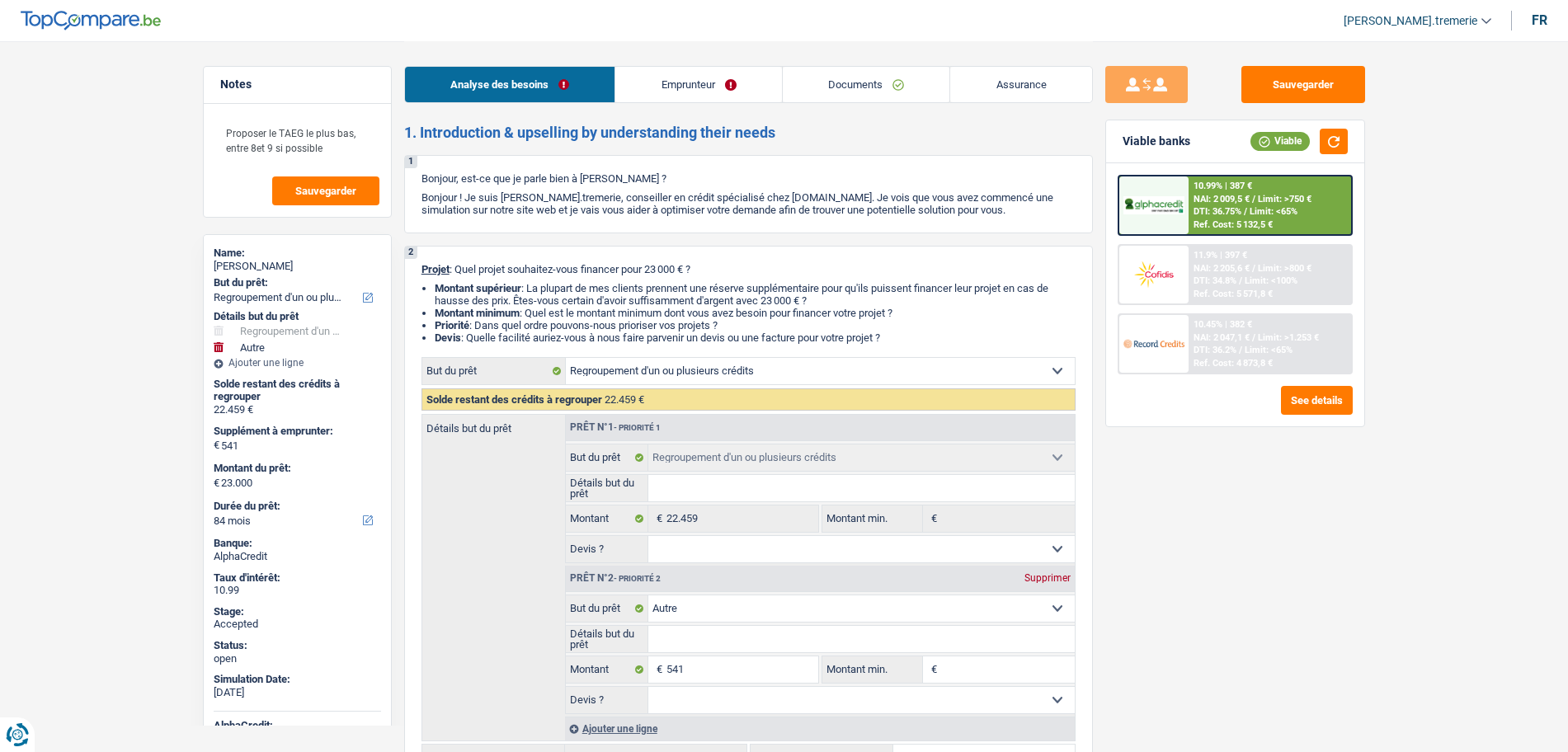
select select "refinancing"
select select "other"
select select "84"
select select "refinancing"
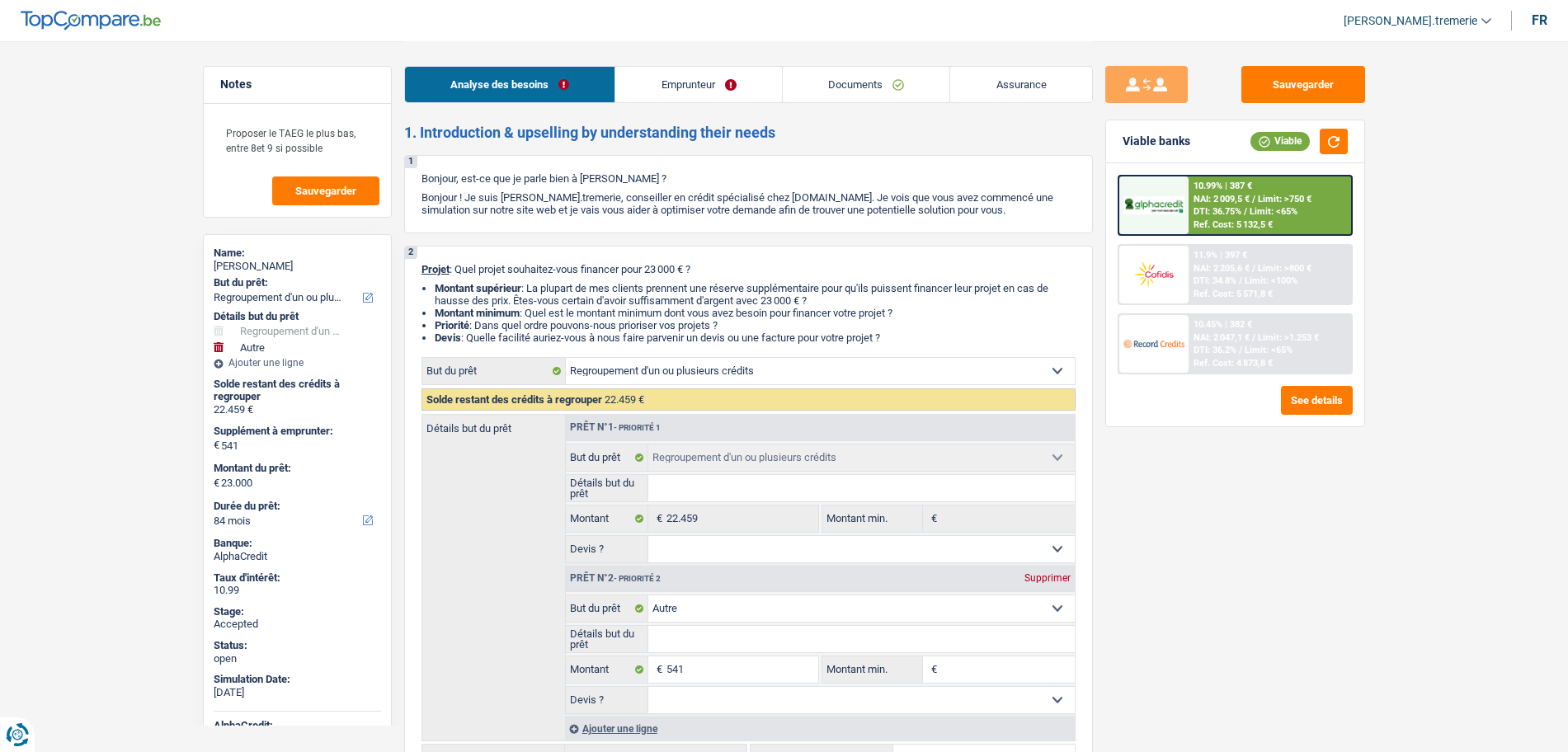
select select "refinancing"
select select "other"
select select "84"
select select "publicEmployee"
select select "familyAllowances"
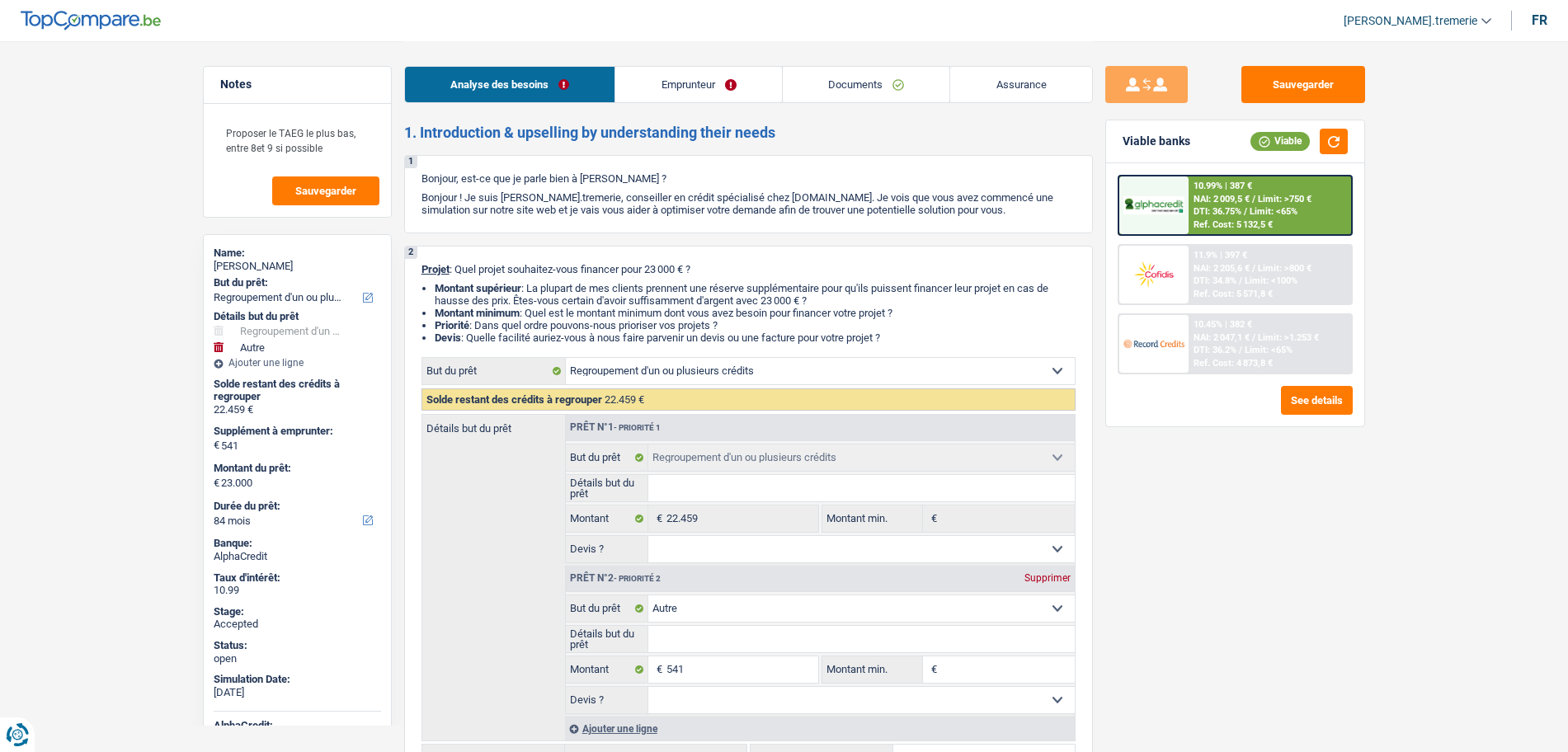
select select "netSalary"
select select "mealVouchers"
select select "ownerWithMortgage"
select select "mortgage"
select select "240"
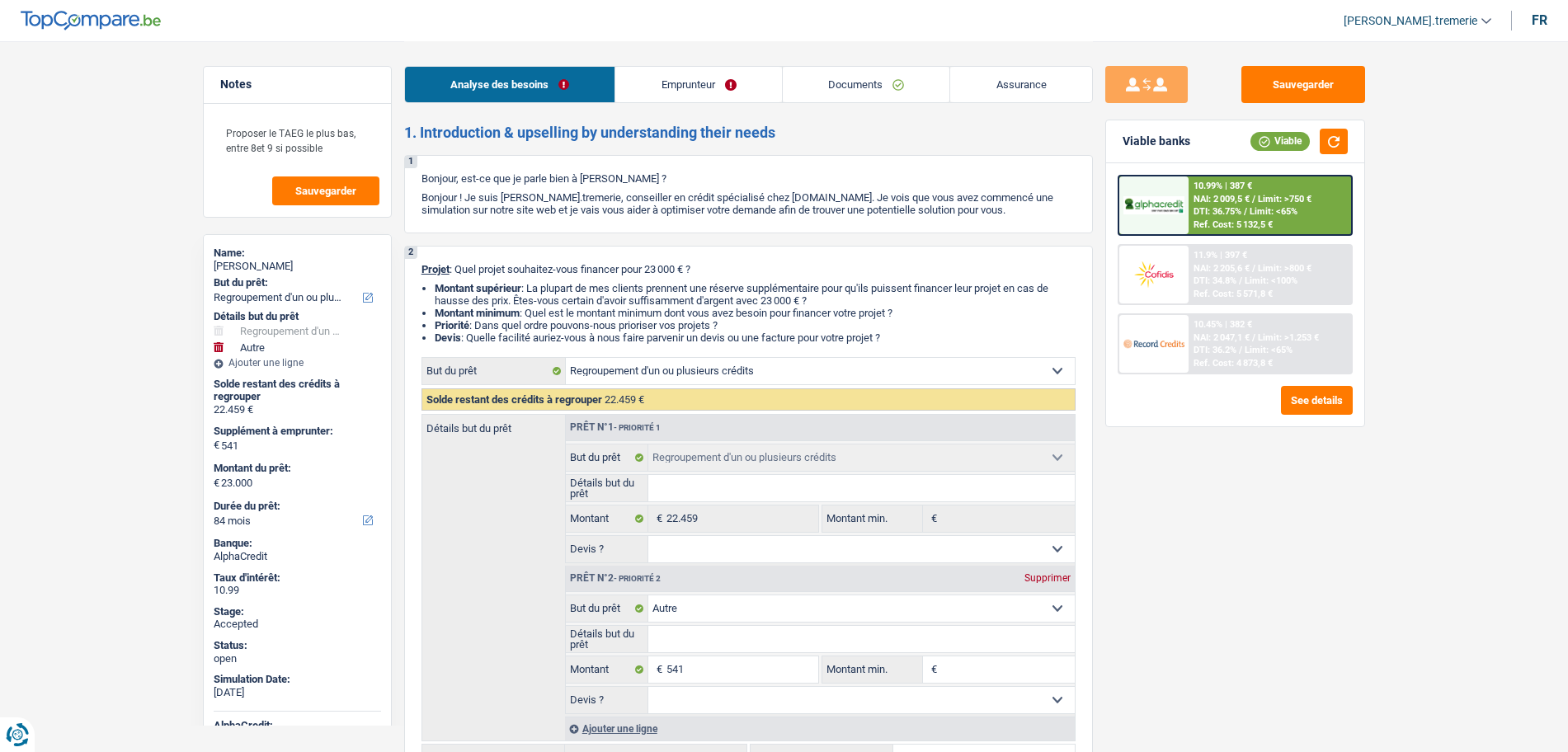
select select "personalSale"
select select "84"
select select "cardOrCredit"
select select "refinancing"
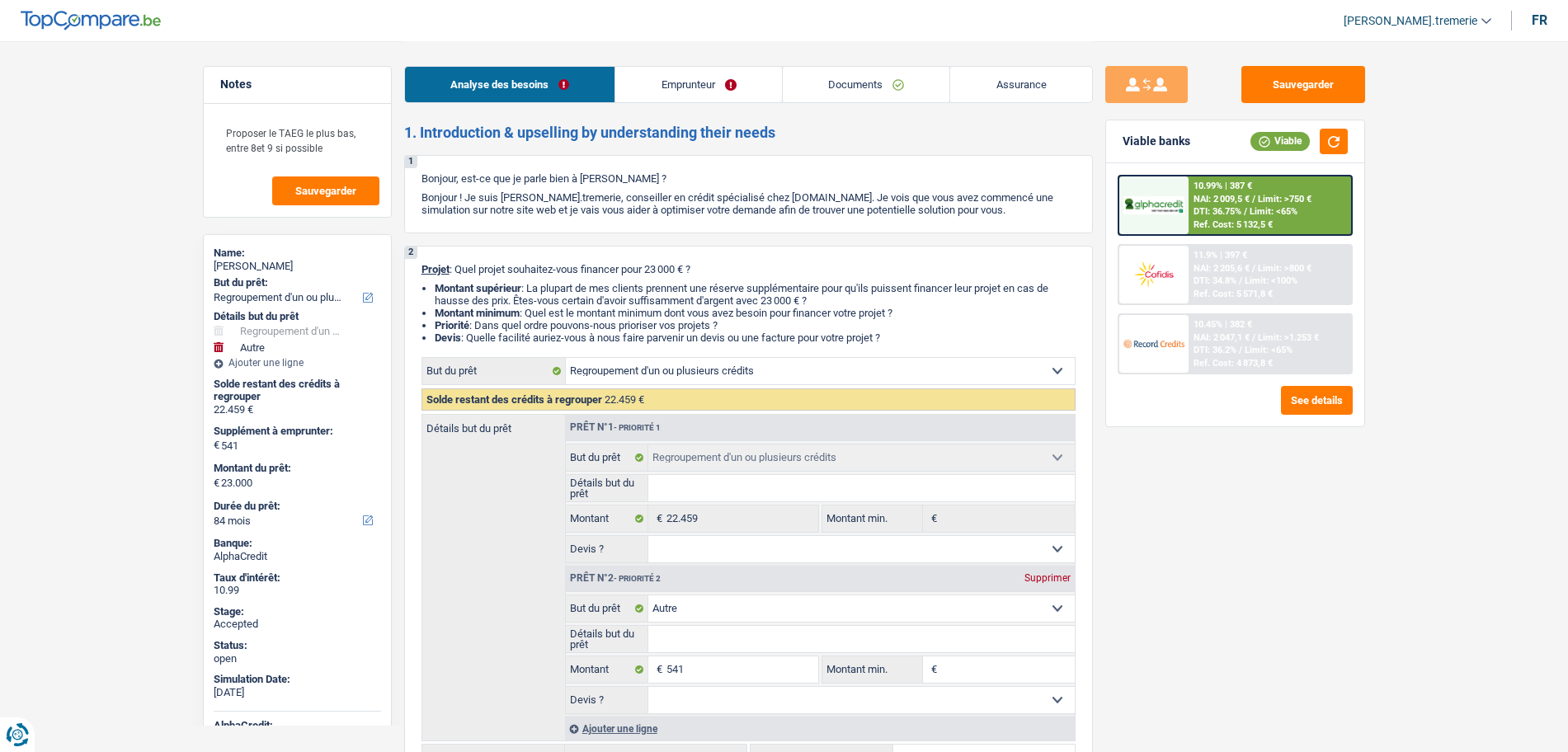
select select "refinancing"
select select "other"
select select "84"
click at [1215, 344] on div "10.45% | 382 € NAI: 2 047,1 € / Limit: >1.253 € DTI: 36.2% / Limit: <65% Ref. C…" at bounding box center [1269, 344] width 162 height 57
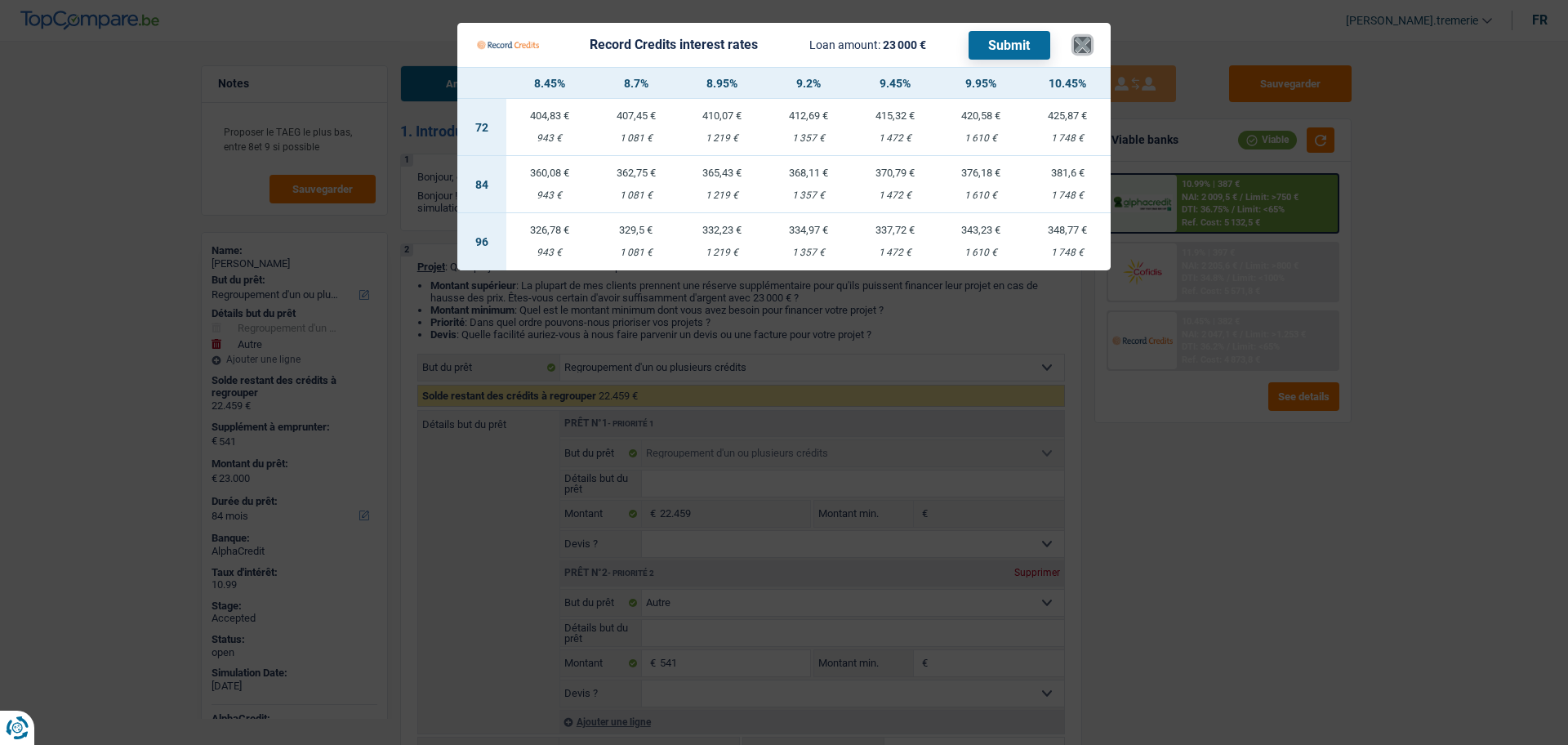
click at [1086, 45] on button "×" at bounding box center [1082, 45] width 17 height 17
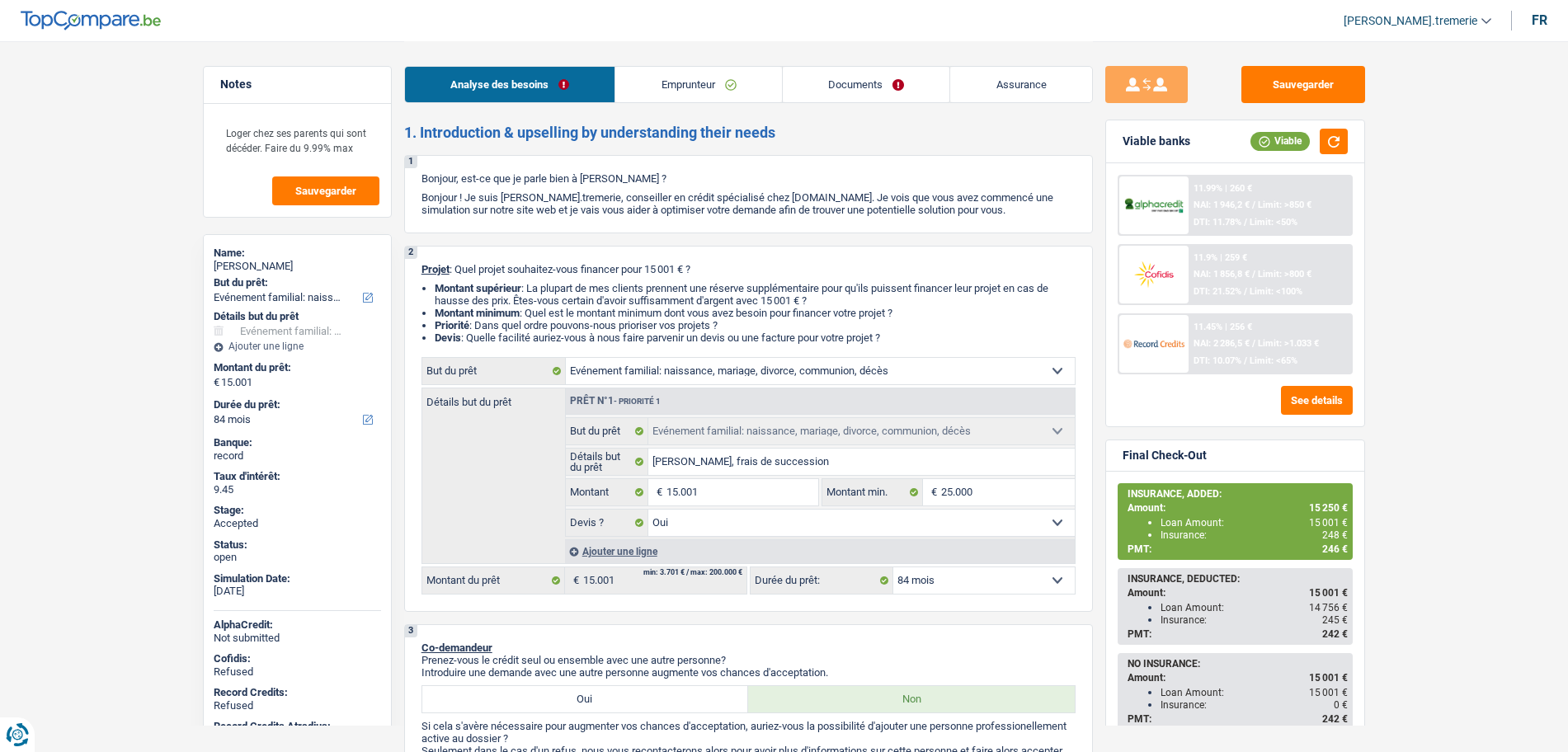
select select "familyEvent"
select select "84"
select select "familyEvent"
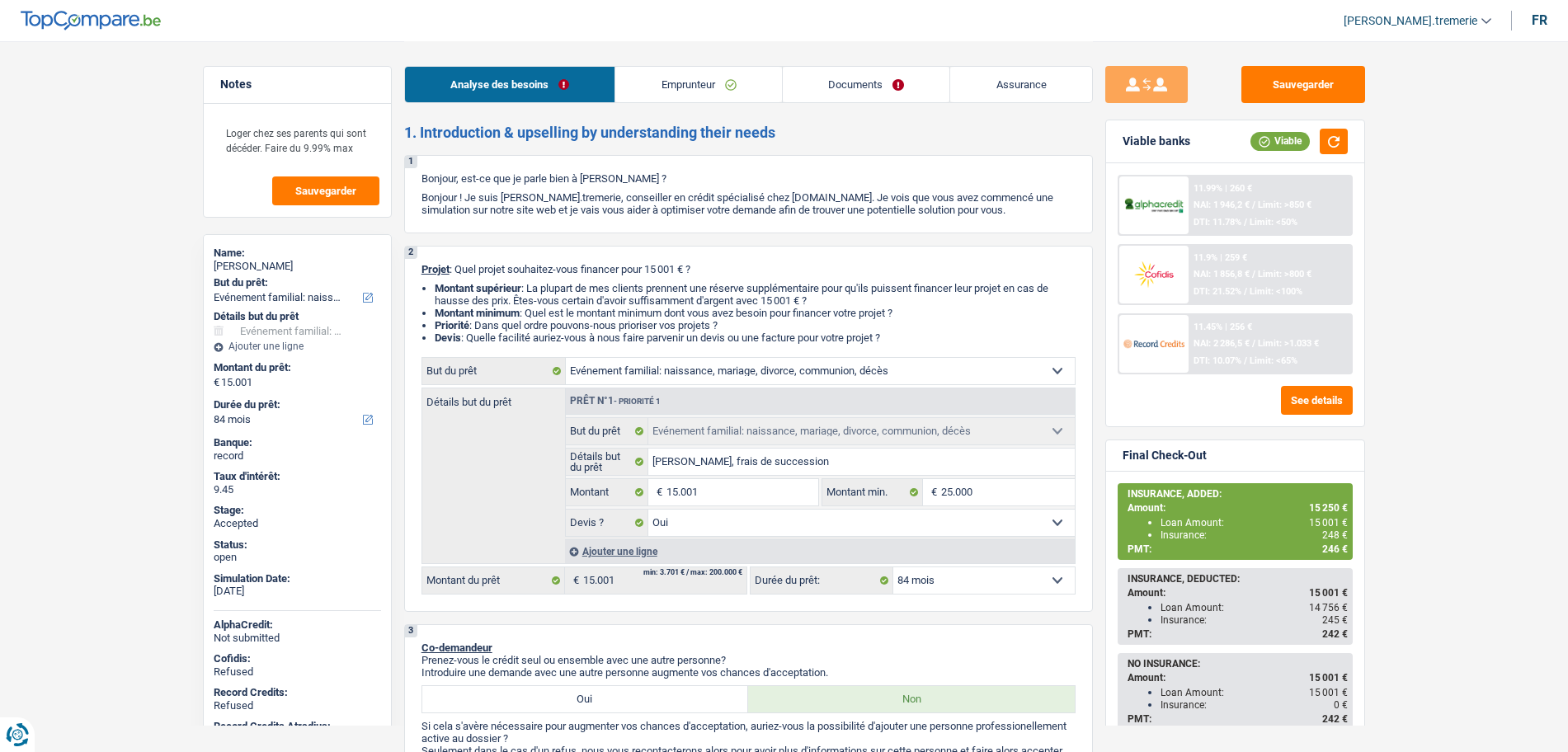
select select "yes"
select select "84"
select select "privateEmployee"
select select "netSalary"
select select "mealVouchers"
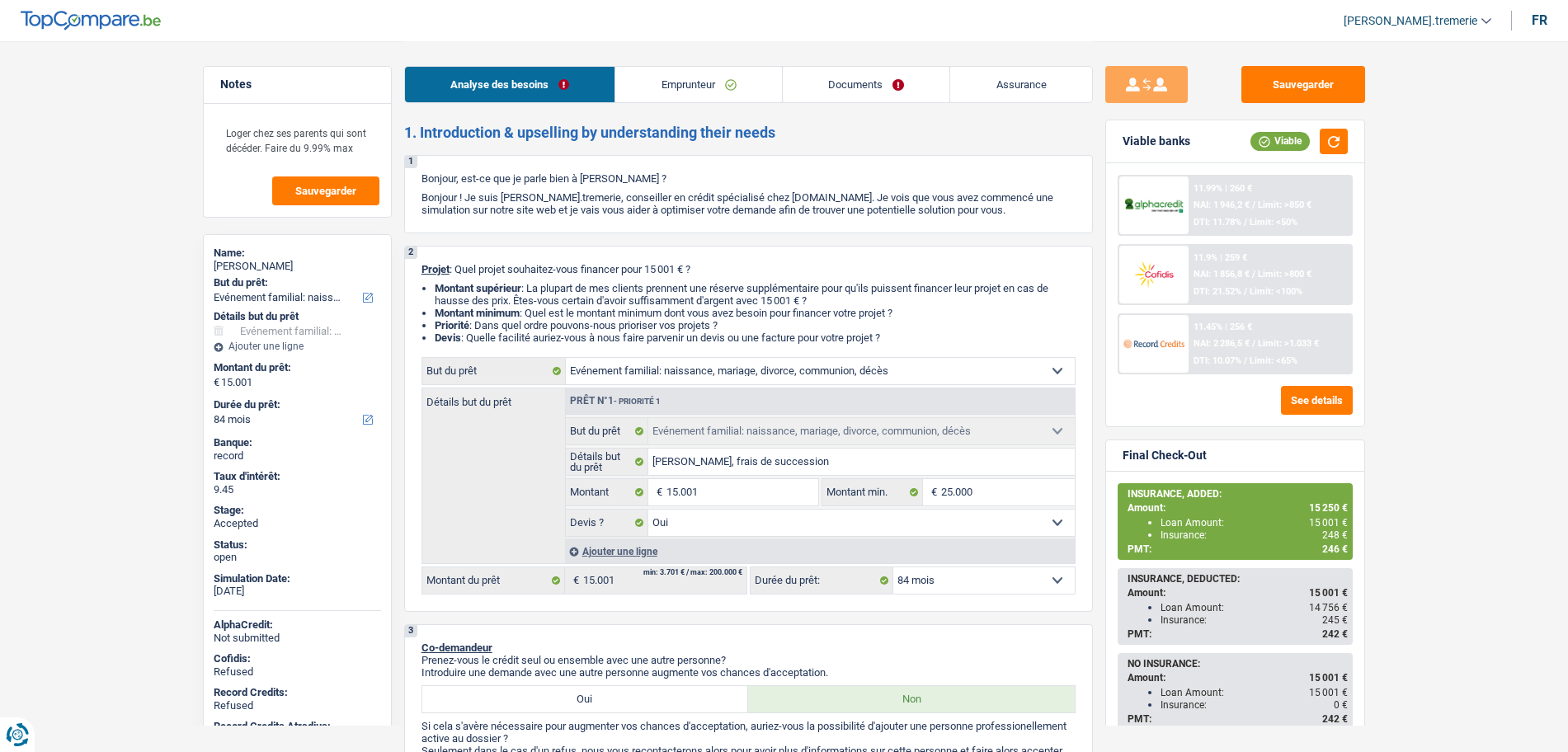
select select "liveWithParents"
select select "familyEvent"
select select "yes"
select select "84"
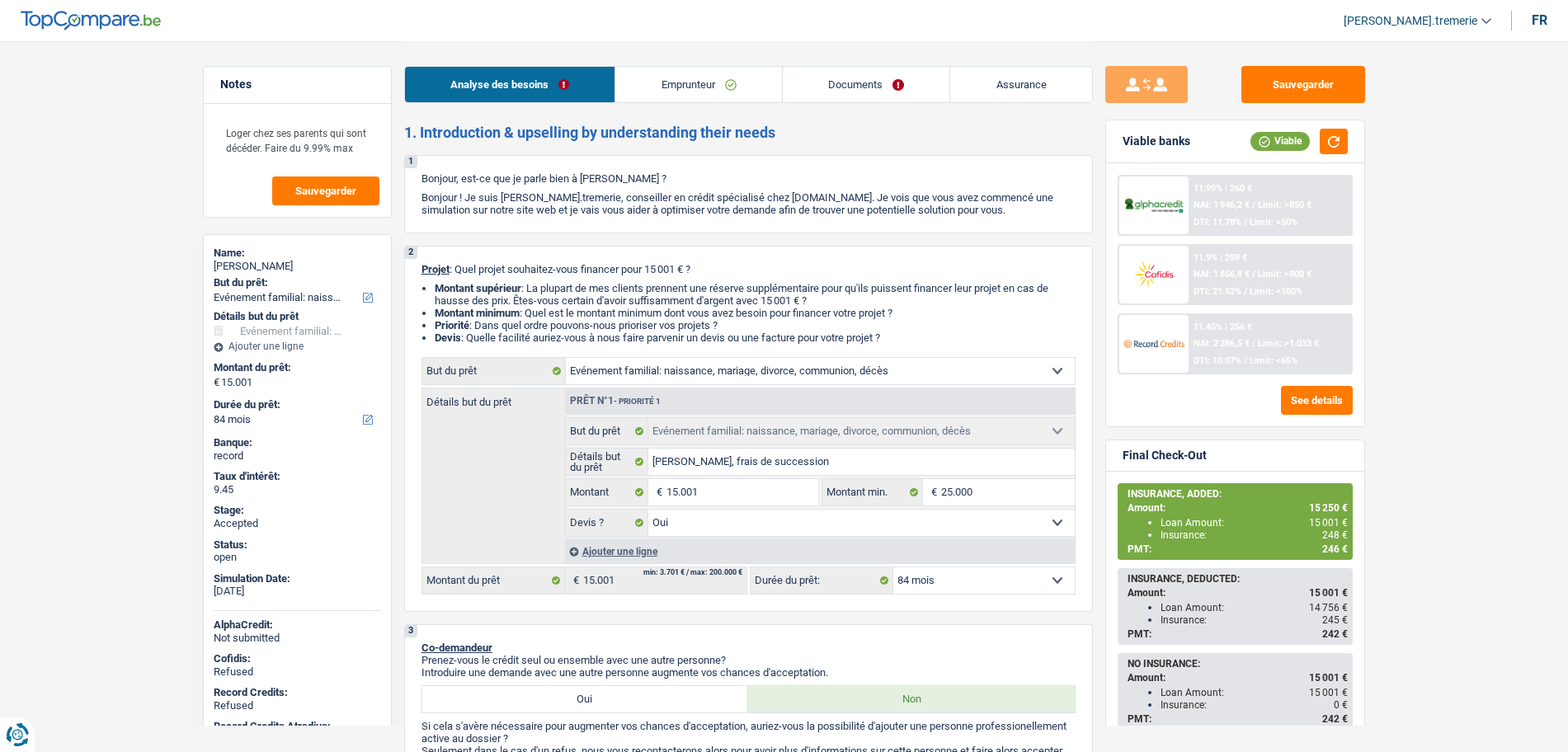
click at [1438, 20] on span "[PERSON_NAME].tremerie" at bounding box center [1410, 20] width 134 height 14
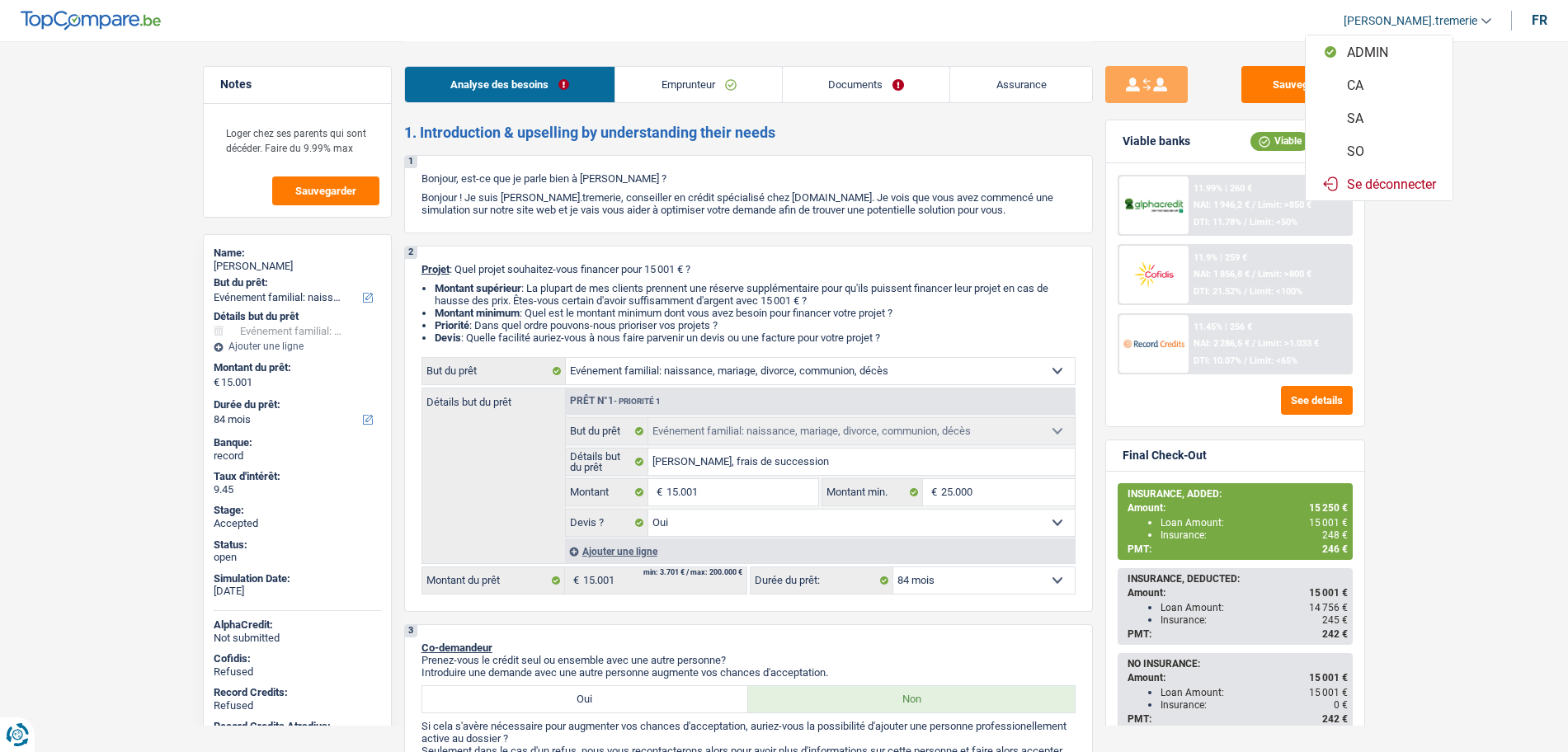
click at [1383, 82] on button "CA" at bounding box center [1379, 85] width 147 height 33
select select "84"
select select "familyEvent"
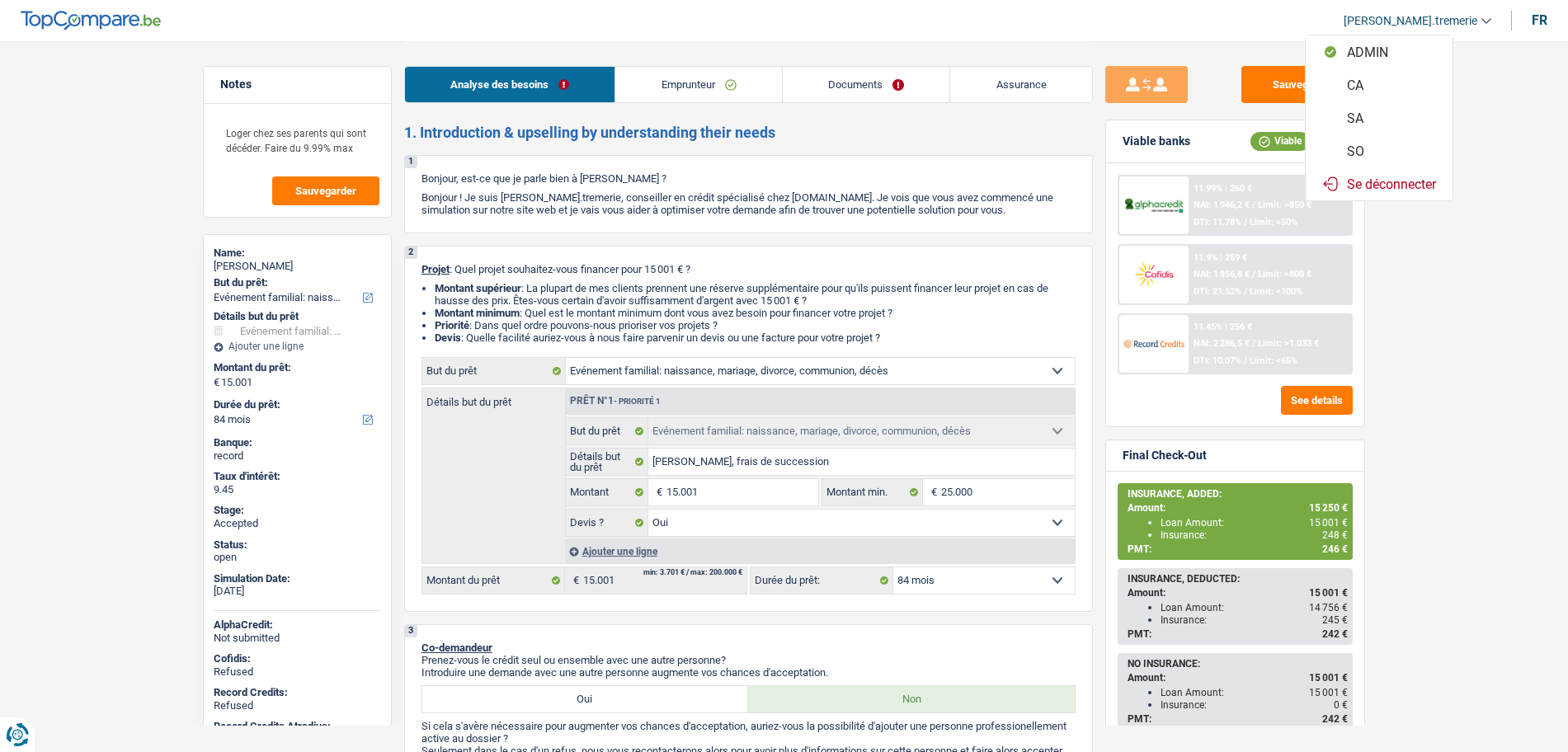
select select "yes"
select select "84"
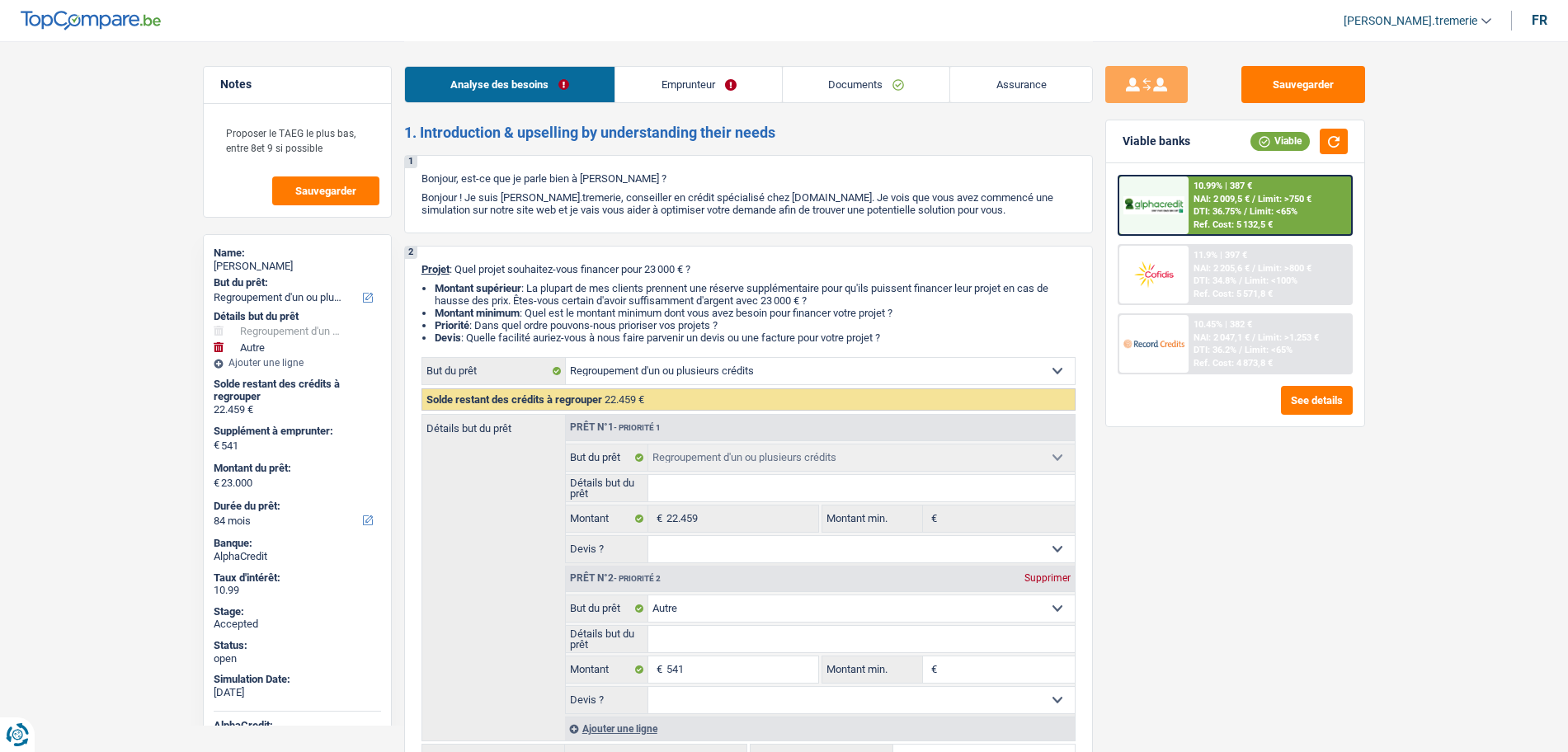
select select "refinancing"
select select "other"
select select "84"
select select "refinancing"
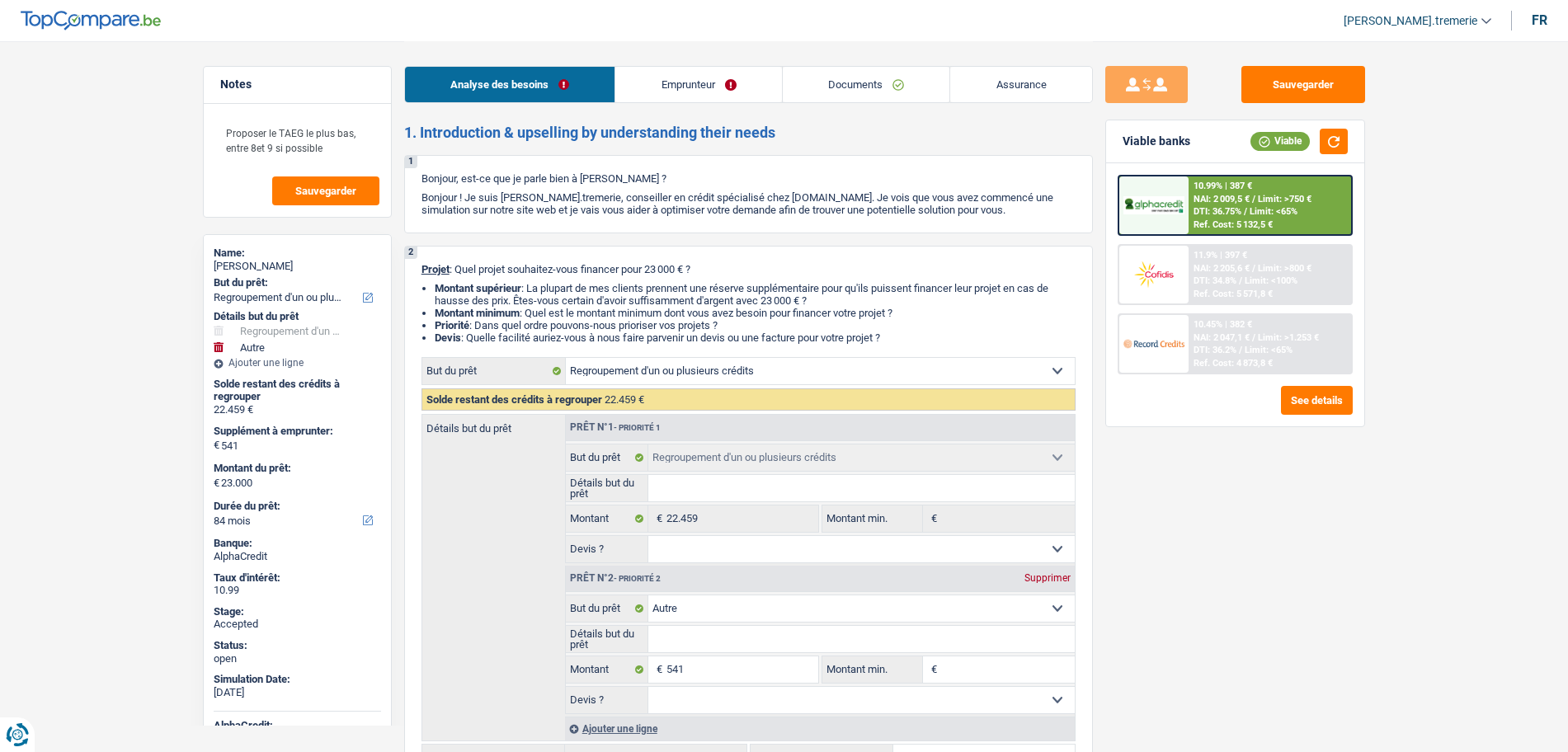
select select "refinancing"
select select "other"
select select "84"
select select "publicEmployee"
select select "familyAllowances"
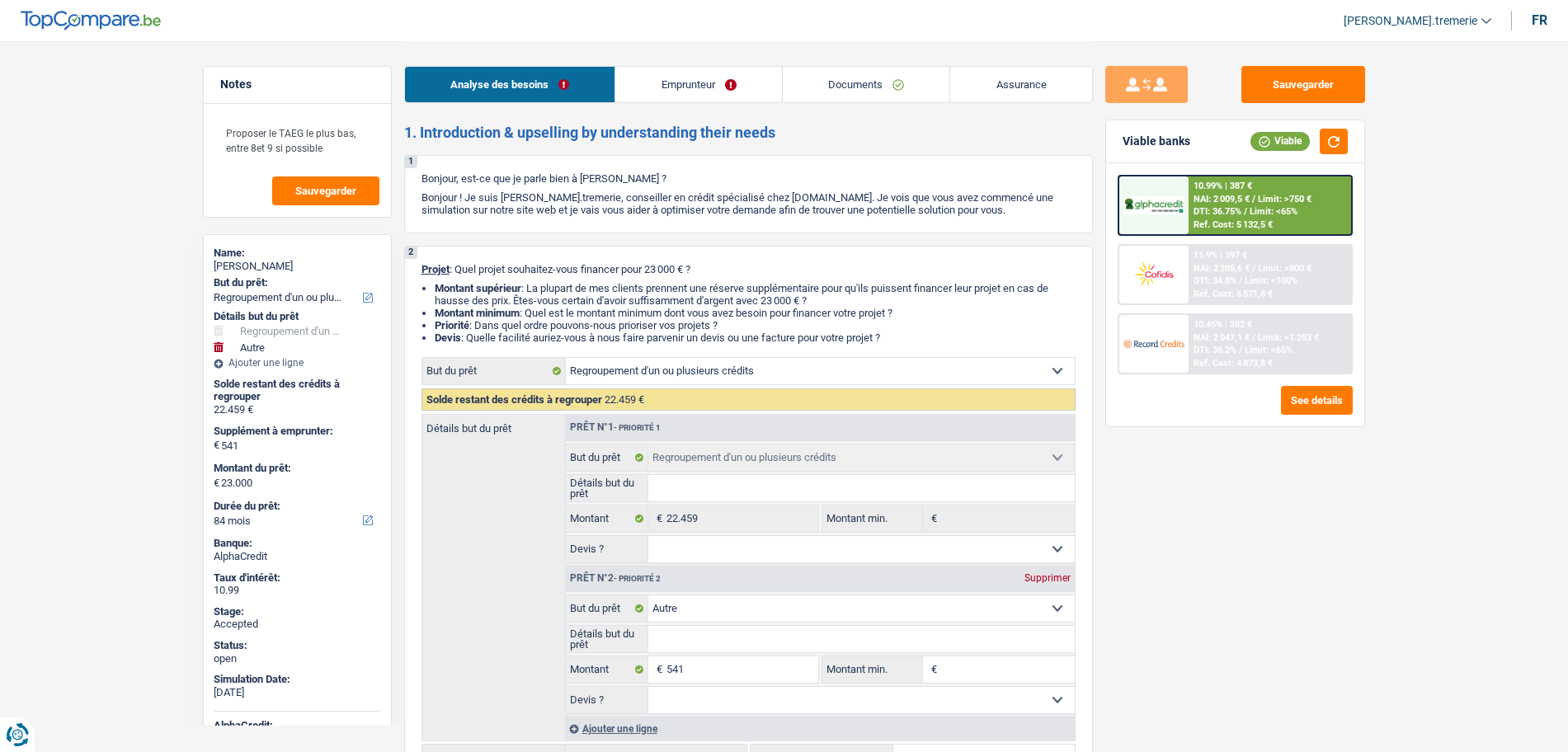
select select "netSalary"
select select "mealVouchers"
select select "ownerWithMortgage"
select select "mortgage"
select select "240"
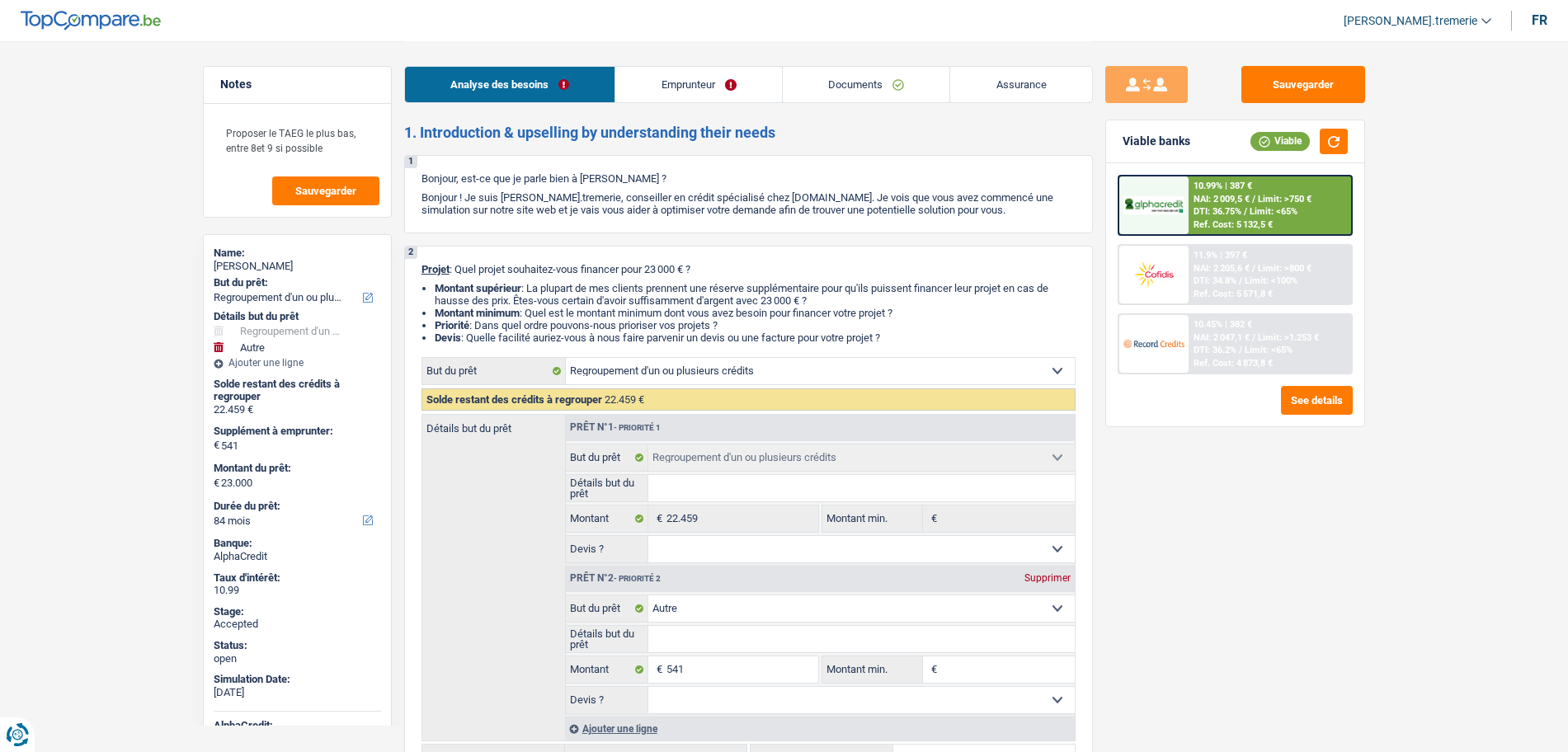
select select "personalSale"
select select "84"
select select "cardOrCredit"
select select "refinancing"
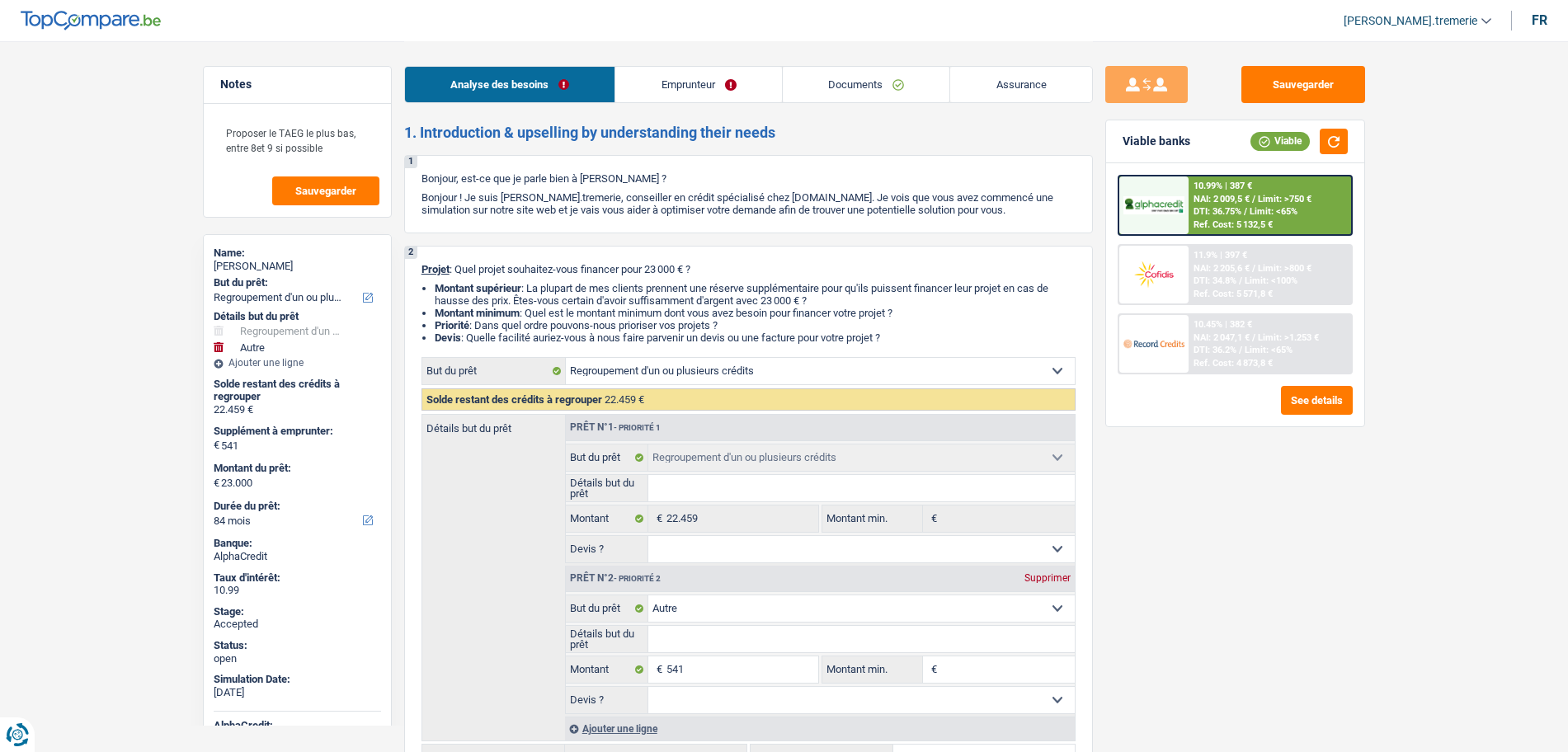
select select "refinancing"
select select "other"
select select "84"
click at [1224, 263] on span "NAI: 2 205,6 €" at bounding box center [1221, 269] width 56 height 11
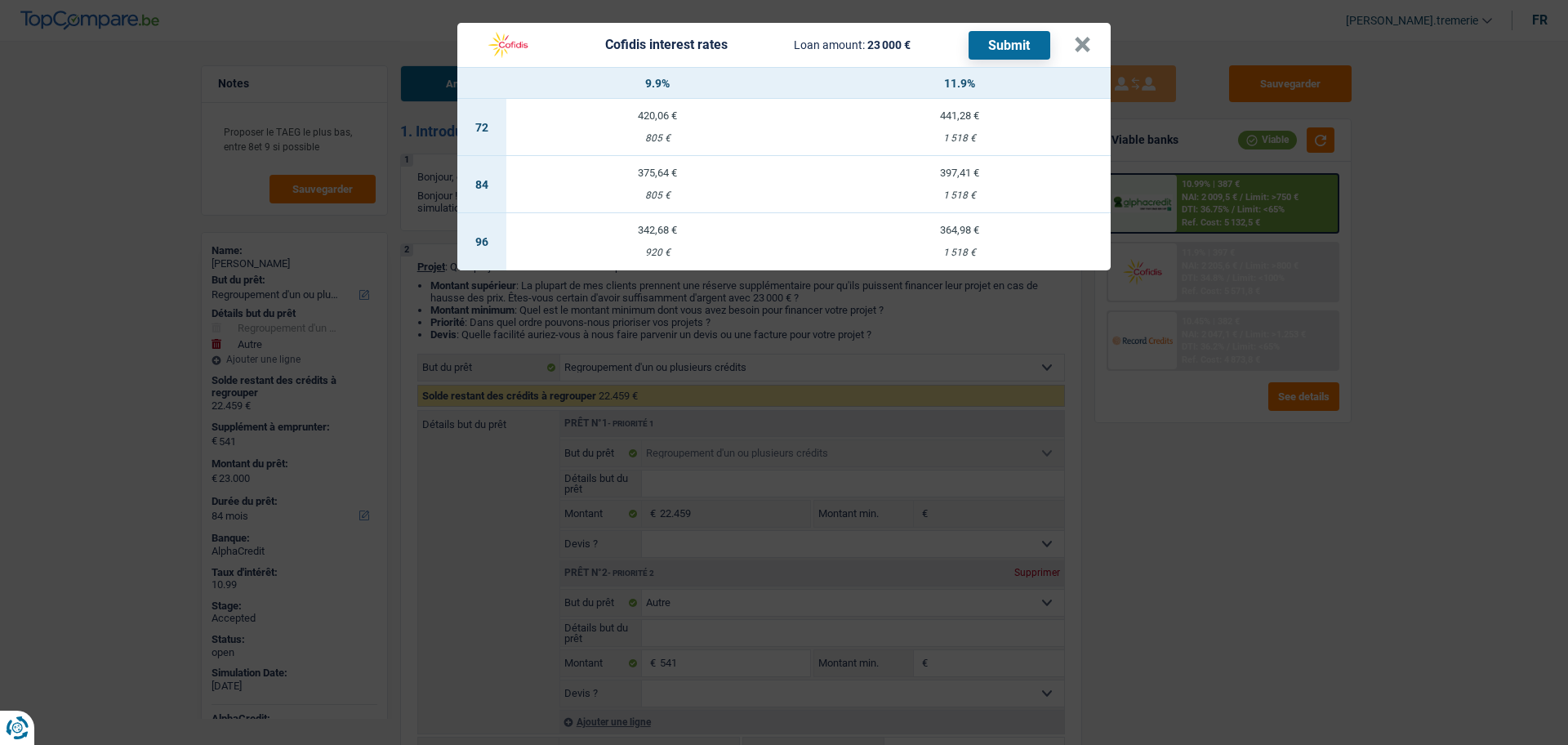
click at [678, 190] on div "805 €" at bounding box center [657, 196] width 302 height 11
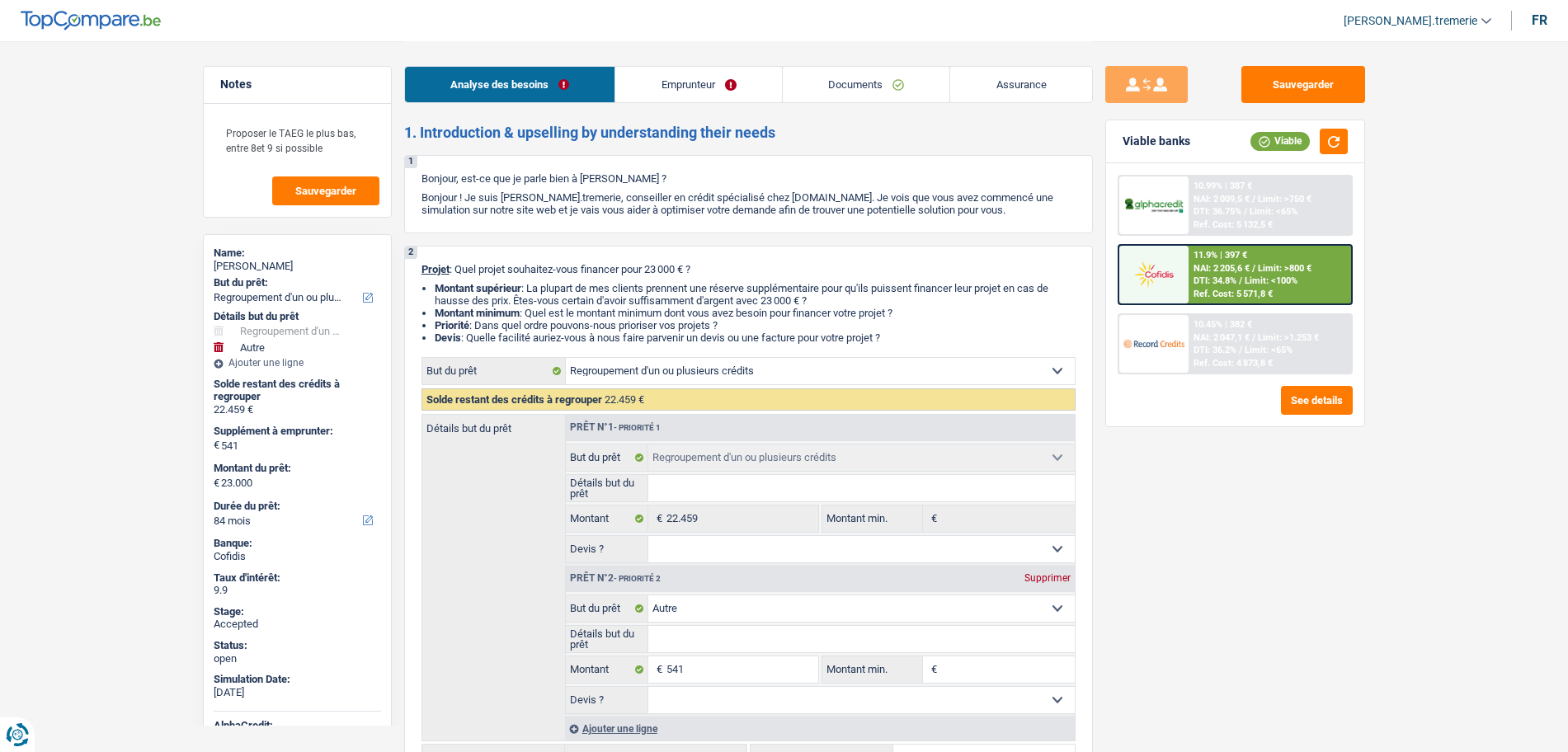
click at [1206, 293] on div "Ref. Cost: 5 571,8 €" at bounding box center [1232, 294] width 79 height 11
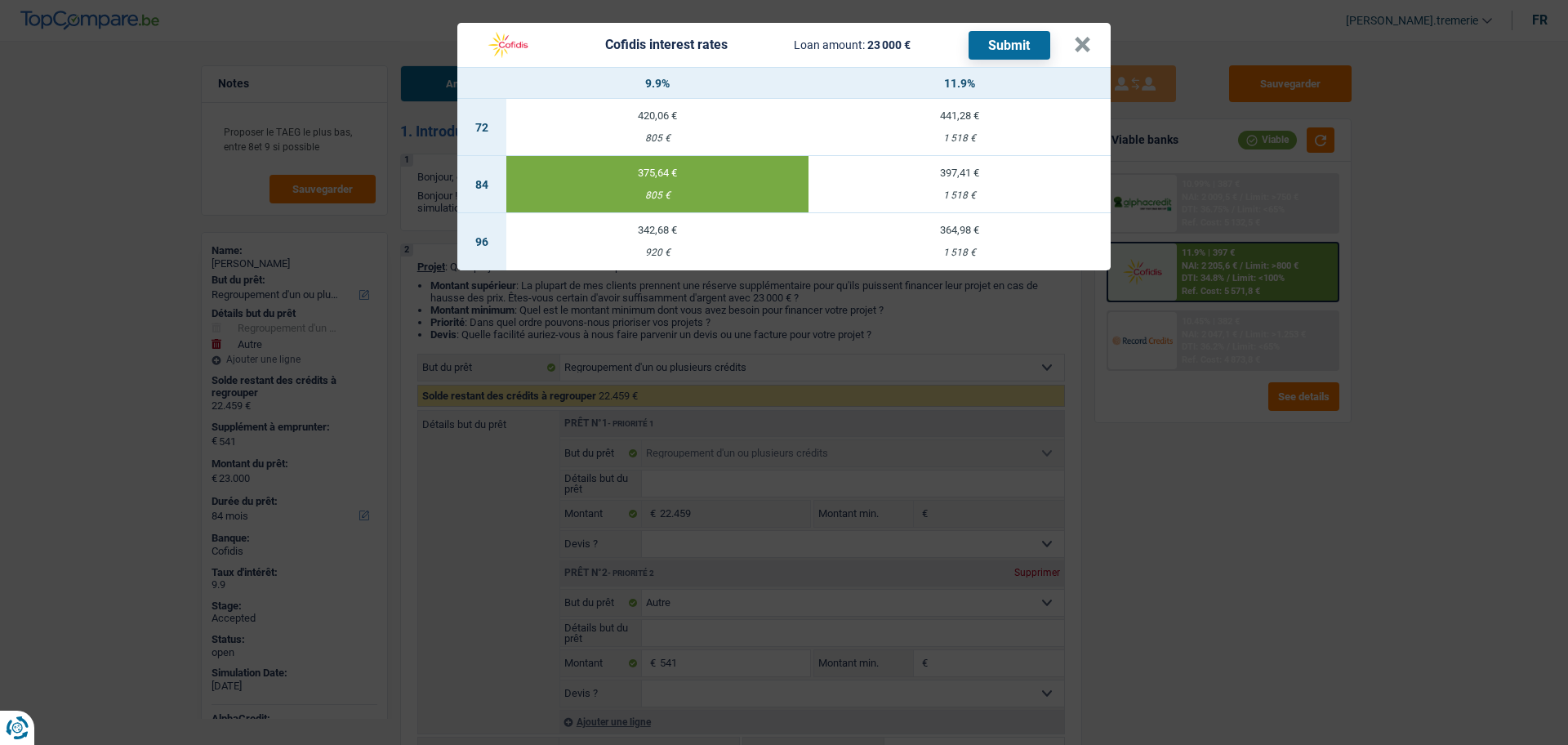
click at [1007, 195] on div "1 518 €" at bounding box center [959, 196] width 302 height 11
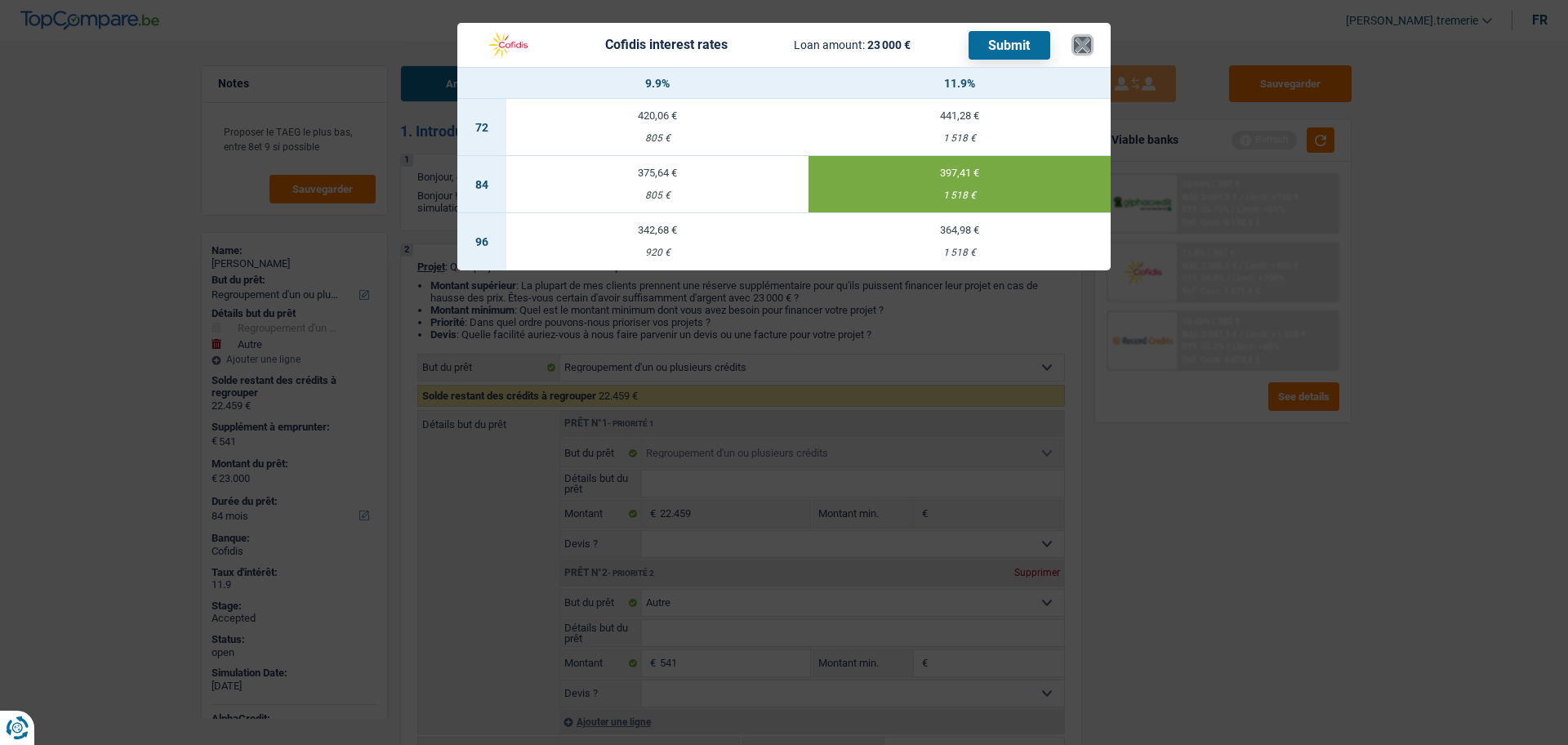
click at [1083, 39] on button "×" at bounding box center [1082, 45] width 17 height 17
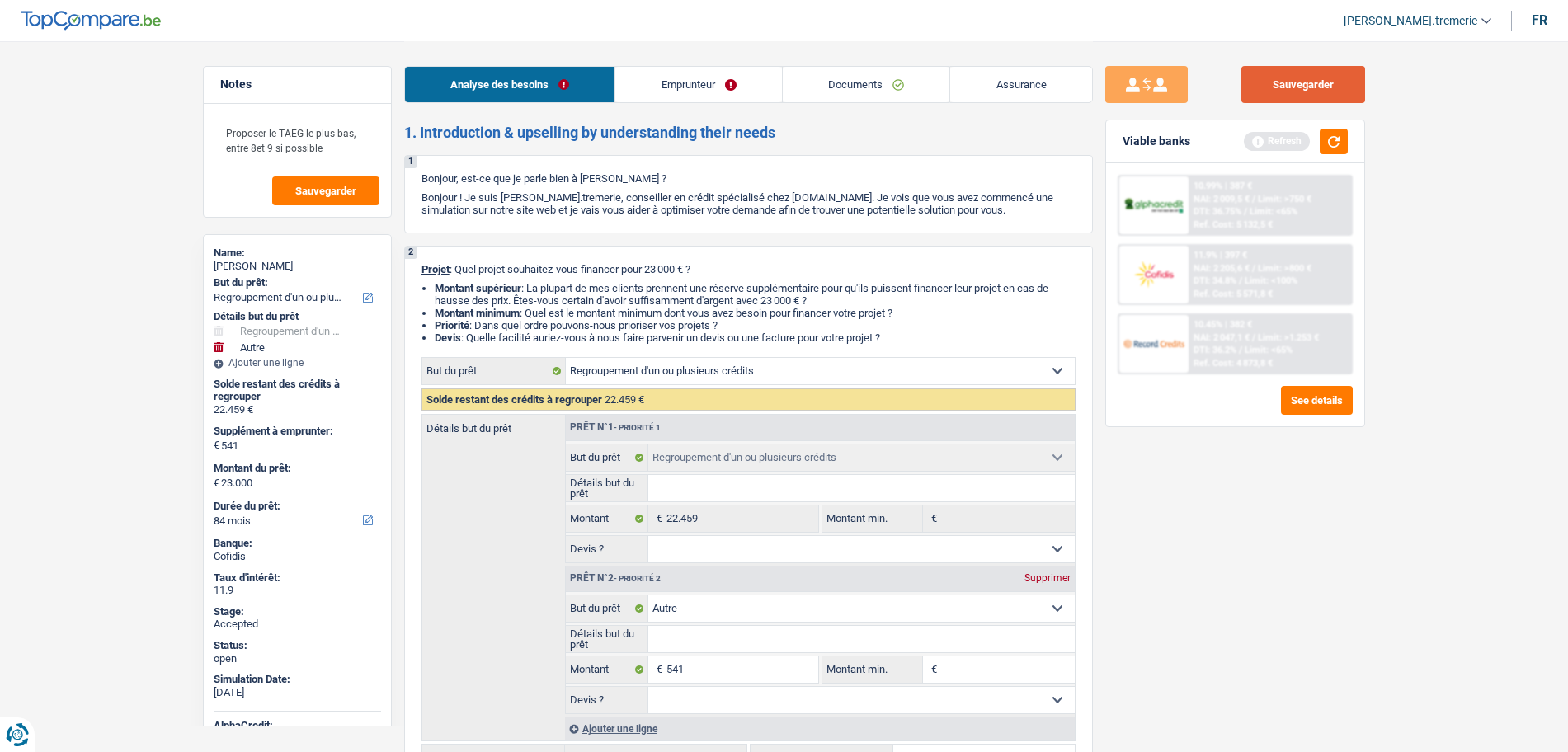
click at [1313, 84] on button "Sauvegarder" at bounding box center [1303, 84] width 123 height 37
